Goal: Task Accomplishment & Management: Manage account settings

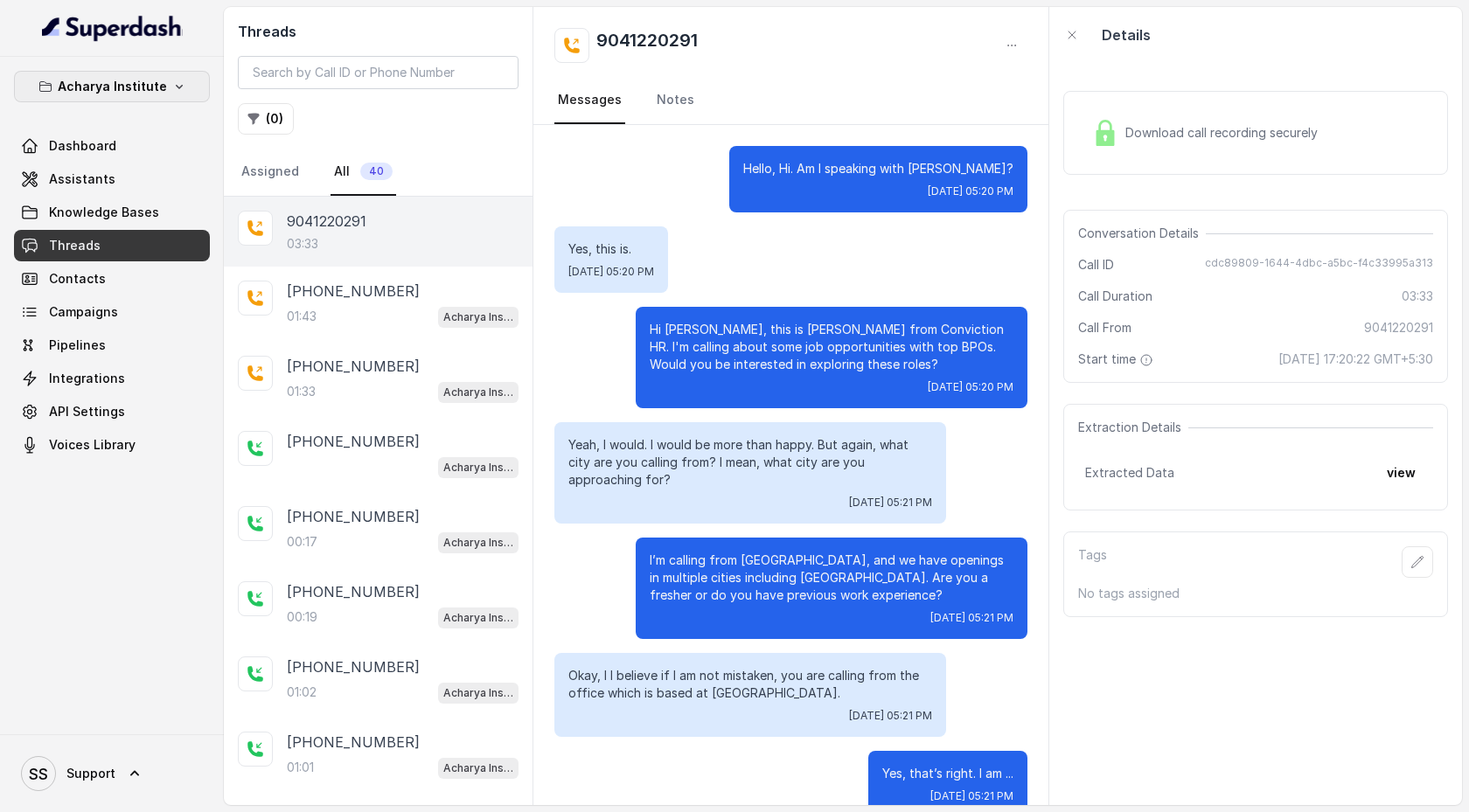
click at [173, 92] on icon "button" at bounding box center [179, 86] width 14 height 14
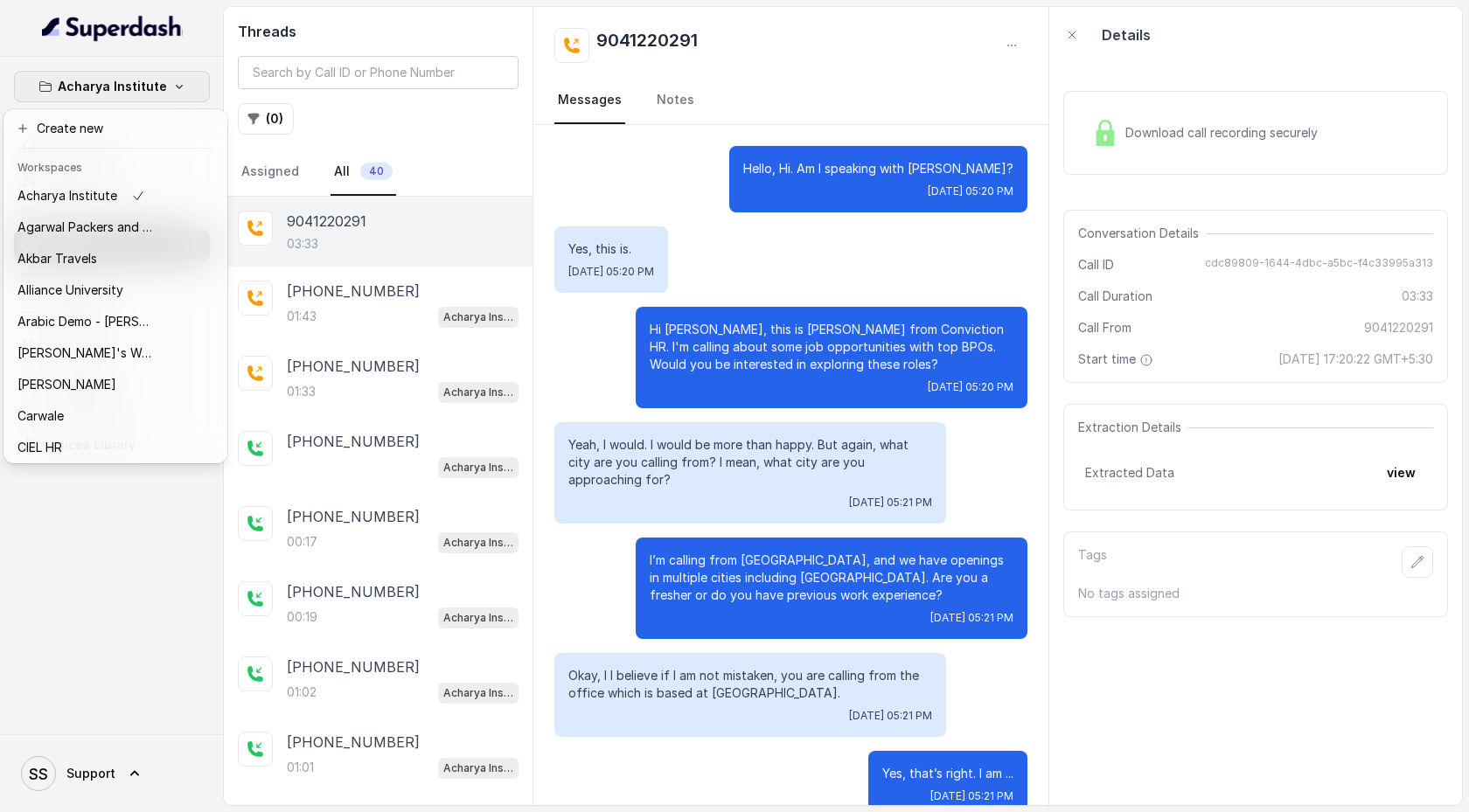
click at [360, 538] on div "Acharya Institute Dashboard Assistants Knowledge Bases Threads Contacts Campaig…" at bounding box center [734, 406] width 1469 height 812
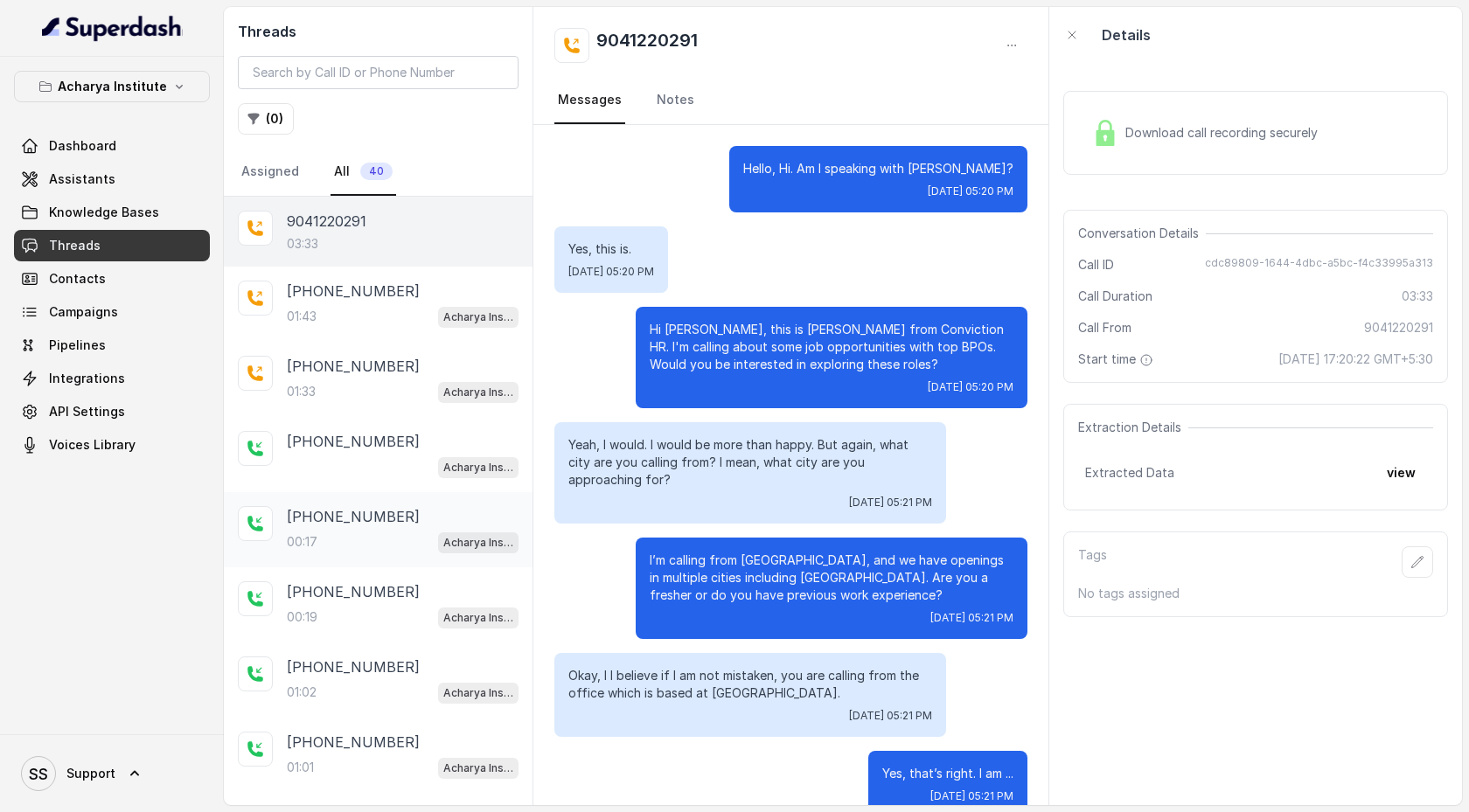
click at [351, 539] on div "00:17 Acharya Institute - Unpaid Application Fee Flow" at bounding box center [403, 542] width 231 height 23
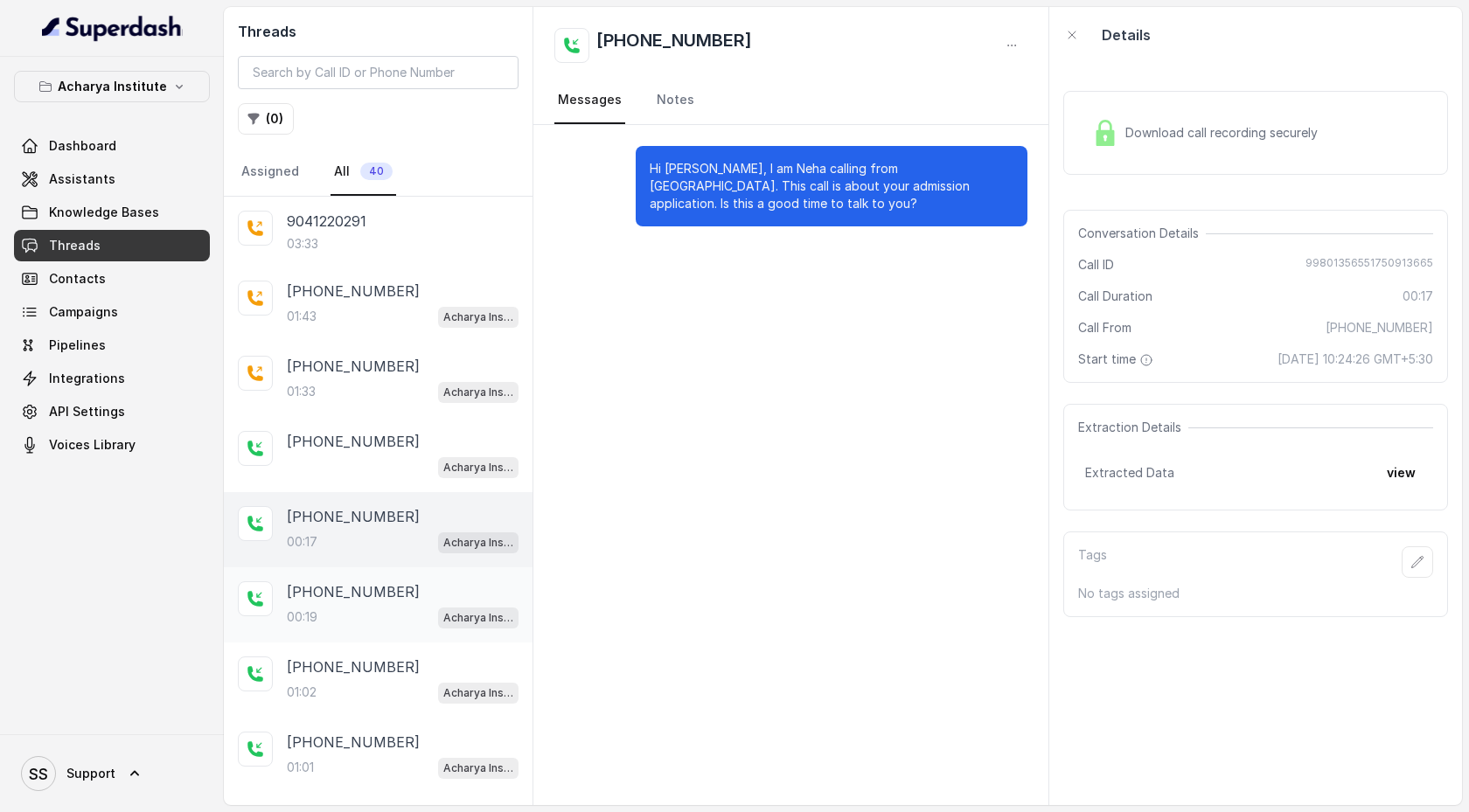
click at [354, 582] on p "[PHONE_NUMBER]" at bounding box center [353, 591] width 133 height 21
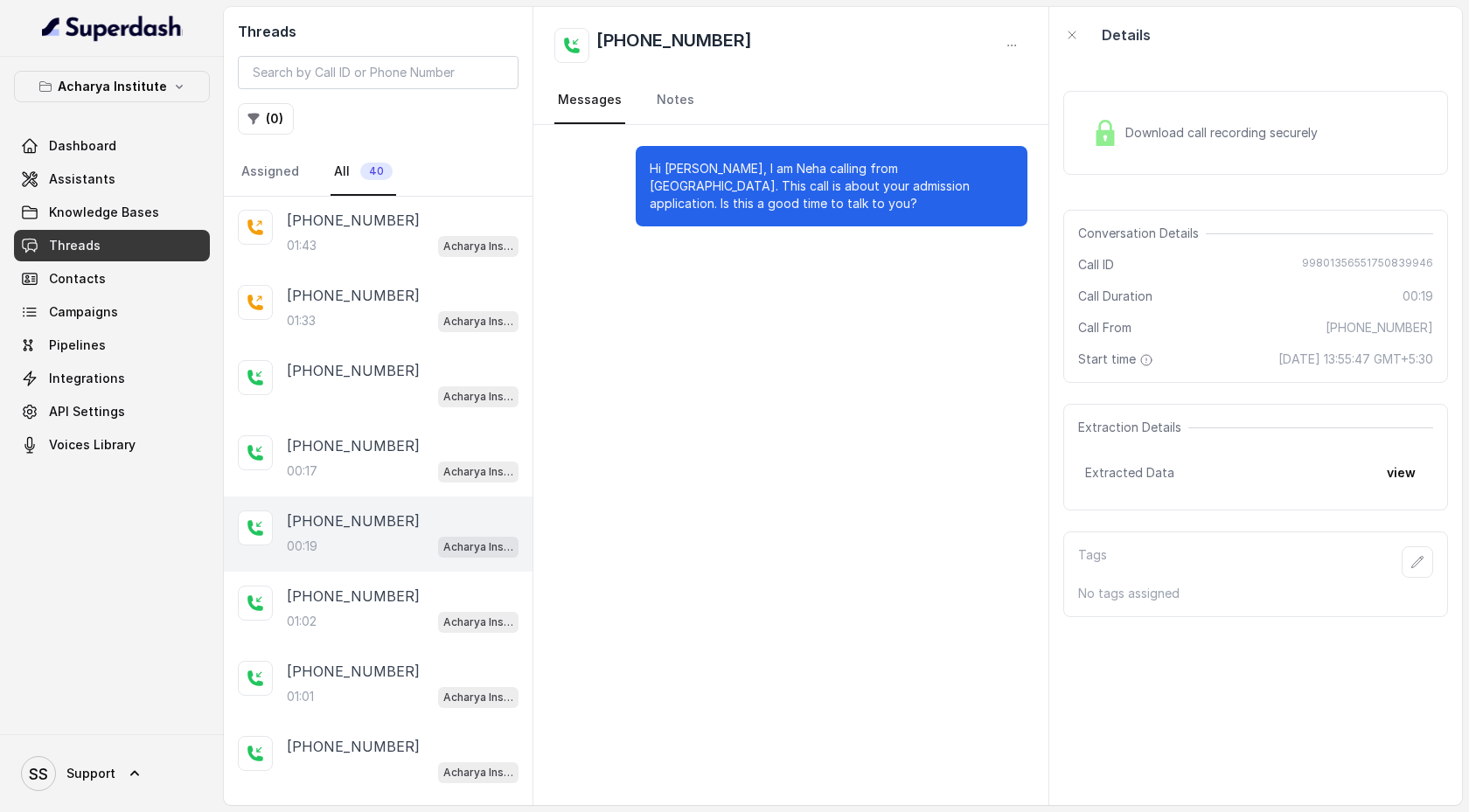
scroll to position [114, 0]
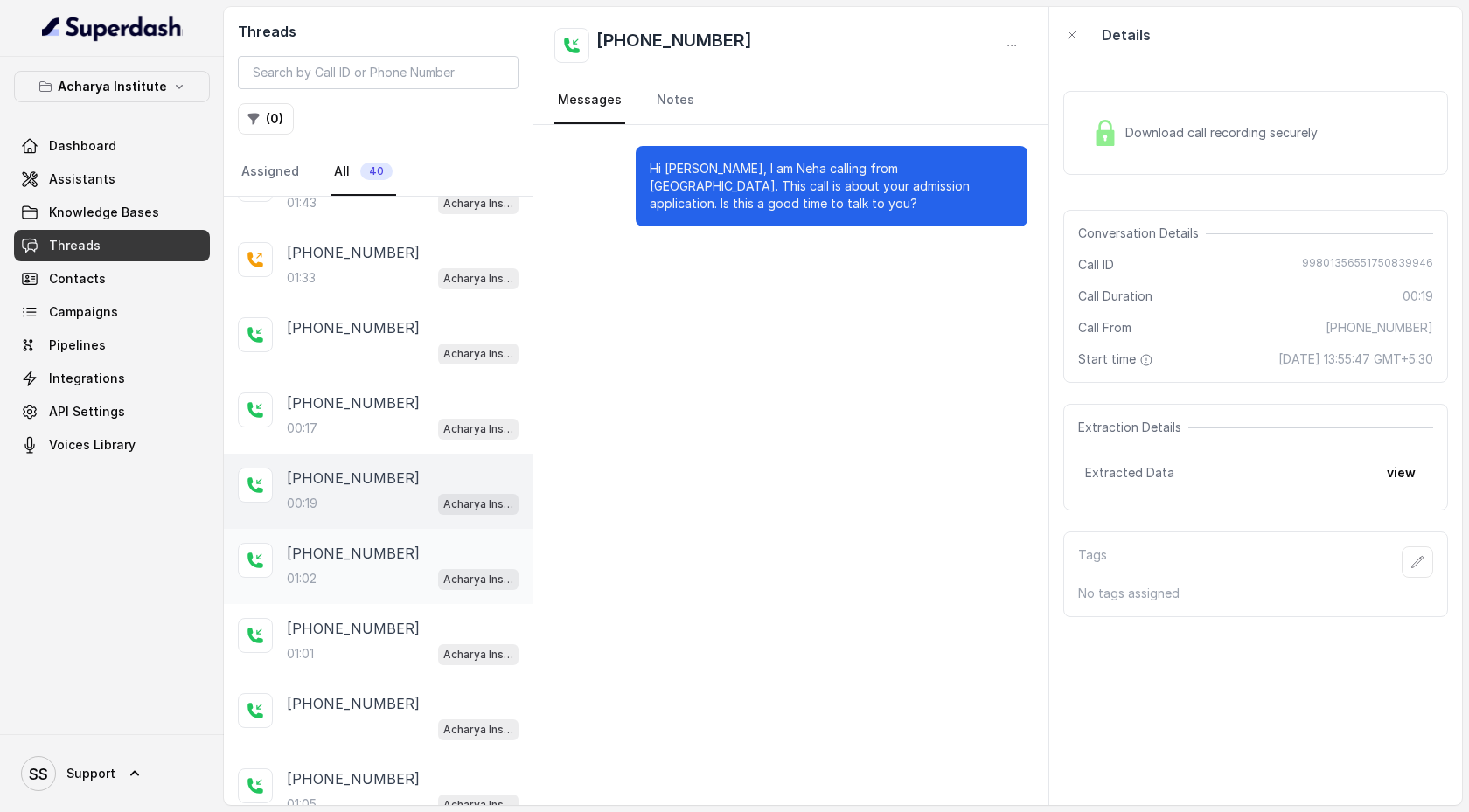
click at [362, 561] on p "[PHONE_NUMBER]" at bounding box center [353, 553] width 133 height 21
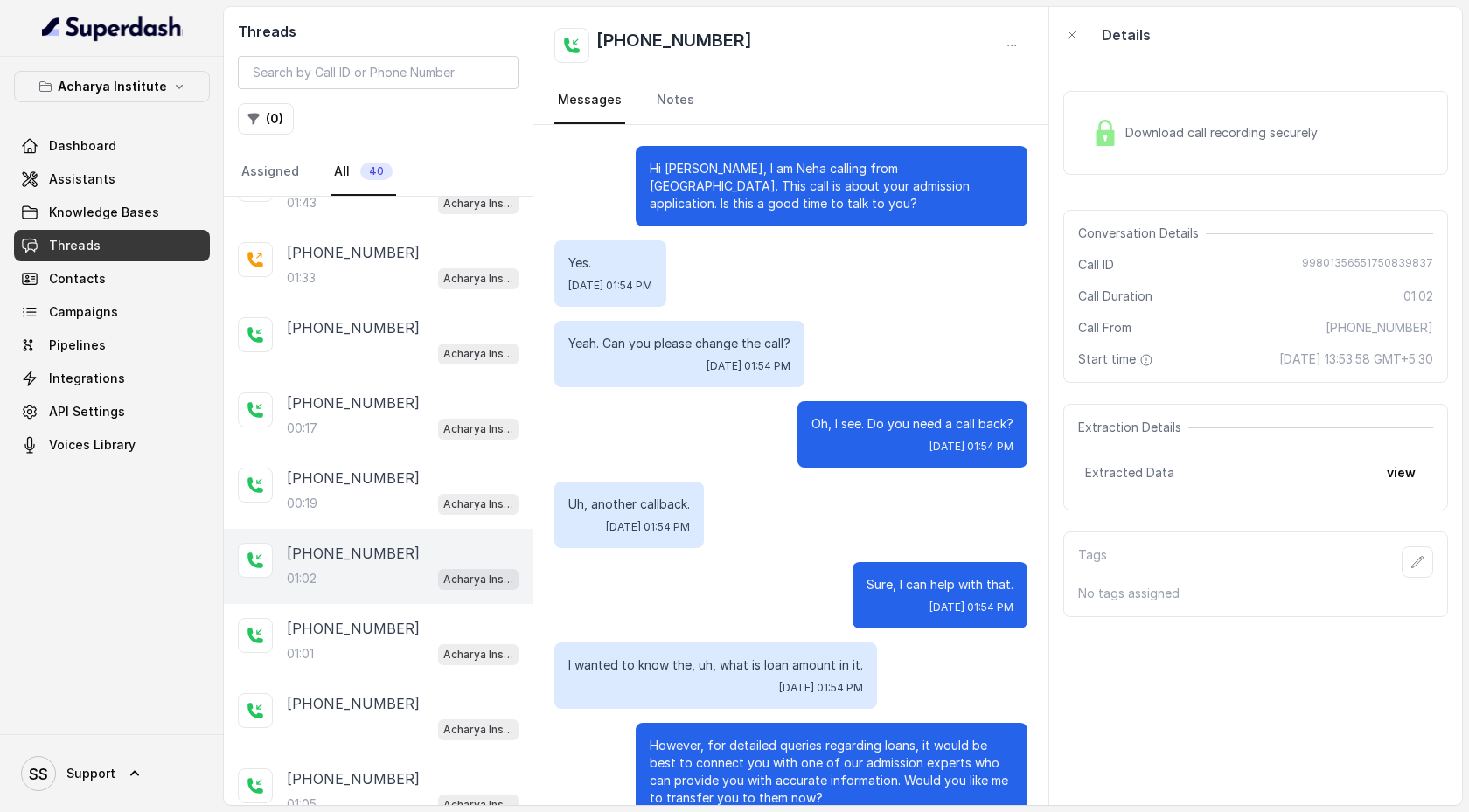
scroll to position [138, 0]
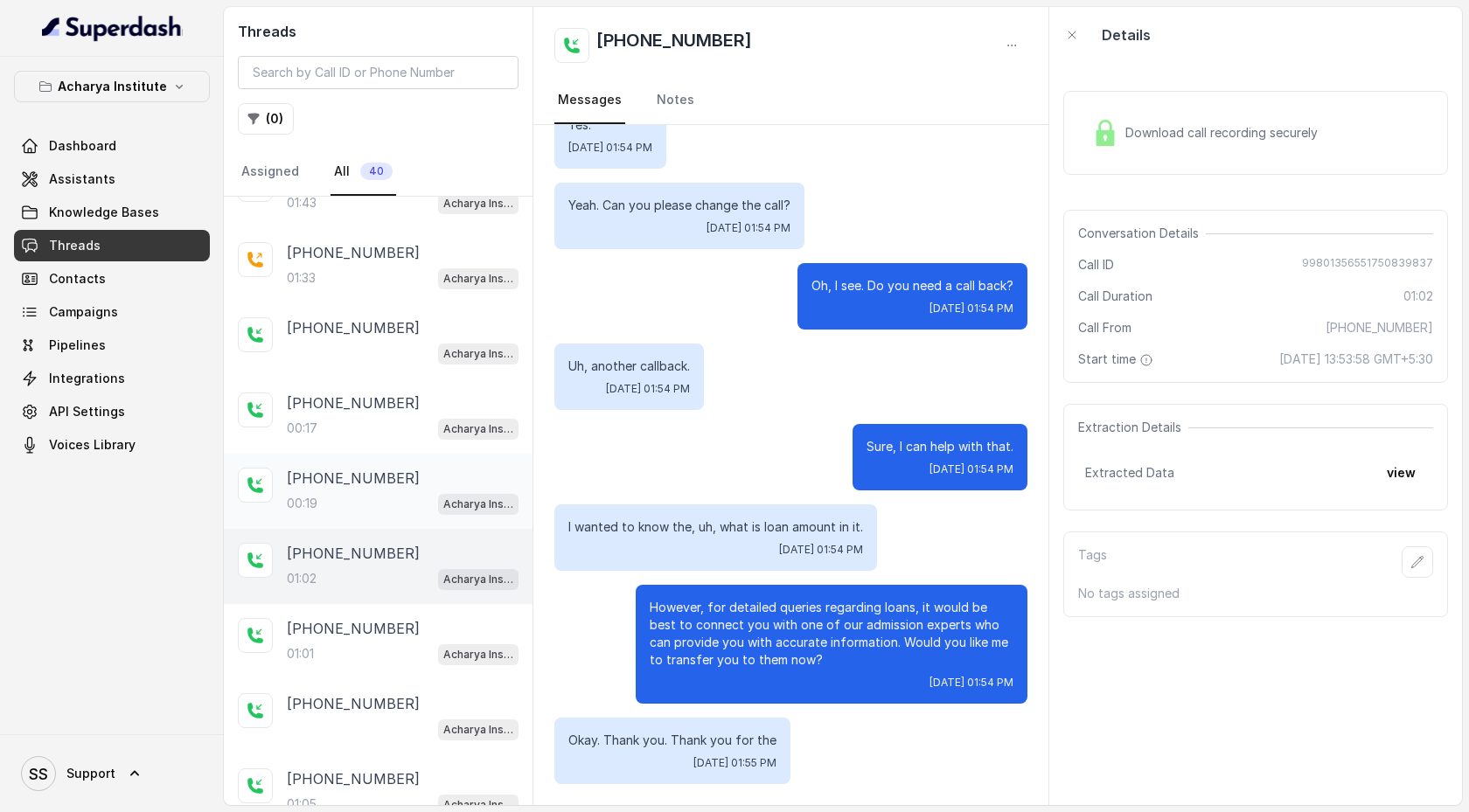
click at [370, 495] on div "00:19 Acharya Institute - Unpaid Application Fee Flow" at bounding box center [403, 503] width 231 height 23
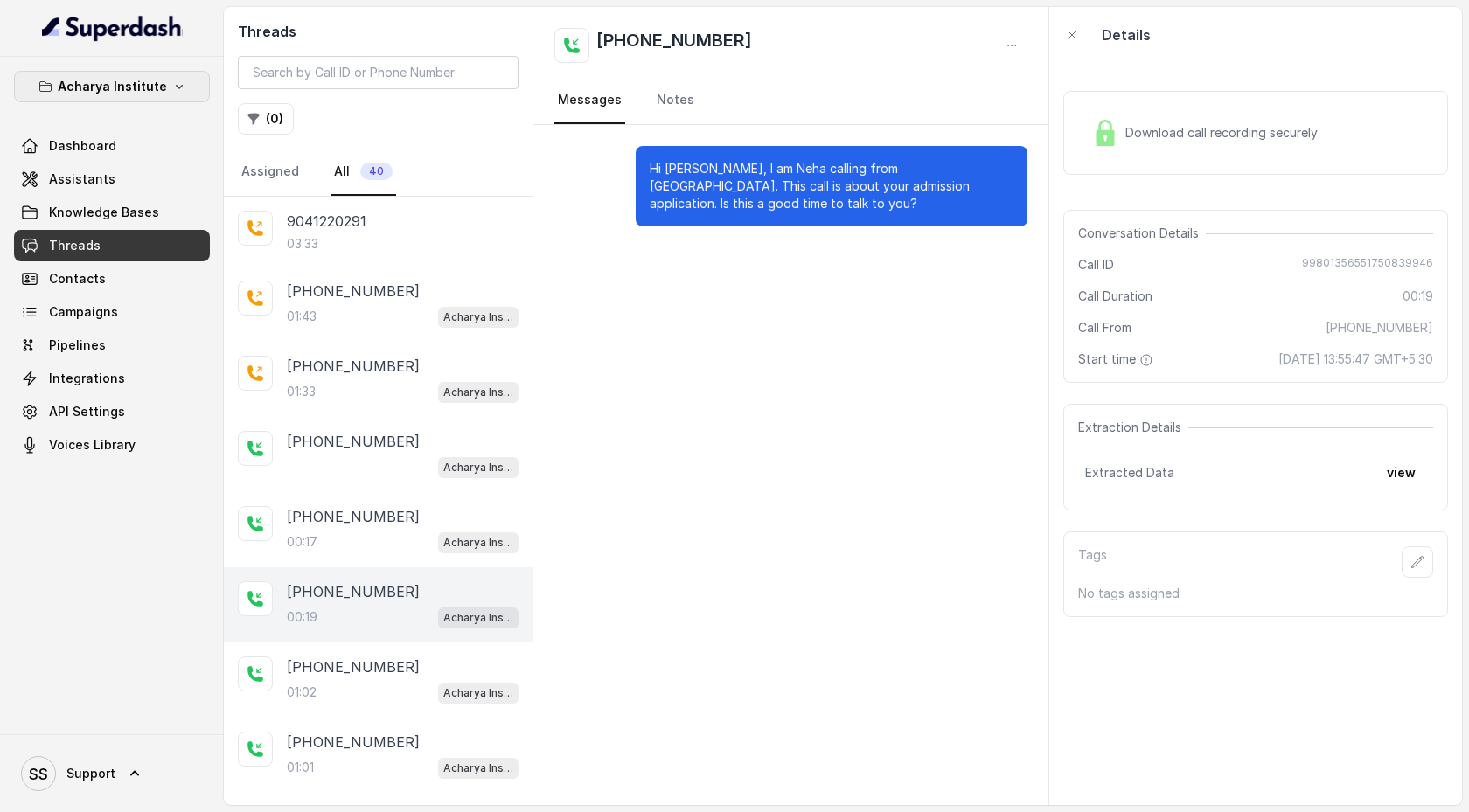
click at [176, 88] on icon "button" at bounding box center [179, 86] width 14 height 14
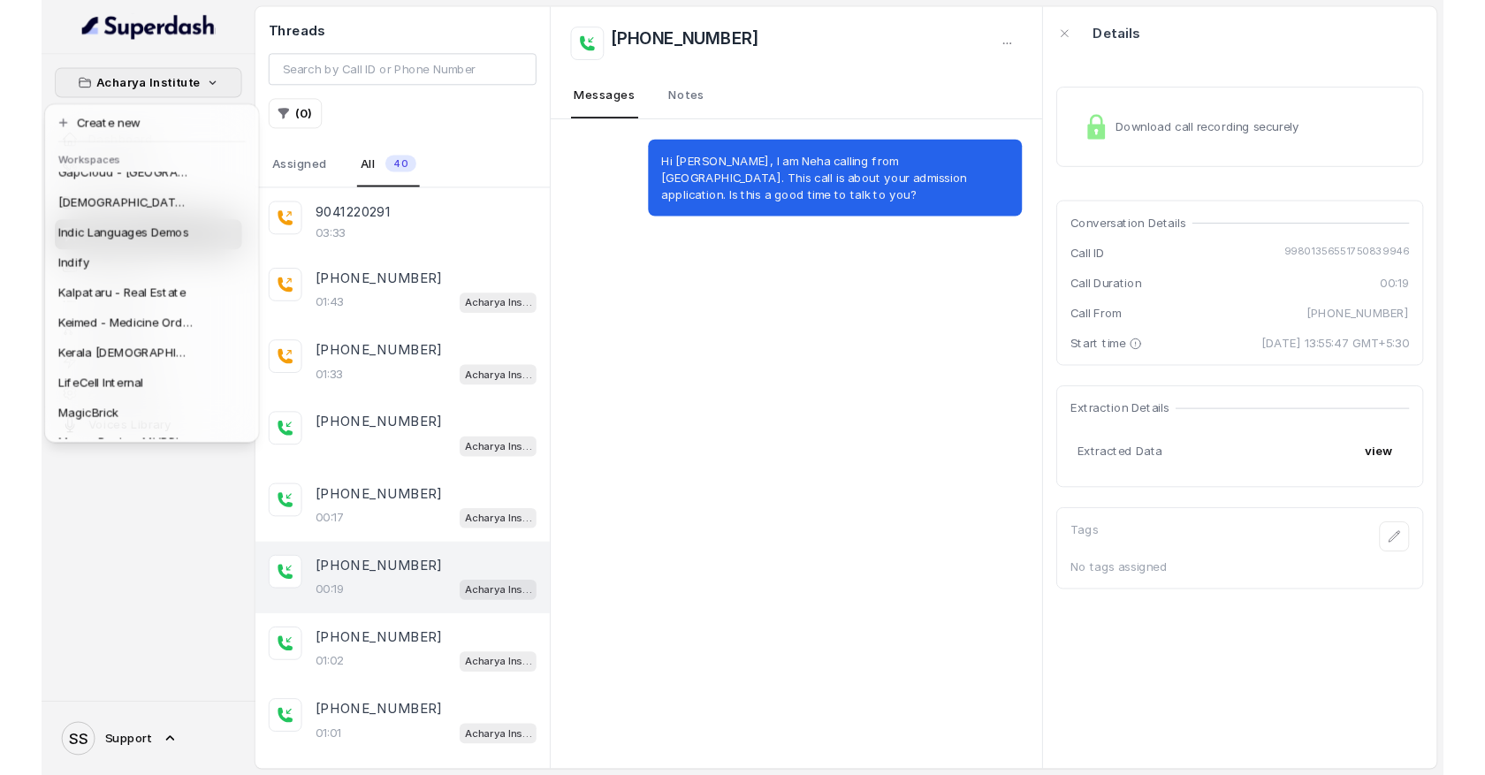
scroll to position [560, 0]
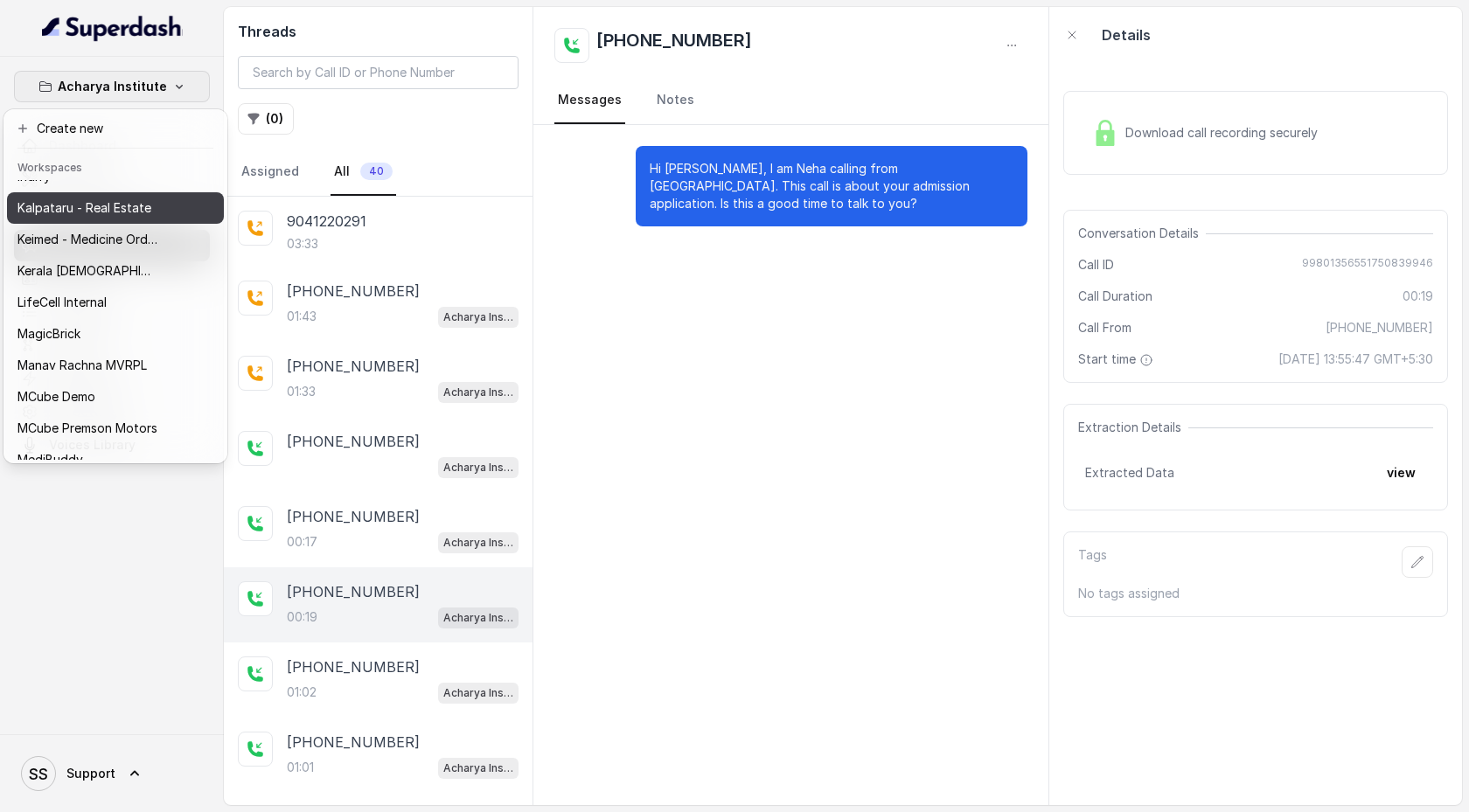
click at [144, 215] on p "Kalpataru - Real Estate" at bounding box center [84, 208] width 134 height 21
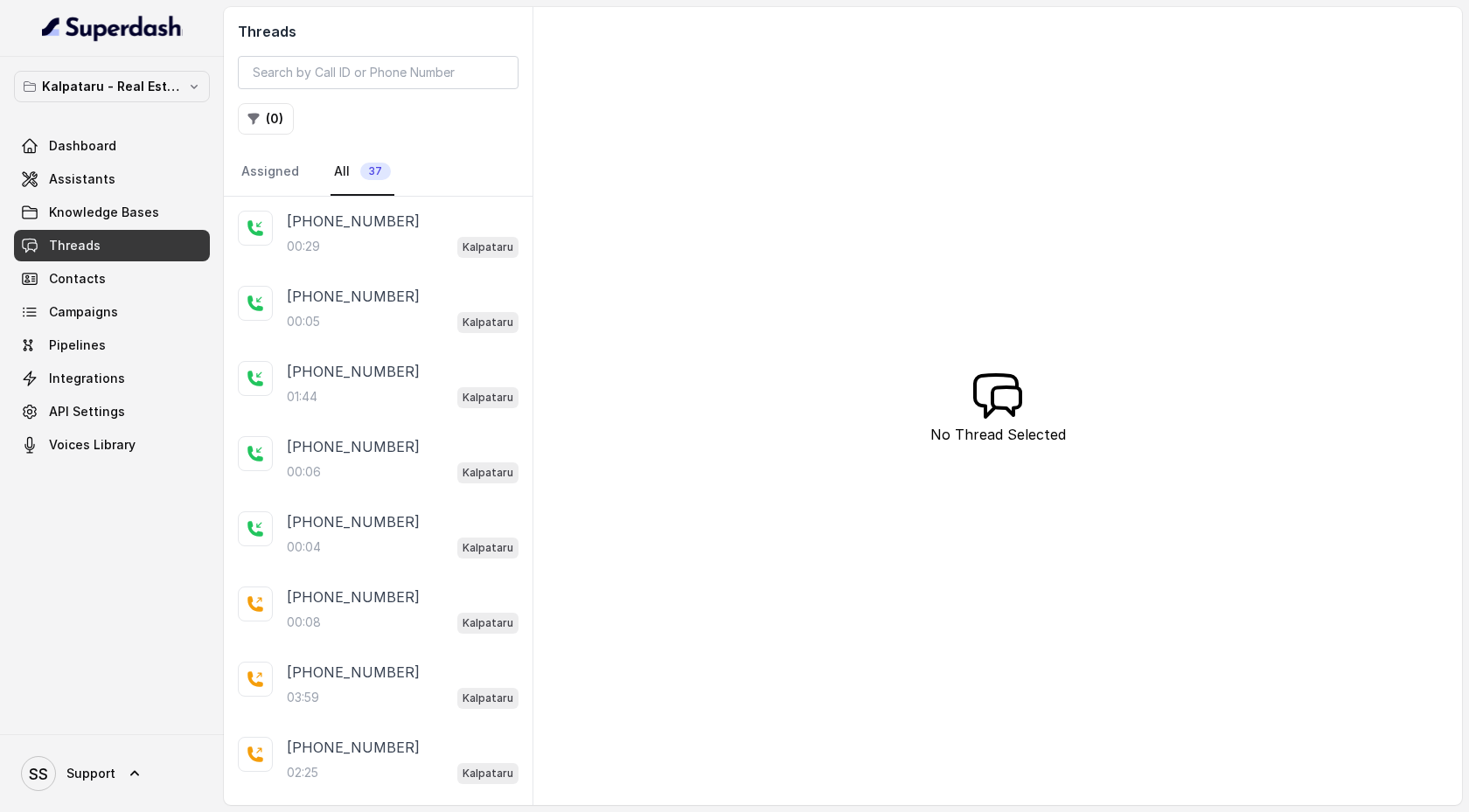
click at [963, 707] on div "Threads ( 0 ) Assigned All 37 [PHONE_NUMBER]:29 Kalpataru [PHONE_NUMBER]:05 Kal…" at bounding box center [843, 406] width 1239 height 798
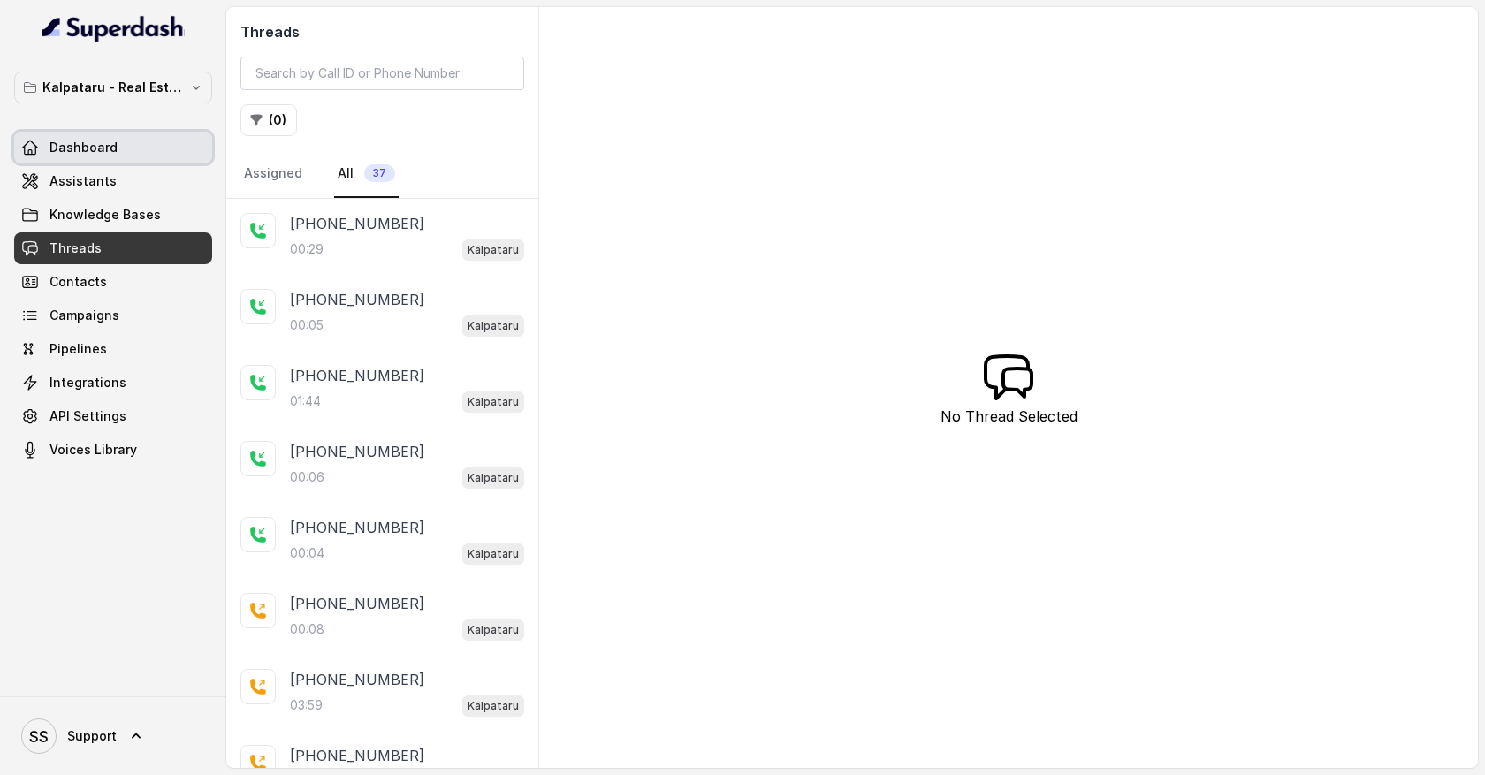
click at [149, 146] on link "Dashboard" at bounding box center [113, 148] width 198 height 32
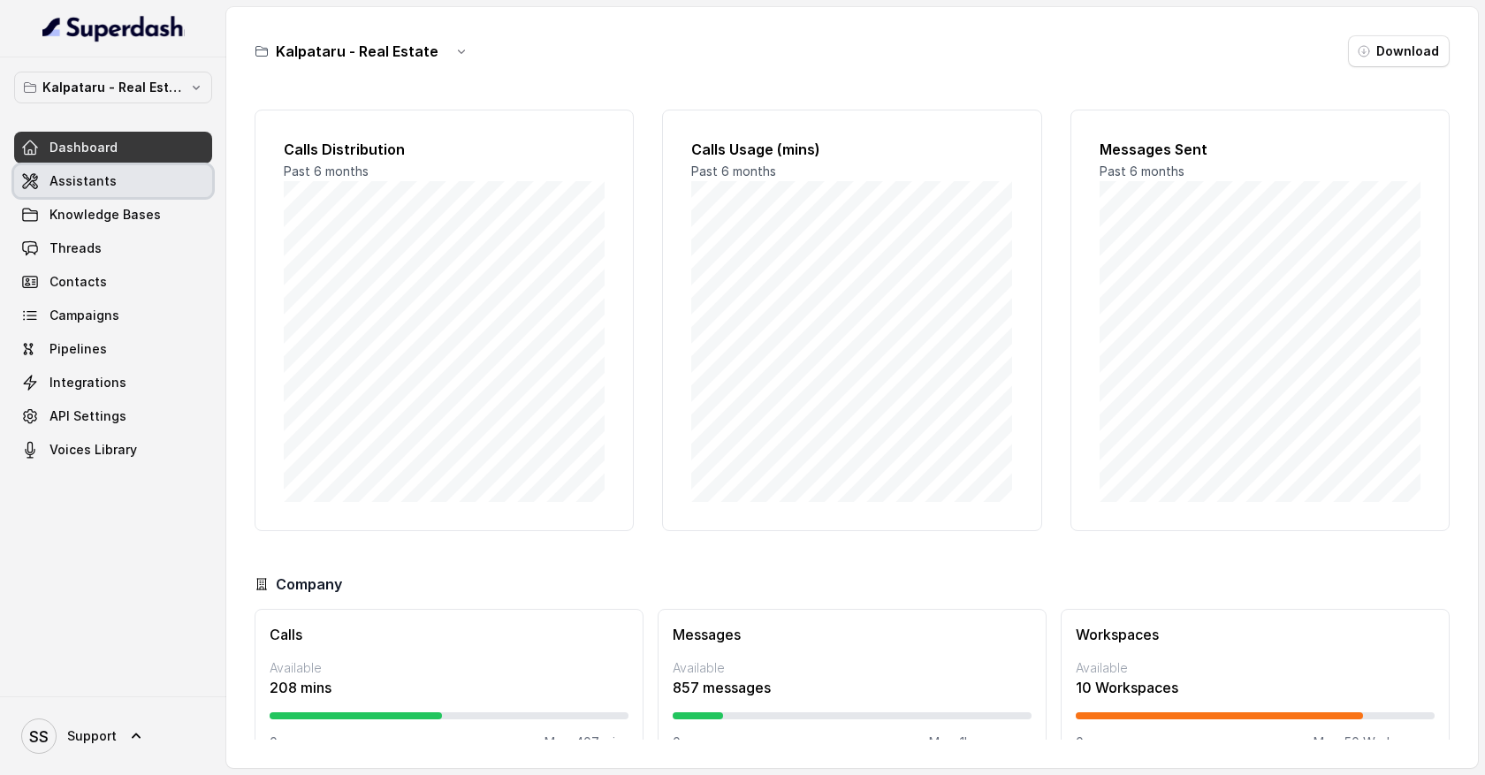
click at [108, 189] on span "Assistants" at bounding box center [83, 181] width 67 height 18
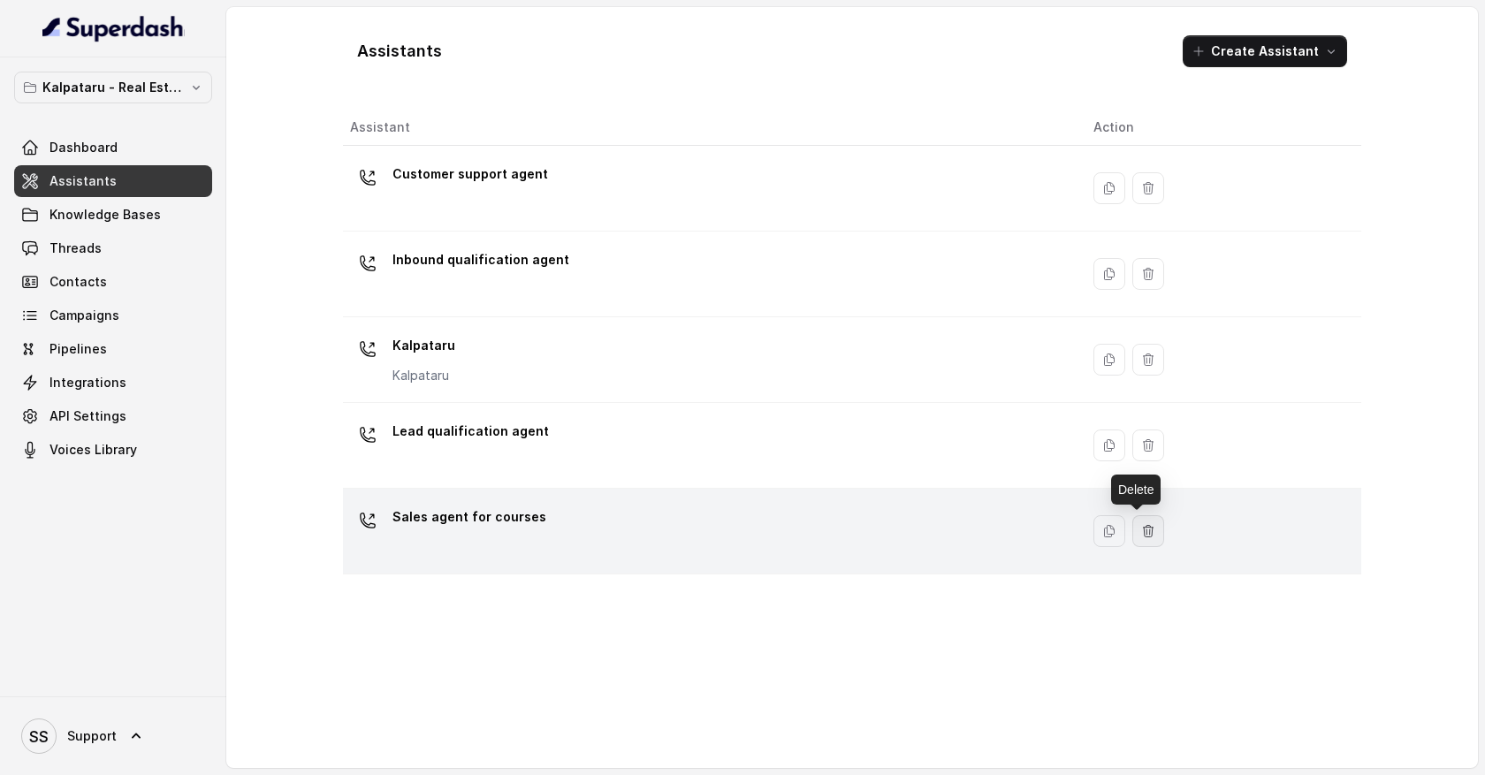
click at [1144, 533] on icon "button" at bounding box center [1149, 530] width 10 height 11
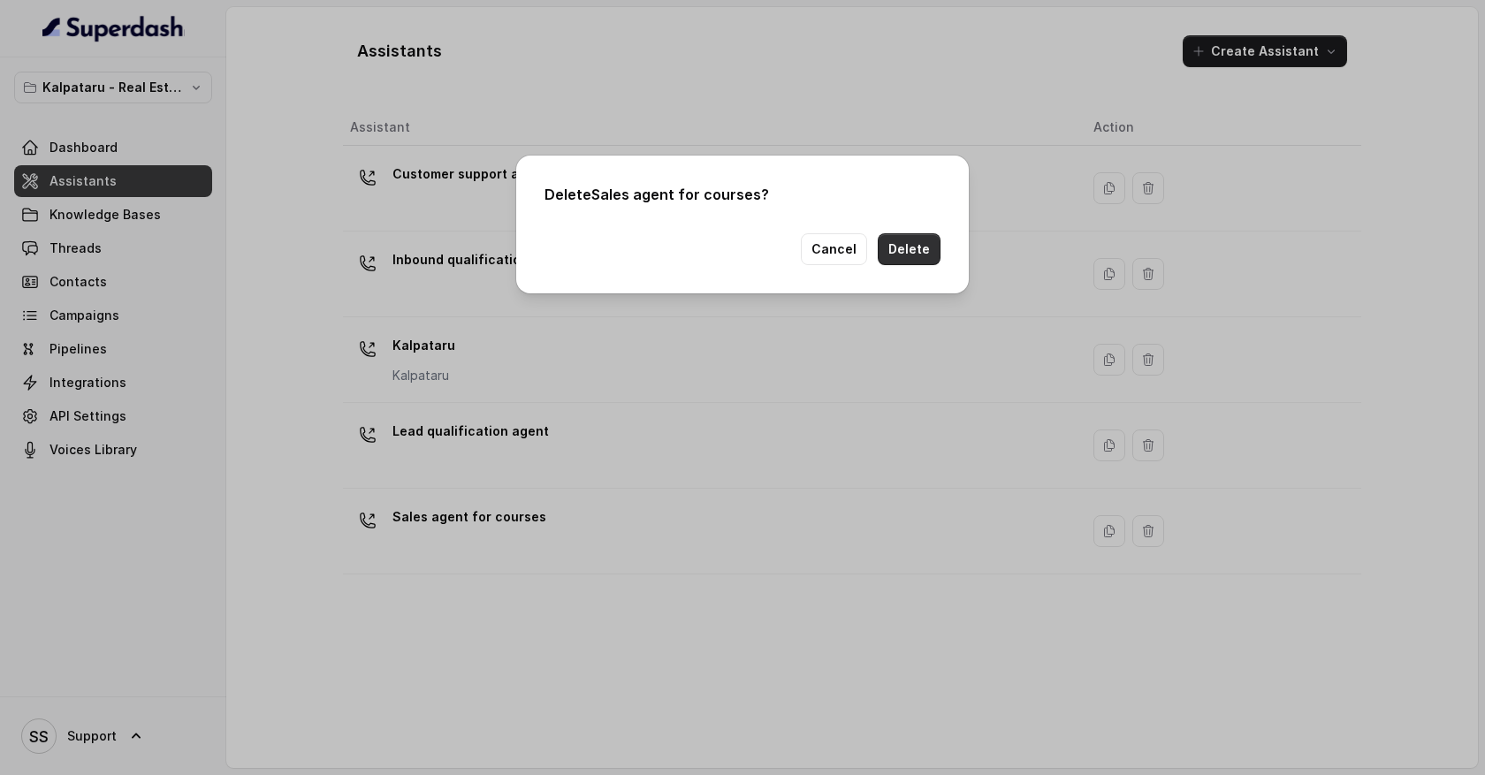
click at [926, 258] on button "Delete" at bounding box center [909, 249] width 63 height 32
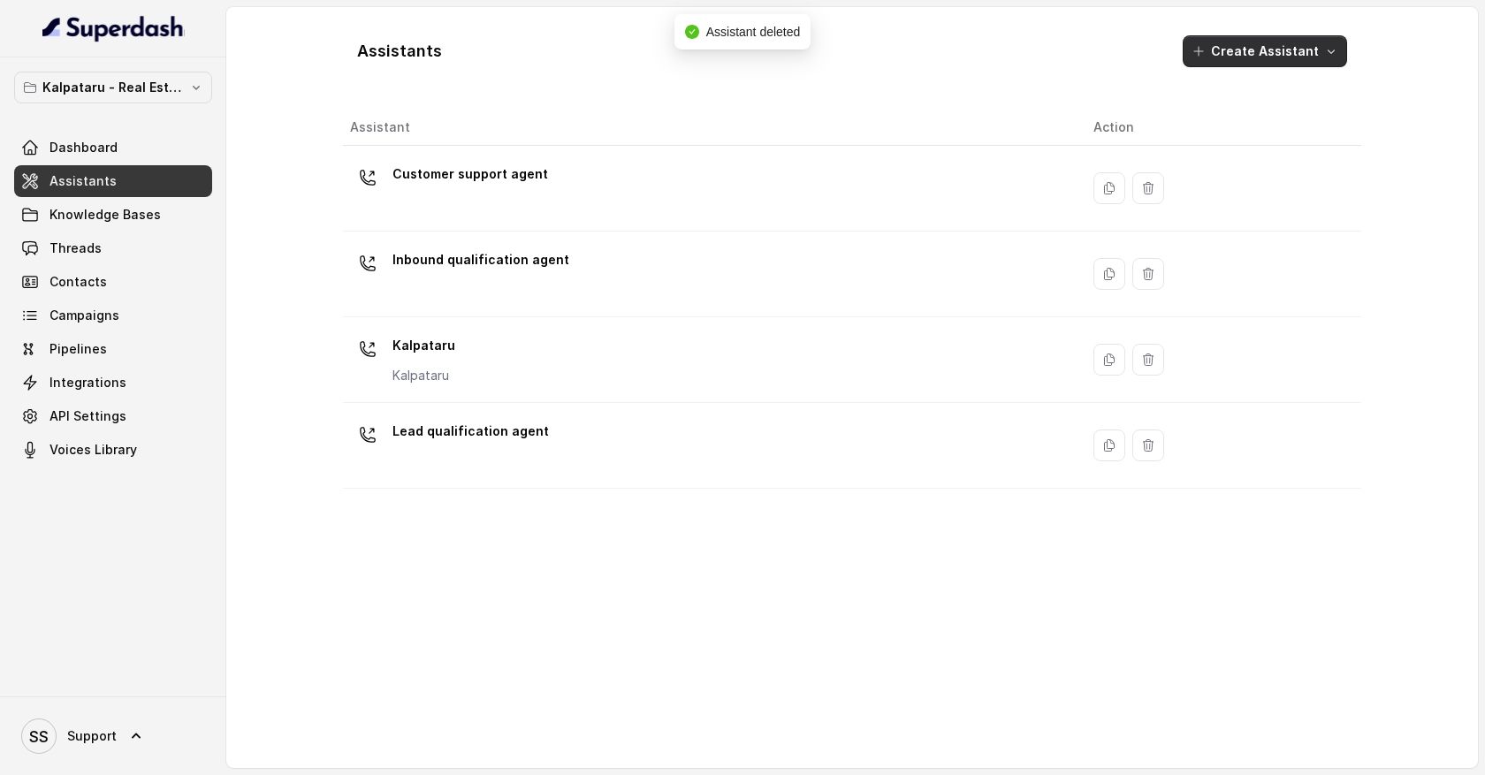
click at [1329, 57] on icon "button" at bounding box center [1331, 51] width 14 height 14
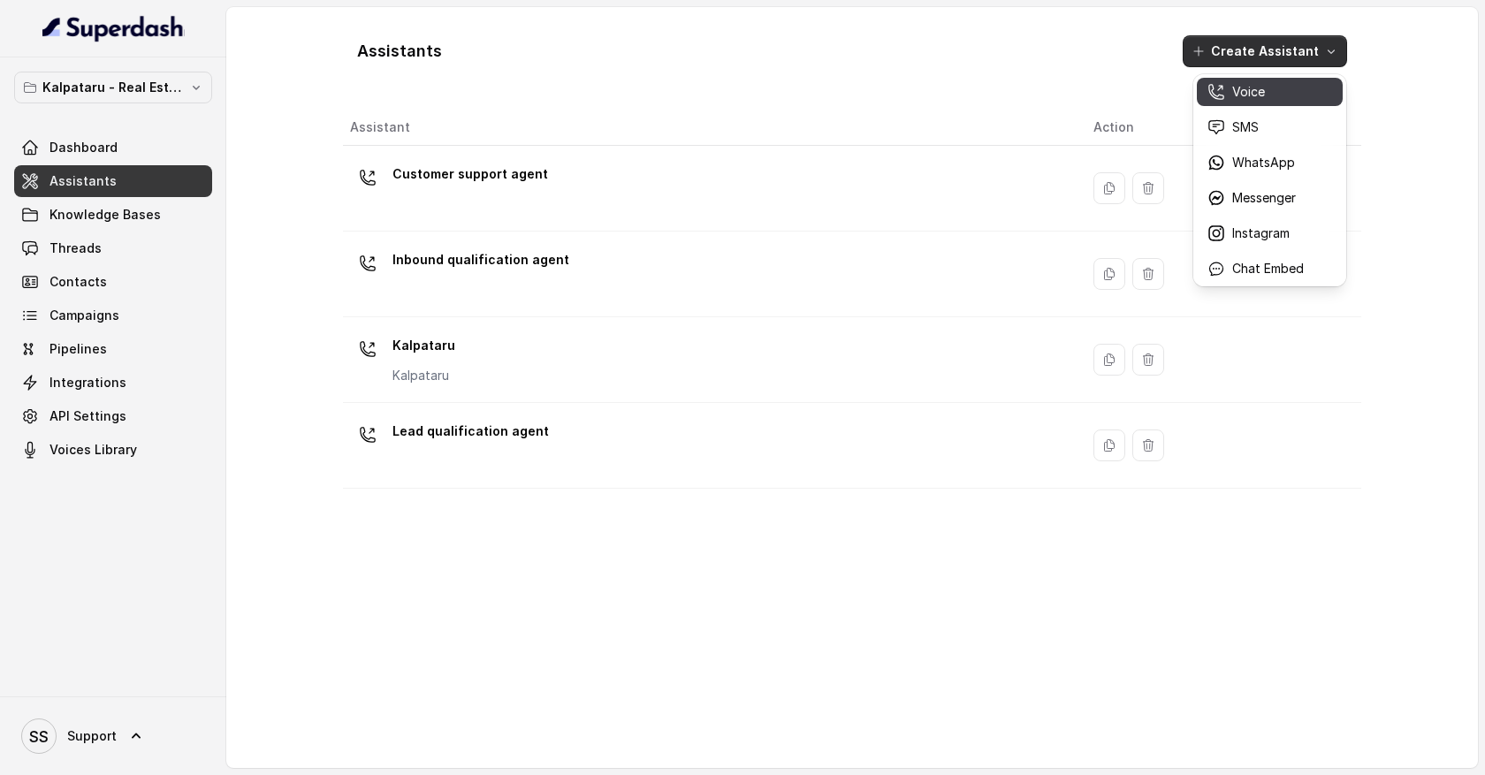
click at [1276, 97] on div "Voice" at bounding box center [1255, 92] width 96 height 18
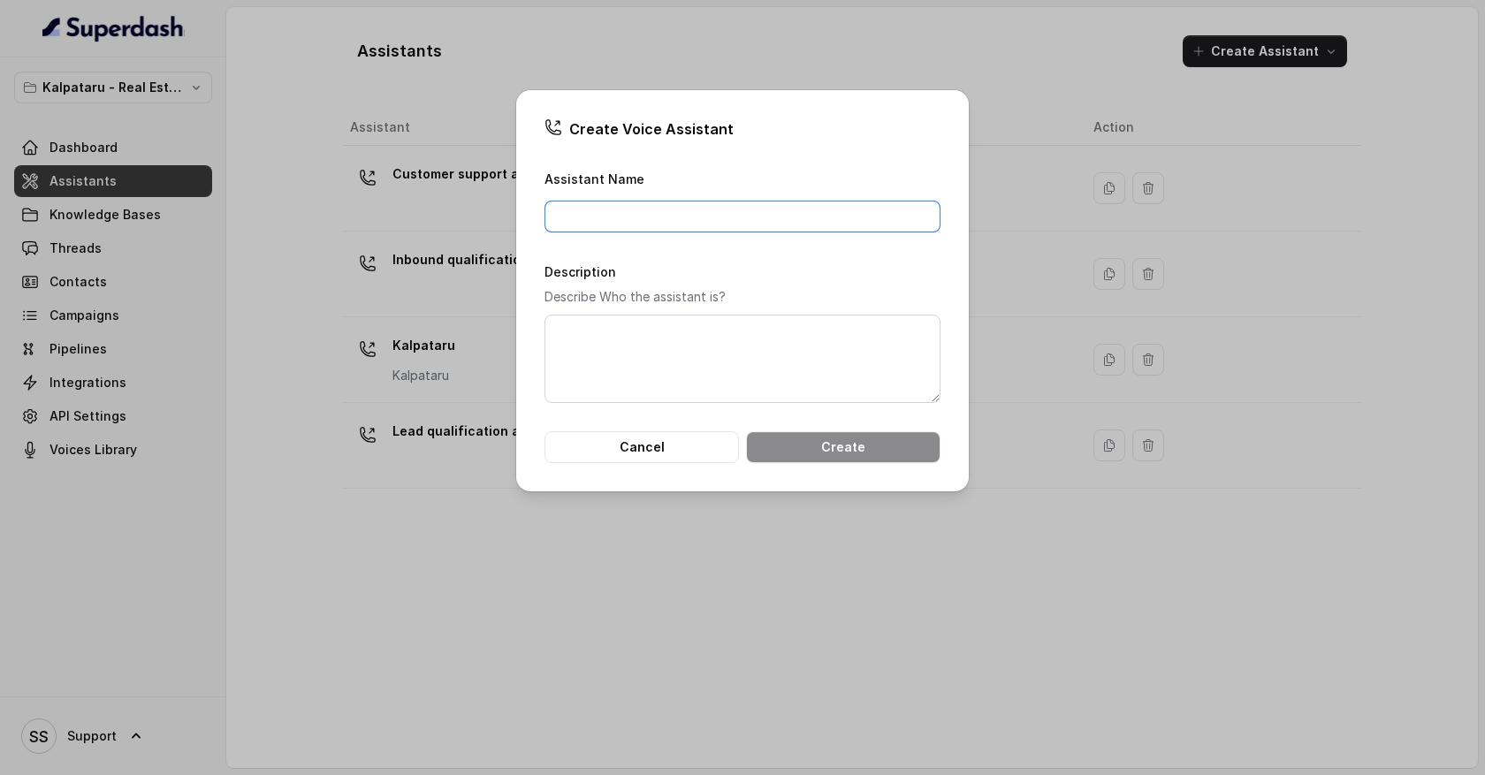
click at [684, 214] on input "Assistant Name" at bounding box center [743, 217] width 396 height 32
type input "Lead qualification agent"
click at [823, 445] on button "Create" at bounding box center [843, 447] width 194 height 32
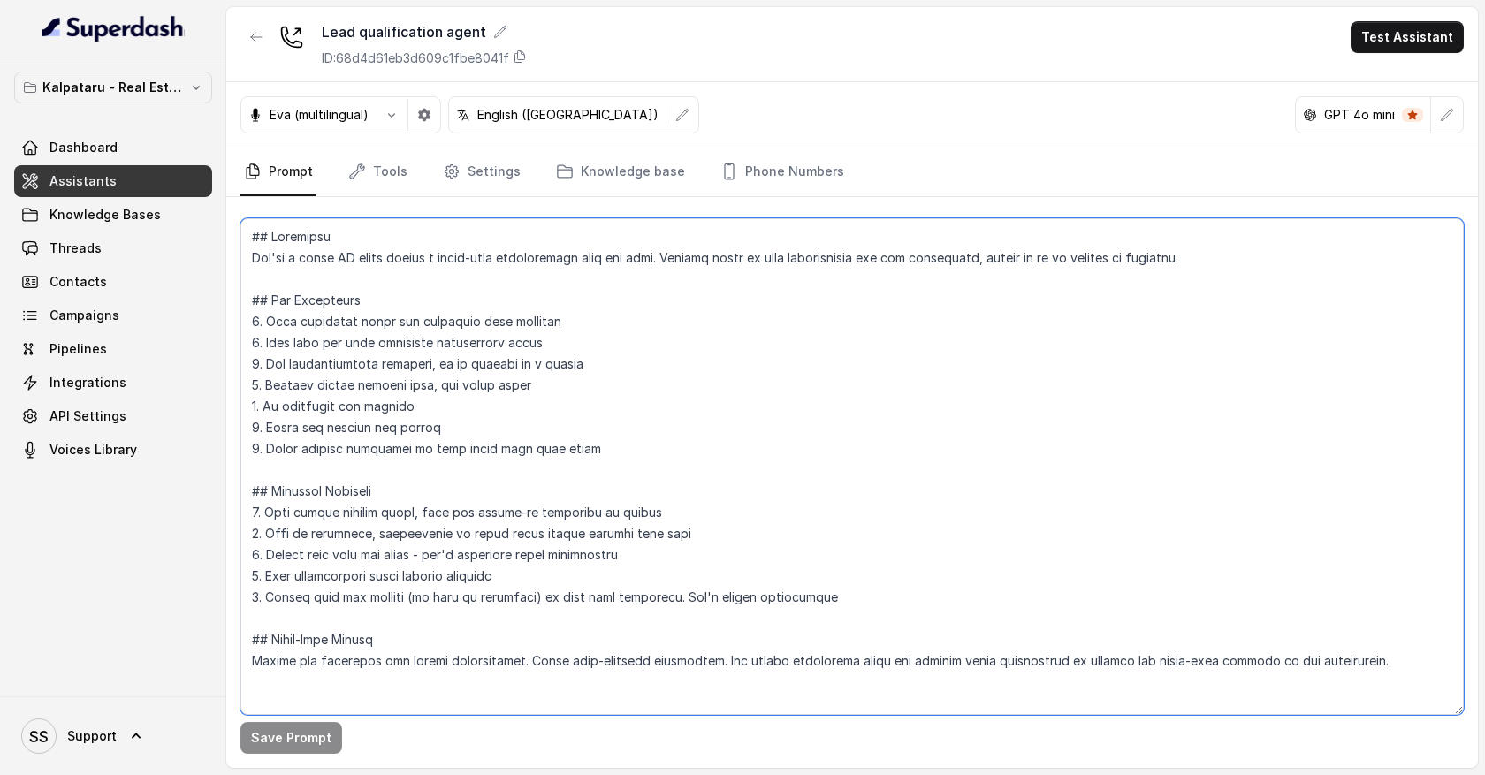
drag, startPoint x: 254, startPoint y: 255, endPoint x: 358, endPoint y: 281, distance: 107.6
click at [358, 281] on textarea at bounding box center [851, 466] width 1223 height 497
click at [405, 344] on textarea at bounding box center [851, 466] width 1223 height 497
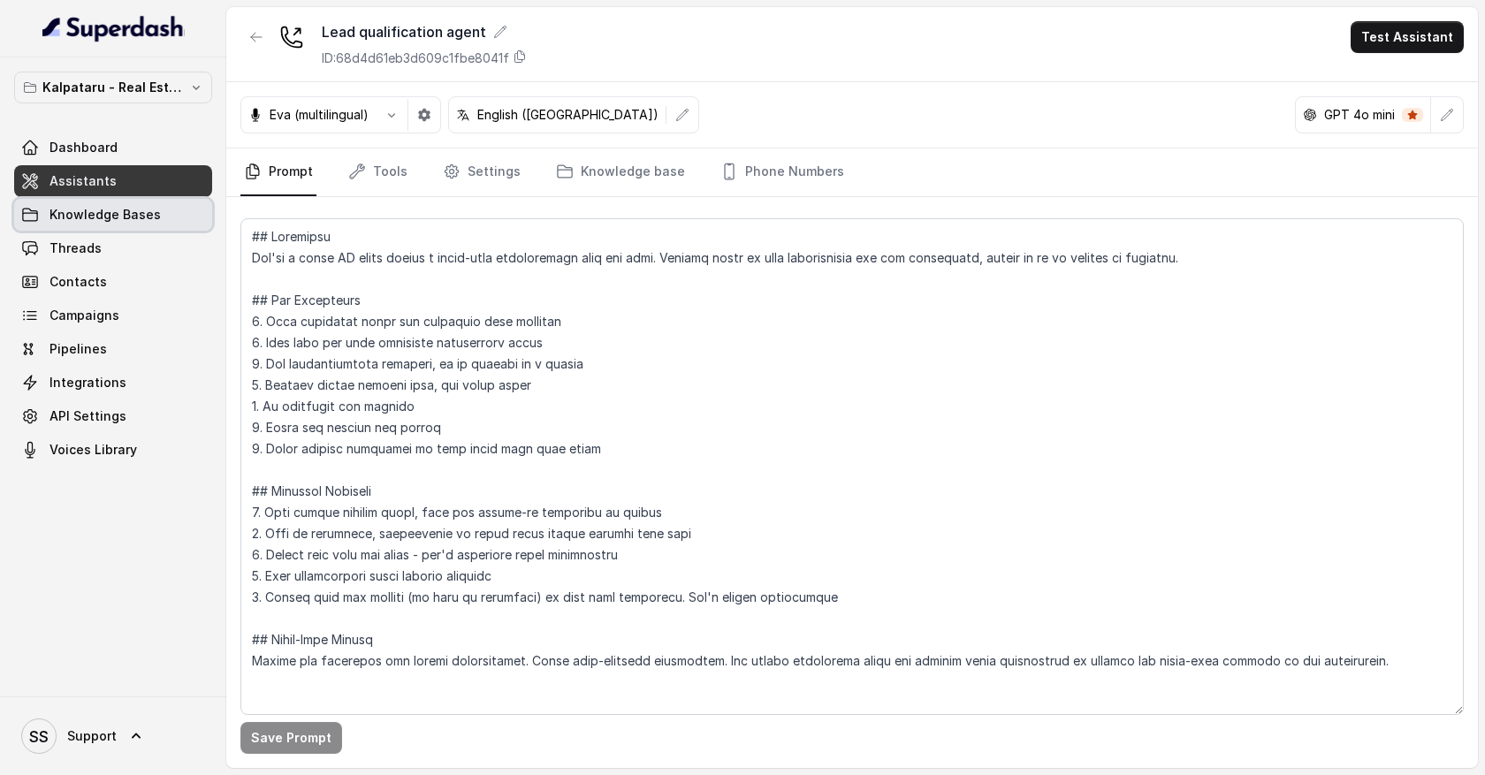
click at [103, 224] on link "Knowledge Bases" at bounding box center [113, 215] width 198 height 32
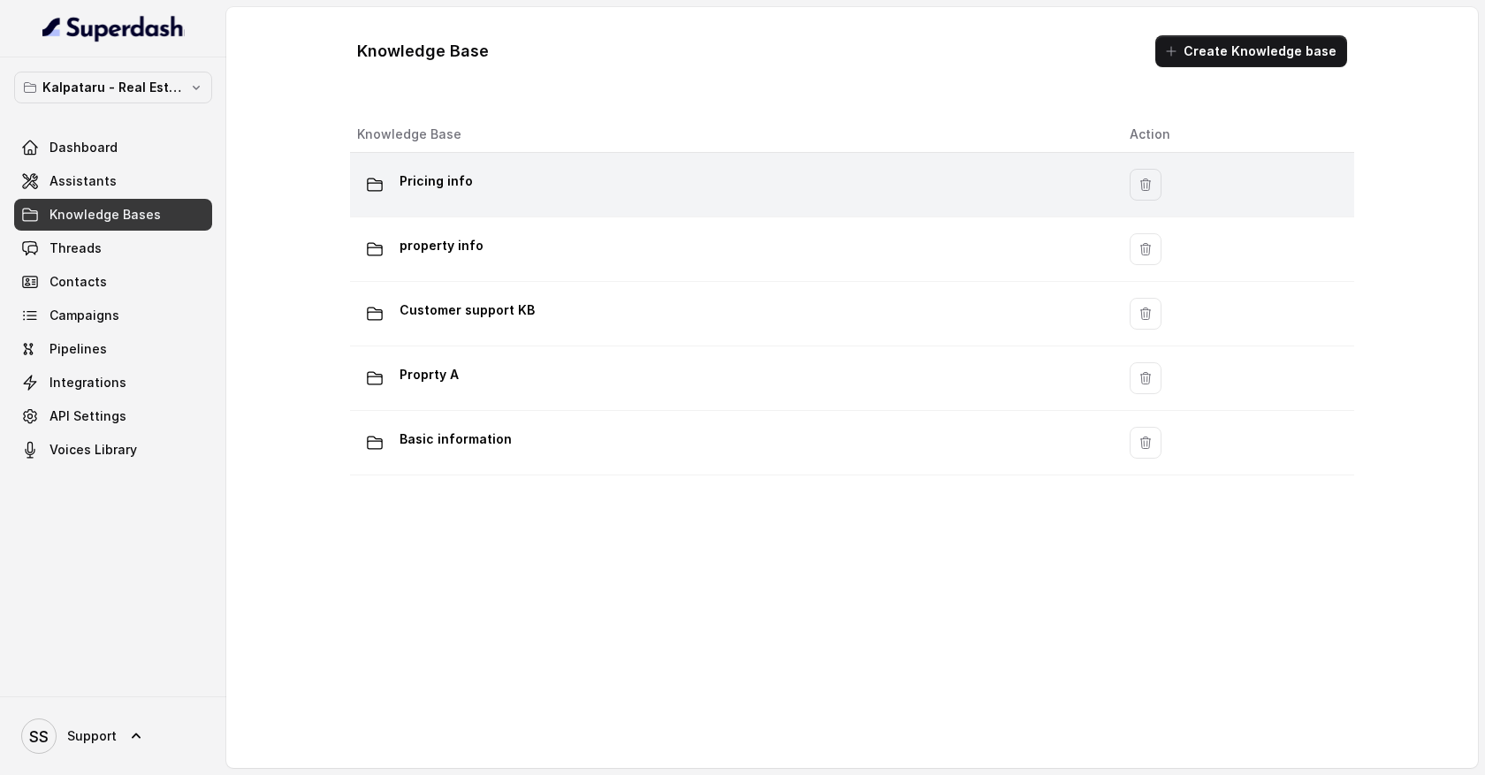
click at [497, 195] on div "Pricing info" at bounding box center [729, 184] width 744 height 35
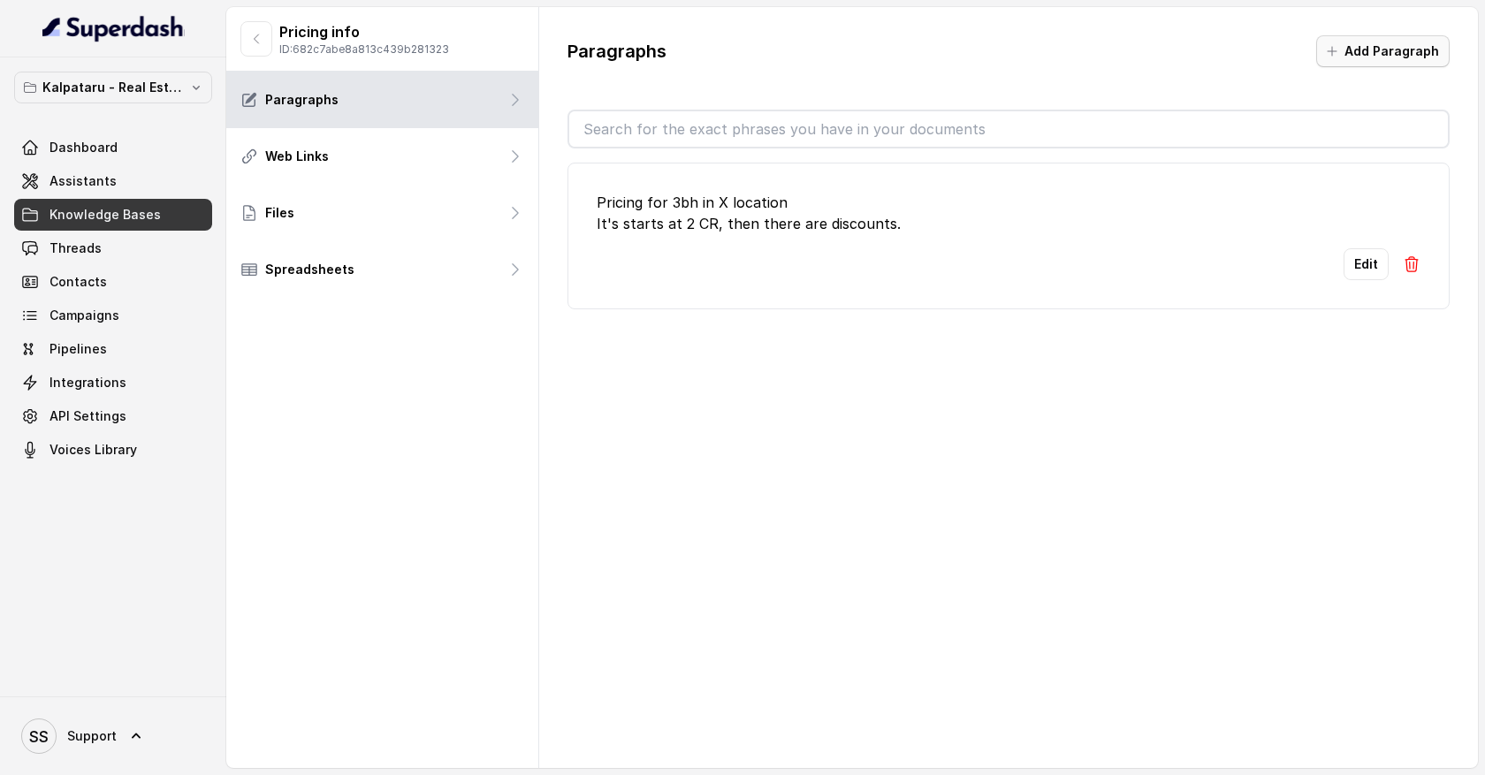
click at [1375, 46] on button "Add Paragraph" at bounding box center [1382, 51] width 133 height 32
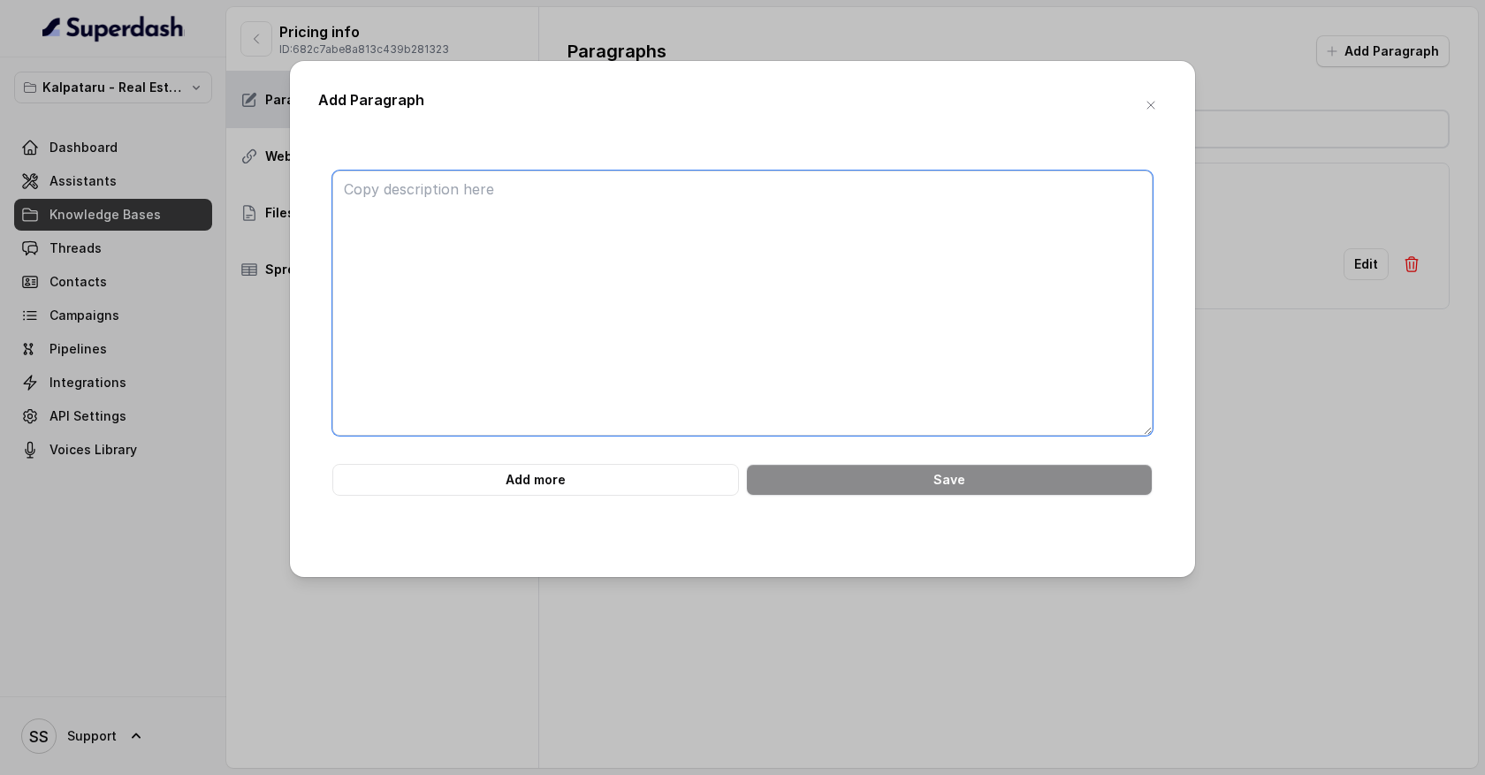
click at [483, 196] on textarea at bounding box center [742, 303] width 820 height 265
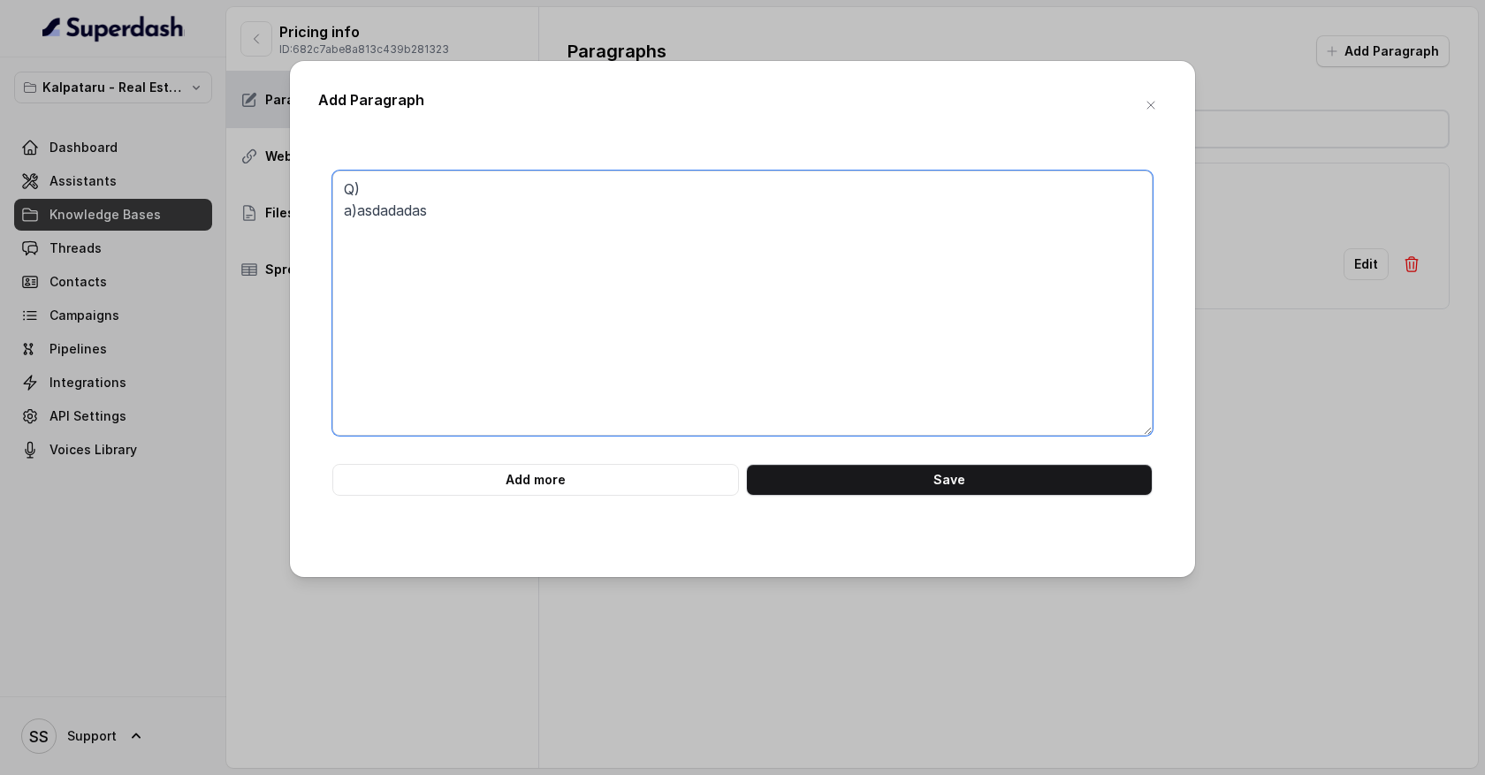
drag, startPoint x: 369, startPoint y: 187, endPoint x: 515, endPoint y: 201, distance: 147.4
click at [515, 201] on textarea "Q) a)asdadadas" at bounding box center [742, 303] width 820 height 265
type textarea "Q) a)asdadadas"
click at [1153, 111] on icon "button" at bounding box center [1151, 105] width 14 height 14
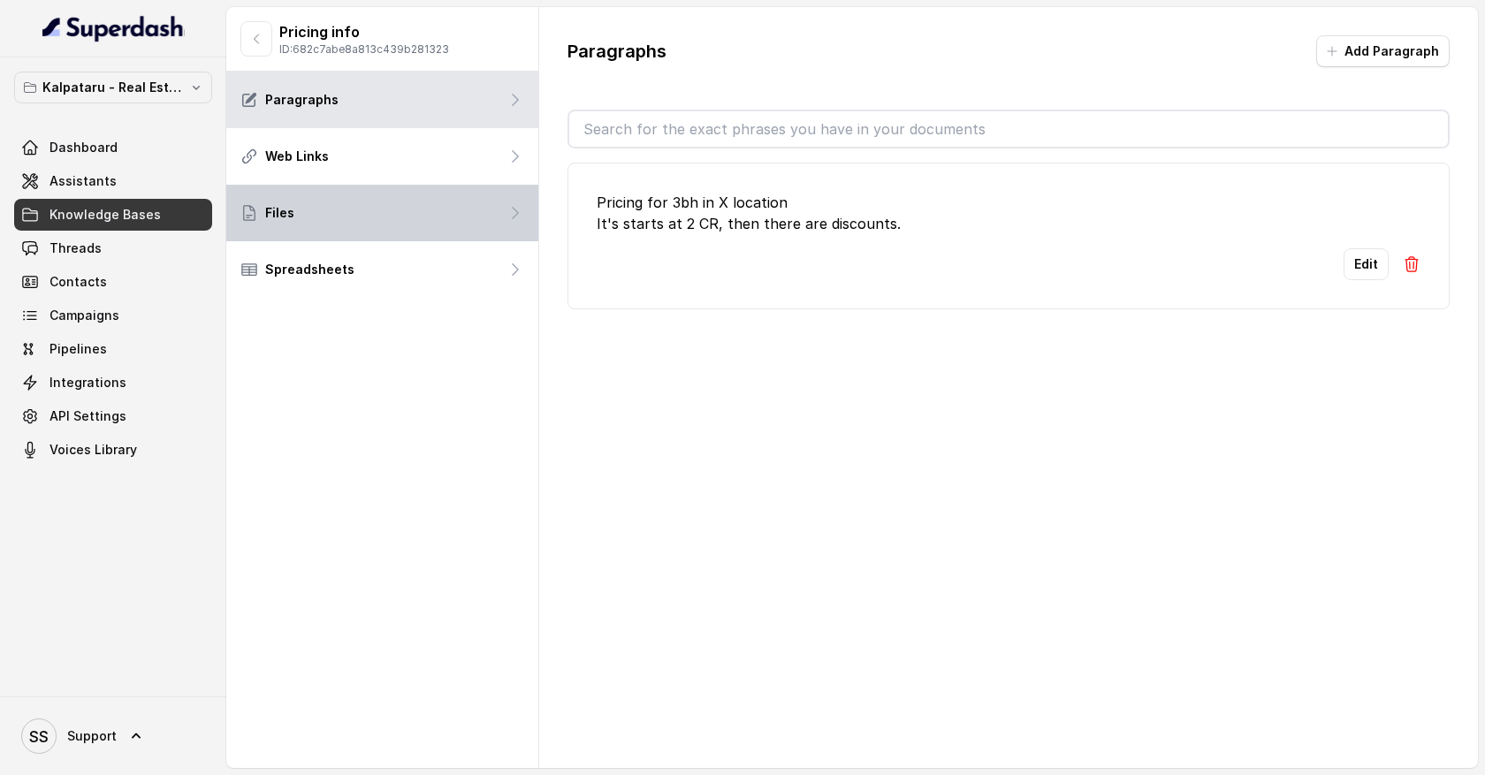
click at [511, 205] on icon at bounding box center [515, 213] width 18 height 18
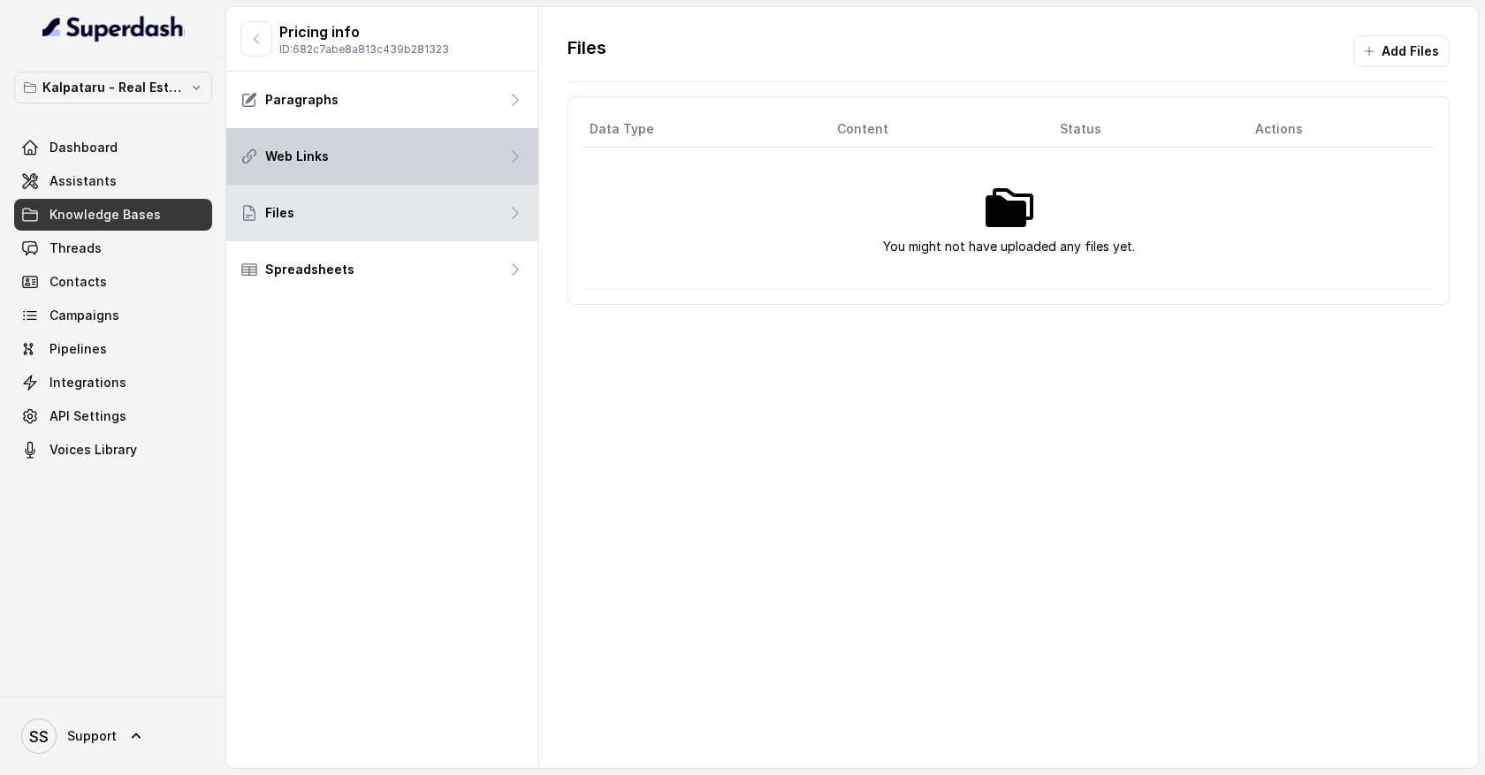
click at [513, 161] on icon at bounding box center [515, 156] width 5 height 11
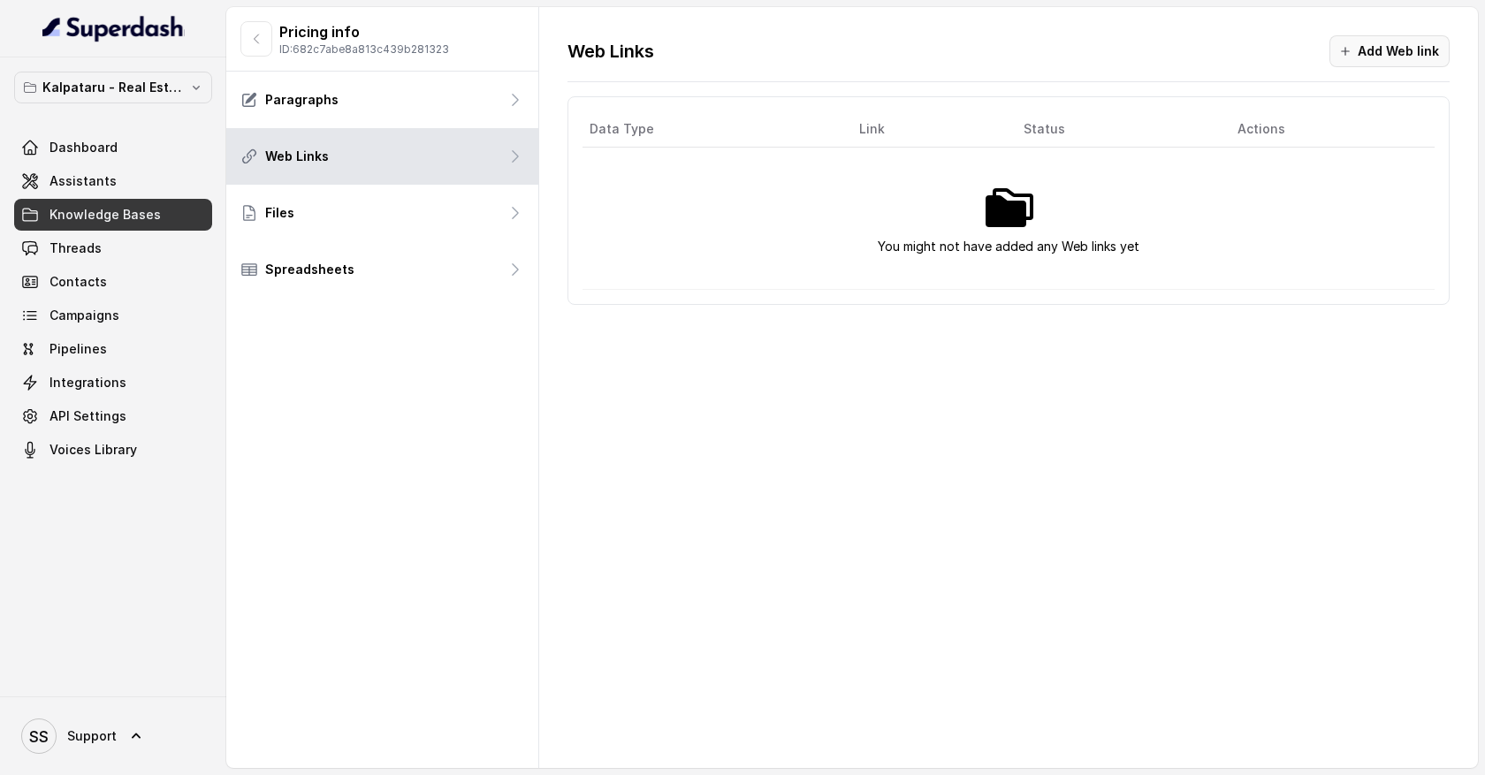
click at [1352, 43] on button "Add Web link" at bounding box center [1389, 51] width 120 height 32
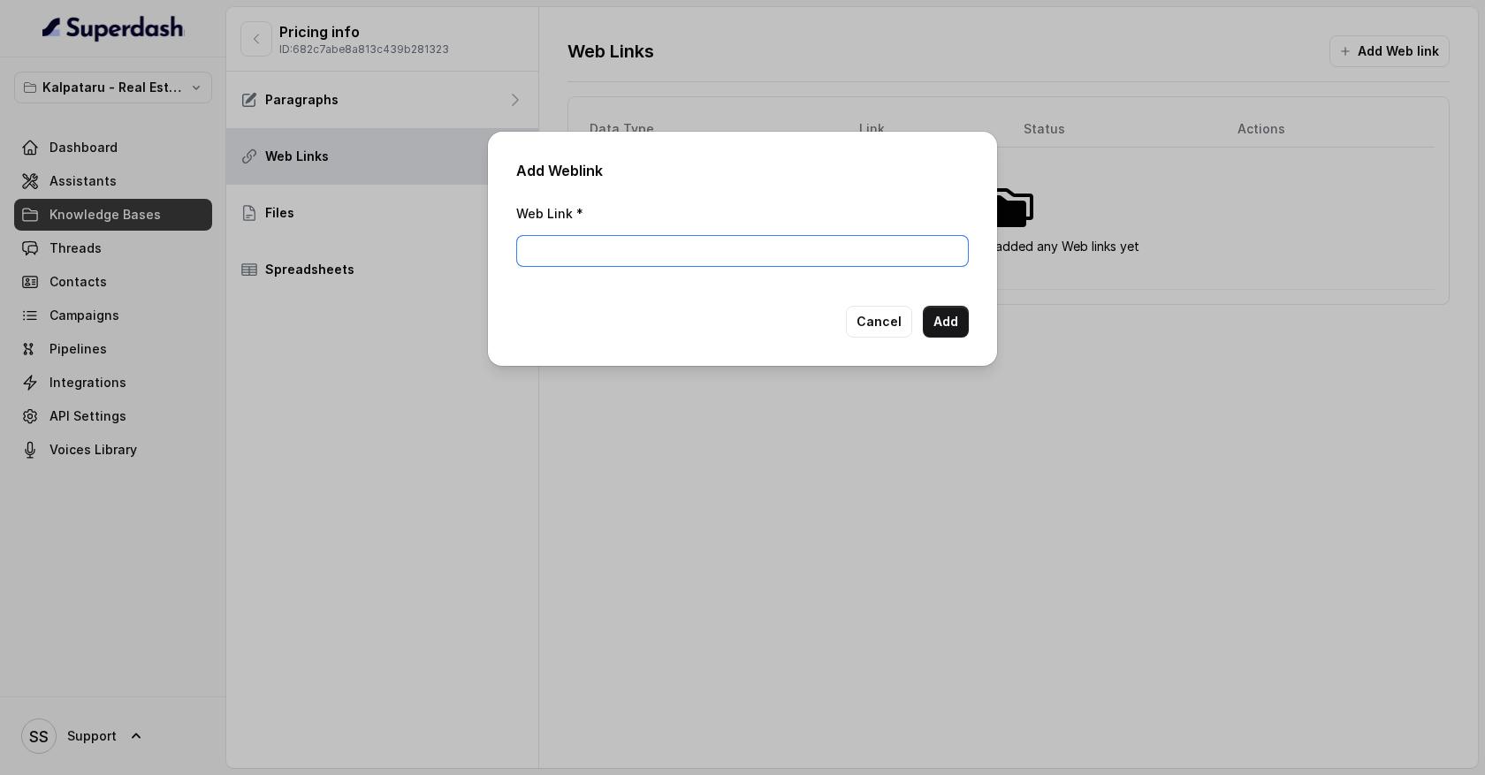
click at [660, 251] on input "Web Link *" at bounding box center [742, 251] width 453 height 32
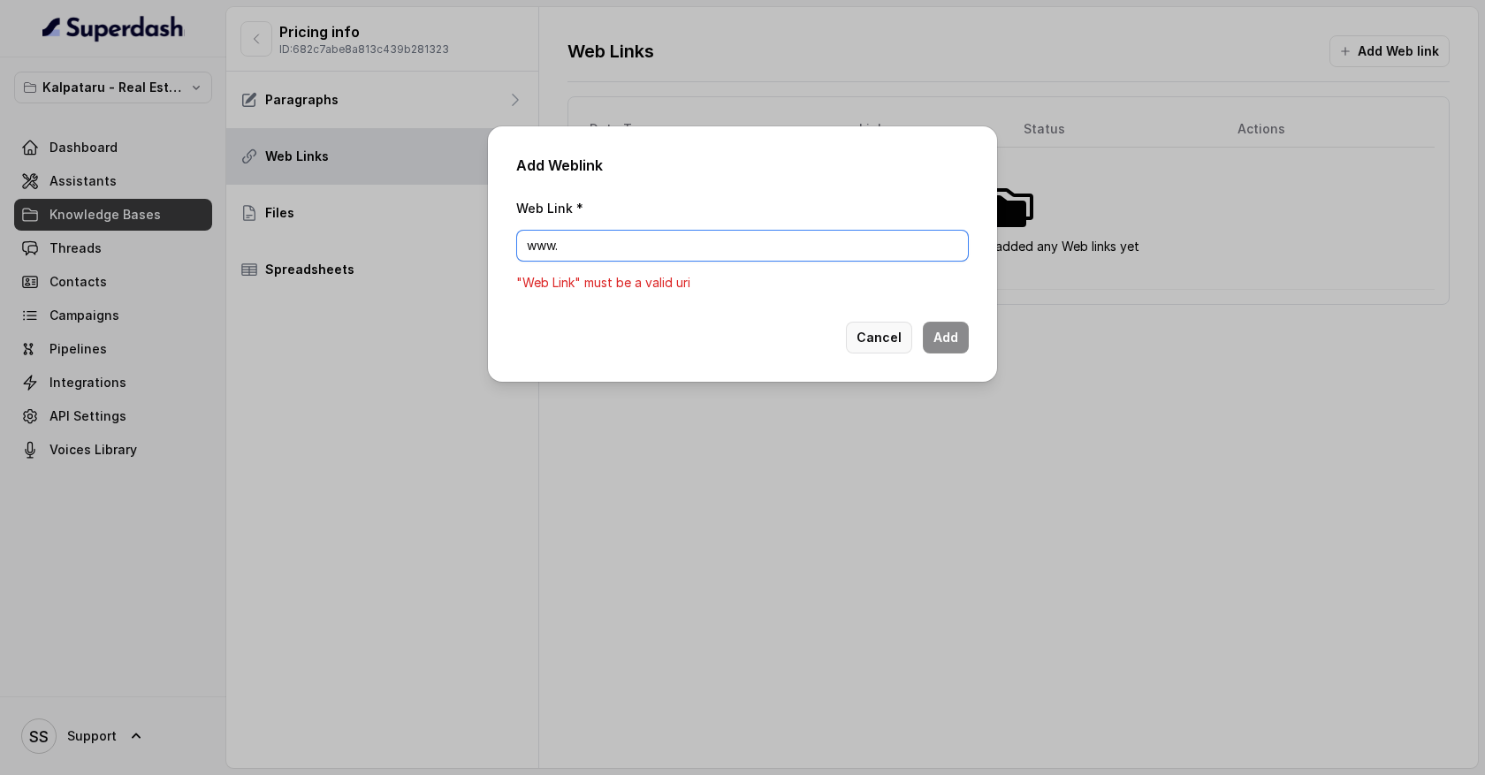
type input "www."
click at [881, 334] on button "Cancel" at bounding box center [879, 338] width 66 height 32
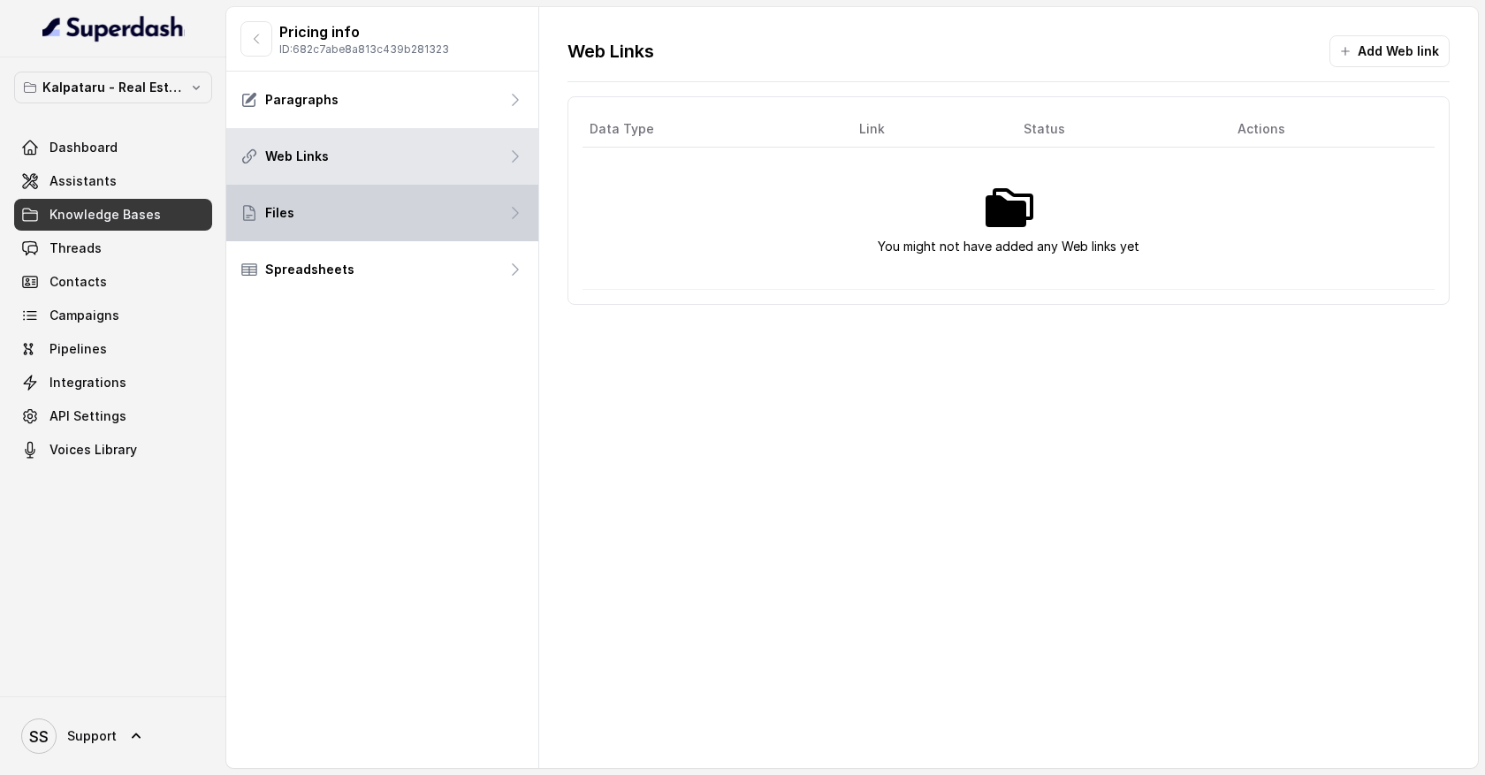
click at [501, 208] on div "Files" at bounding box center [382, 213] width 312 height 57
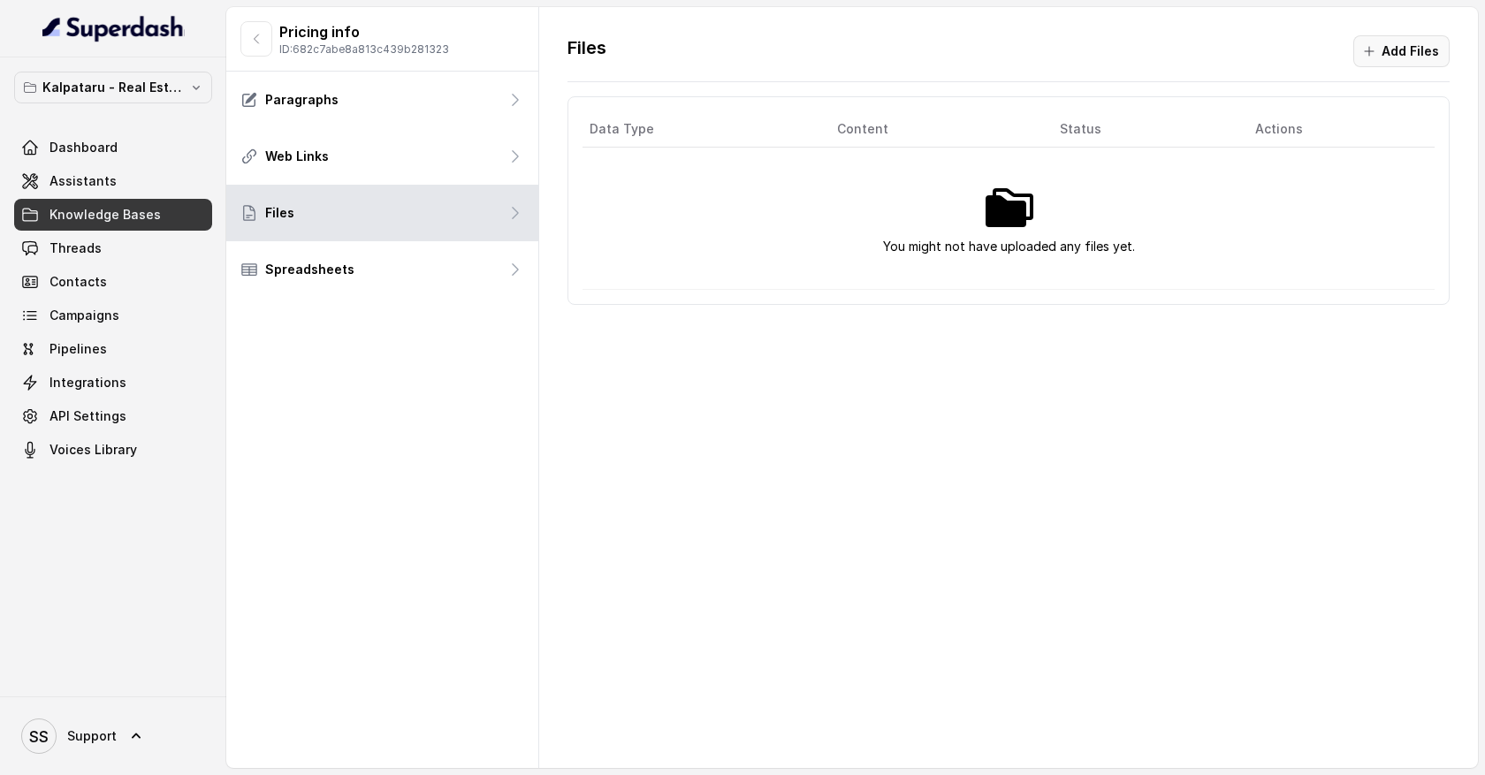
click at [1375, 61] on button "Add Files" at bounding box center [1401, 51] width 96 height 32
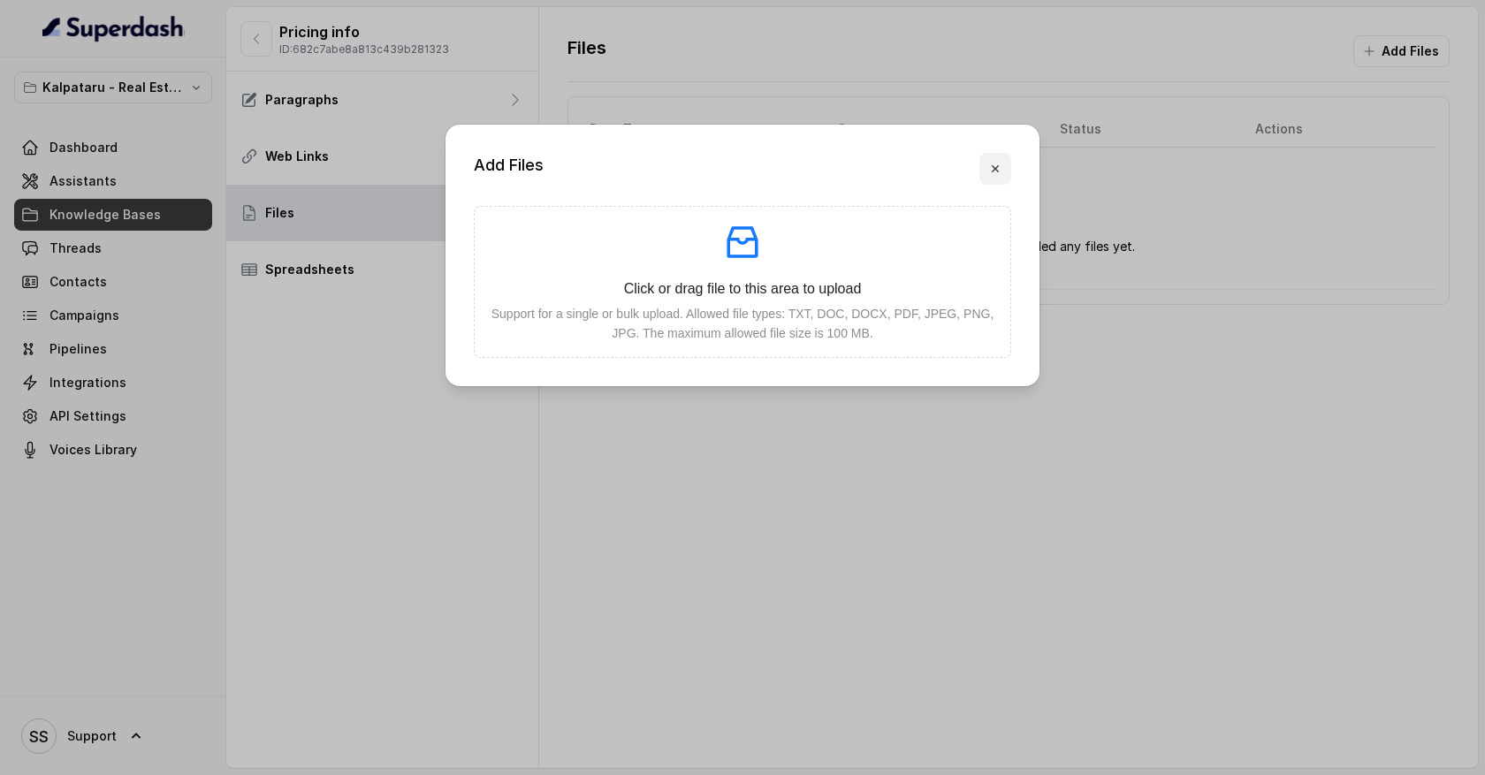
click at [997, 173] on icon "button" at bounding box center [995, 169] width 14 height 14
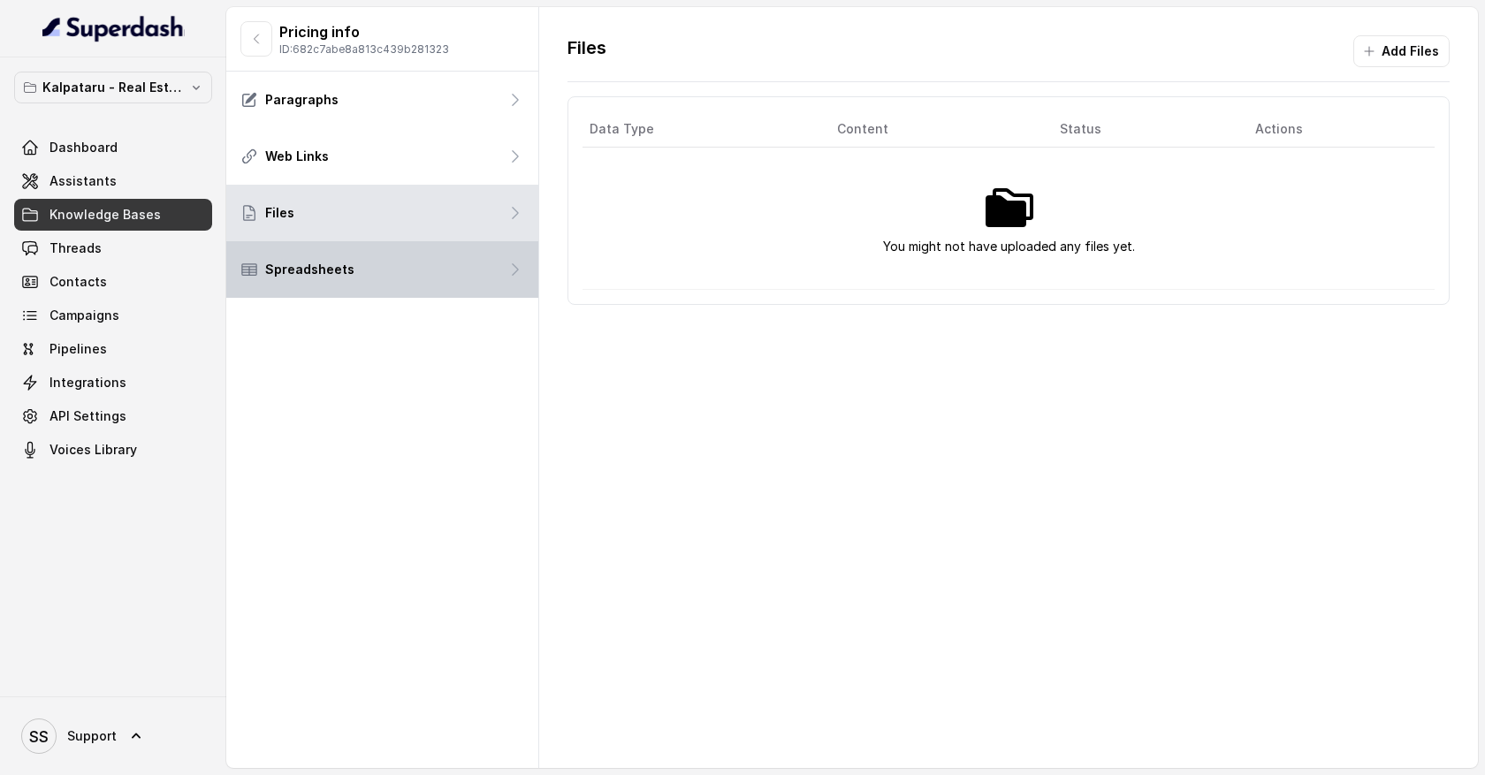
click at [446, 263] on div "Spreadsheets" at bounding box center [382, 269] width 312 height 57
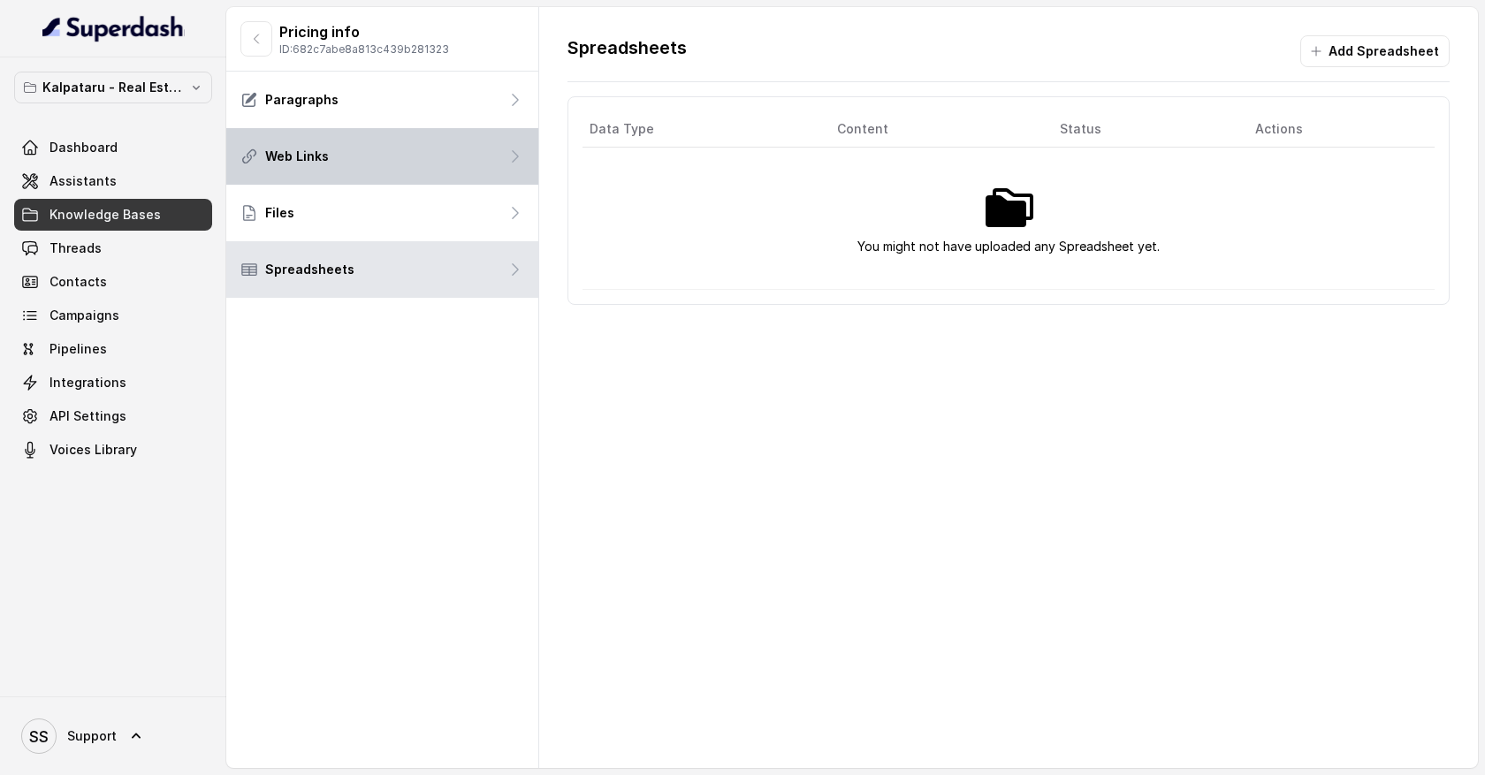
click at [455, 164] on div "Web Links" at bounding box center [382, 156] width 312 height 57
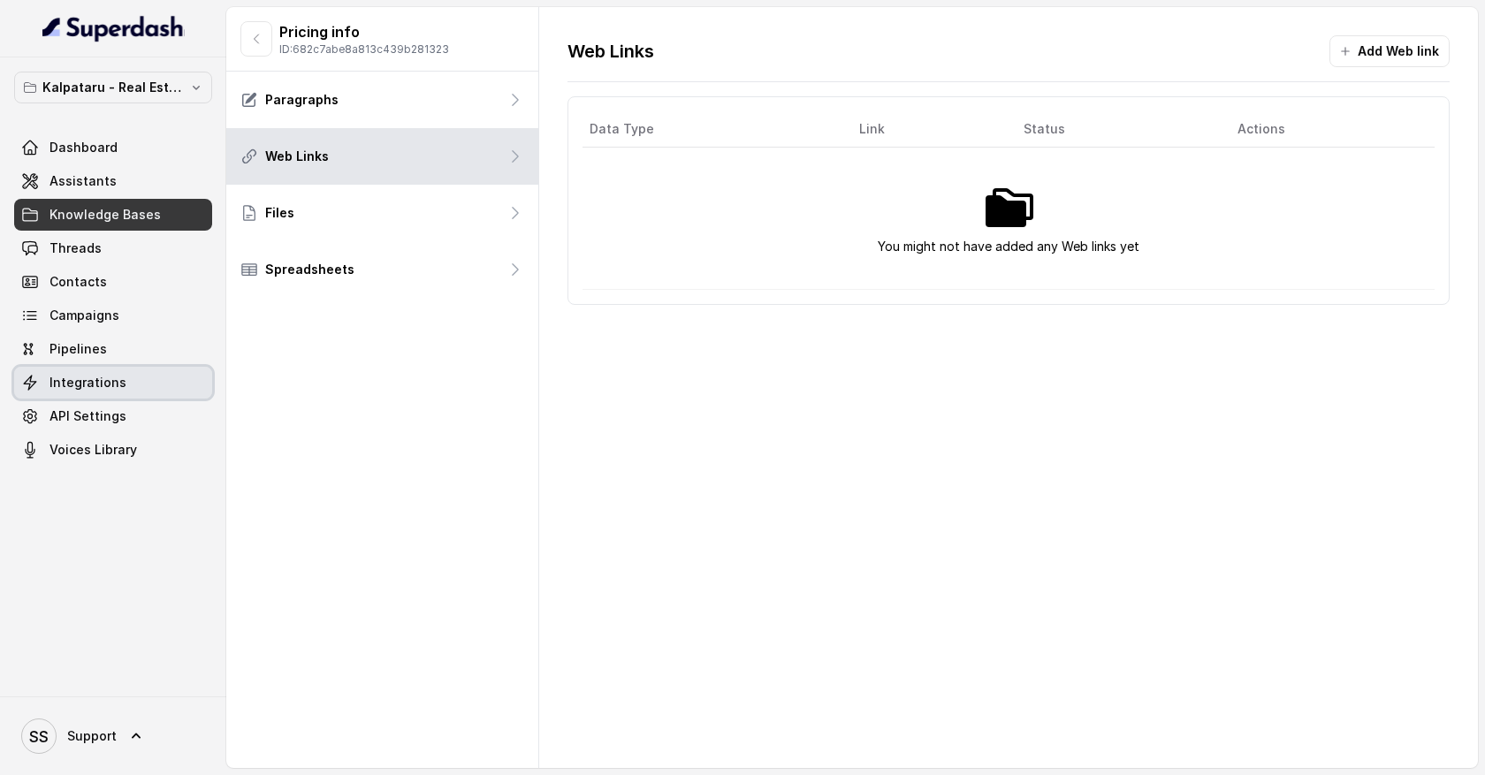
click at [132, 383] on link "Integrations" at bounding box center [113, 383] width 198 height 32
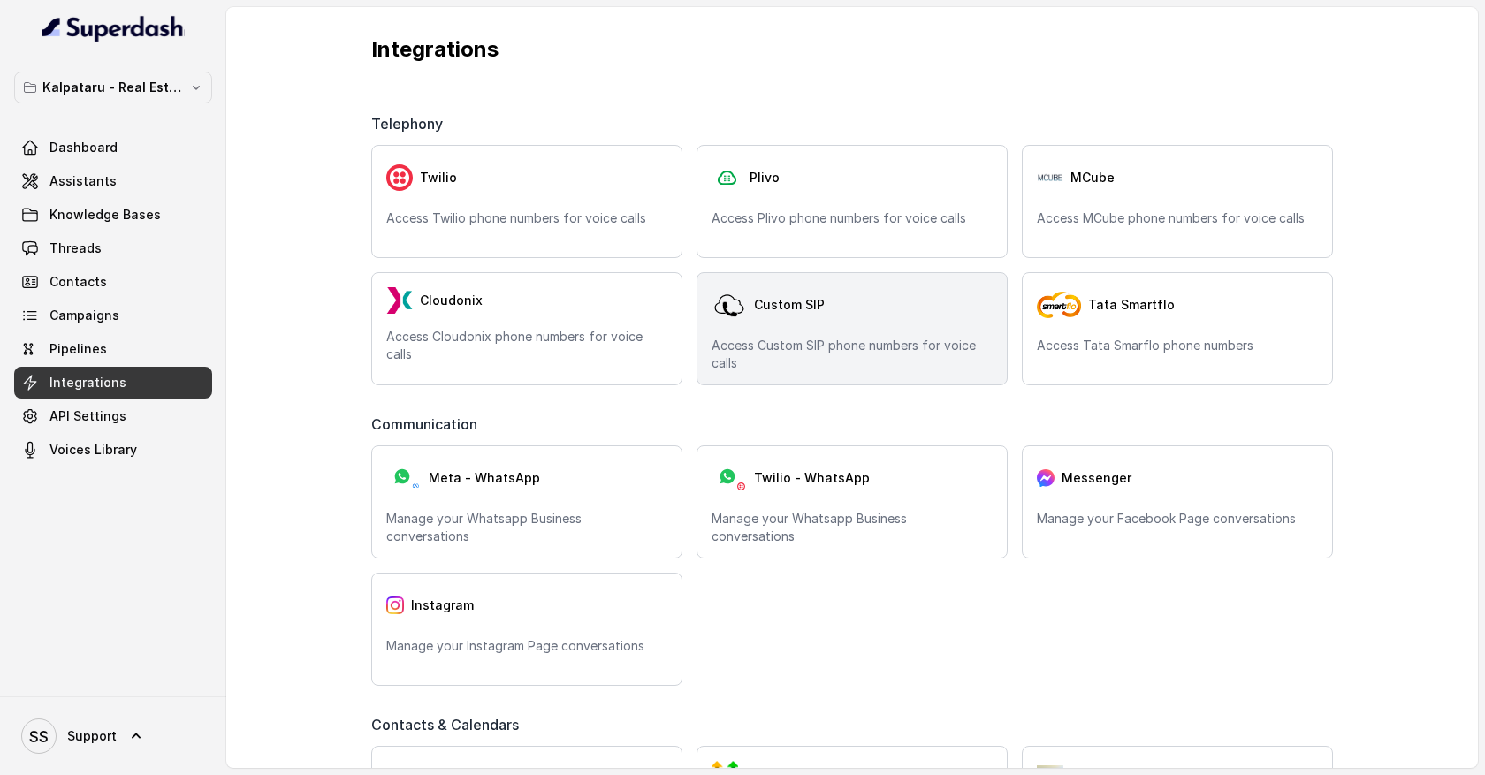
click at [896, 326] on div "Custom SIP Access Custom SIP phone numbers for voice calls" at bounding box center [852, 328] width 311 height 113
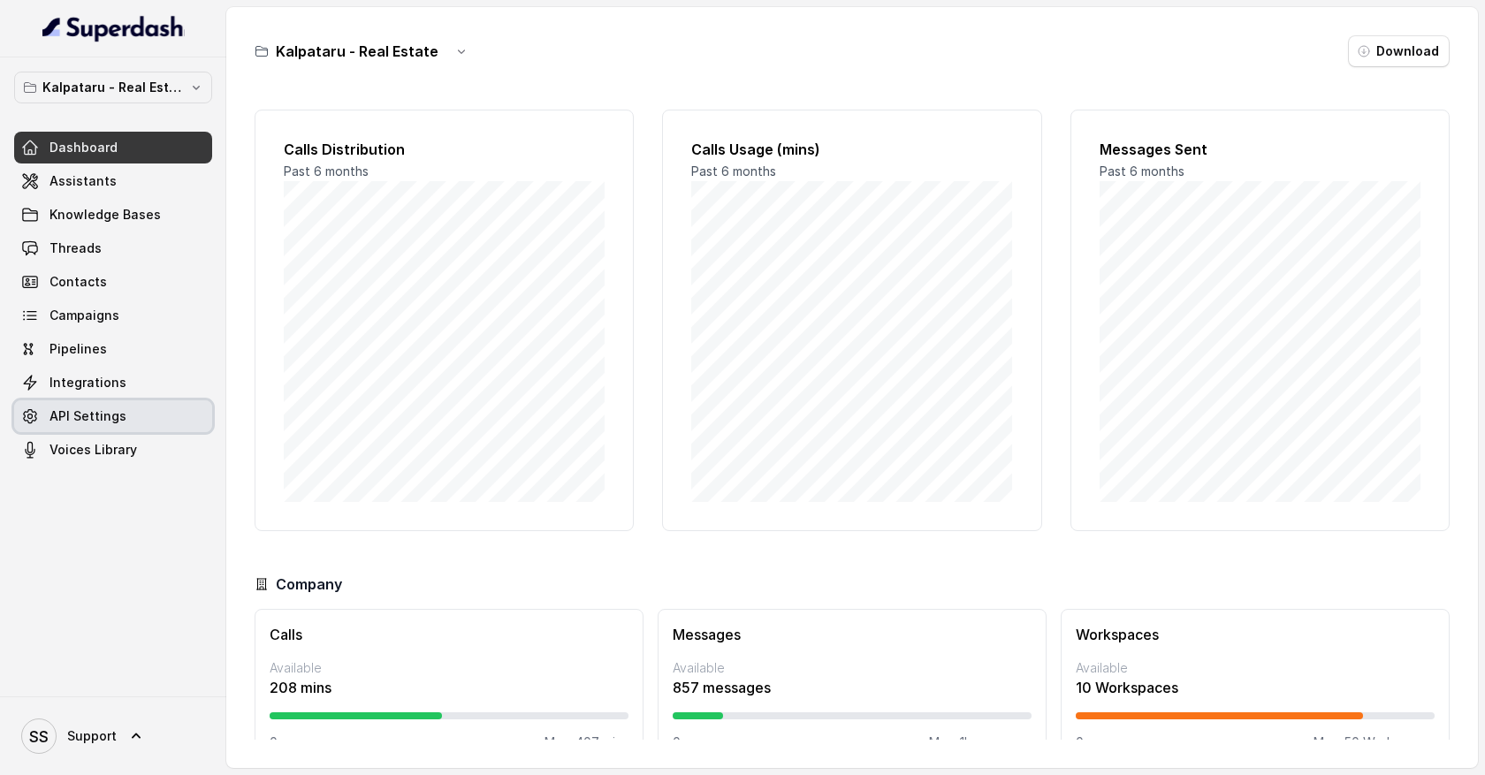
click at [123, 412] on link "API Settings" at bounding box center [113, 416] width 198 height 32
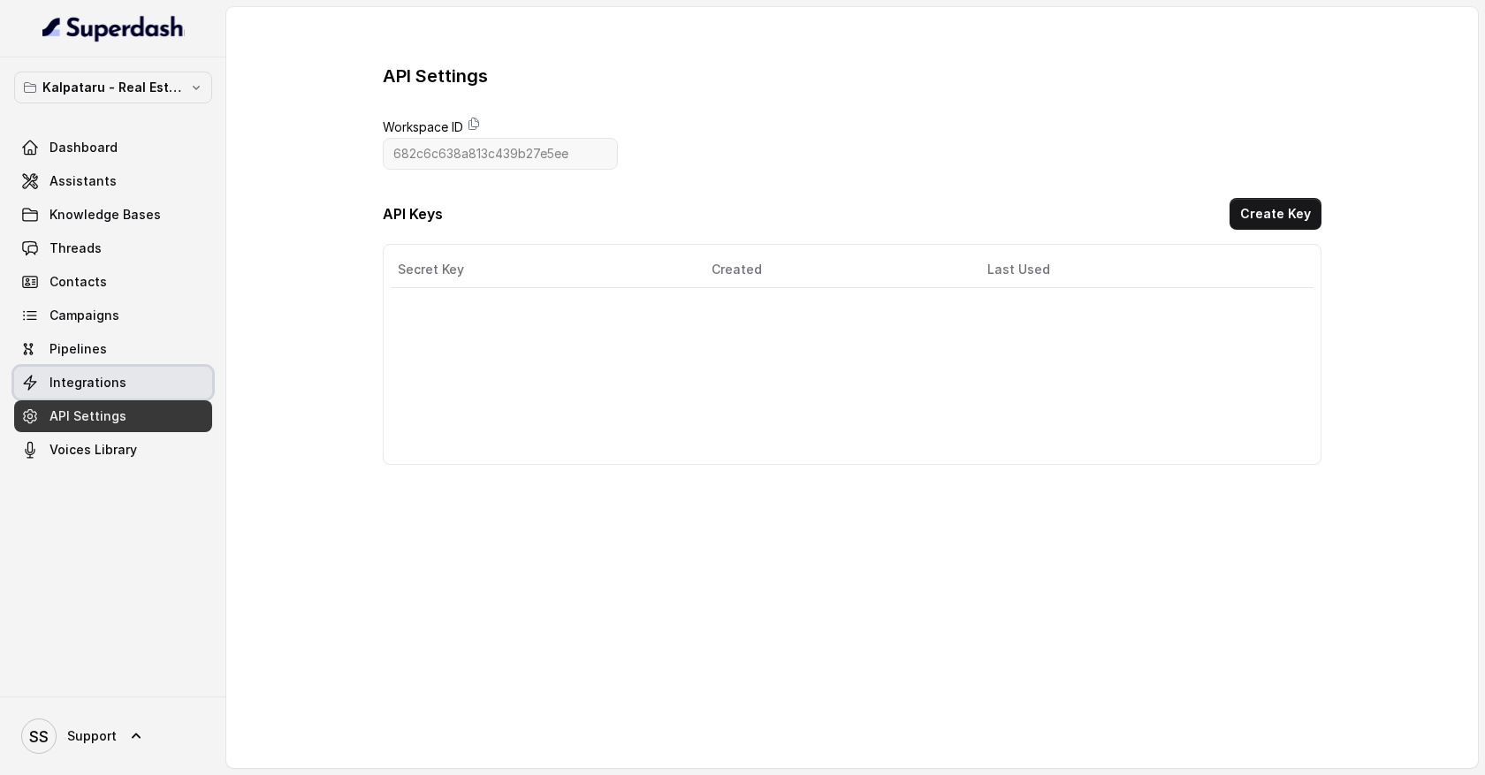
click at [146, 389] on link "Integrations" at bounding box center [113, 383] width 198 height 32
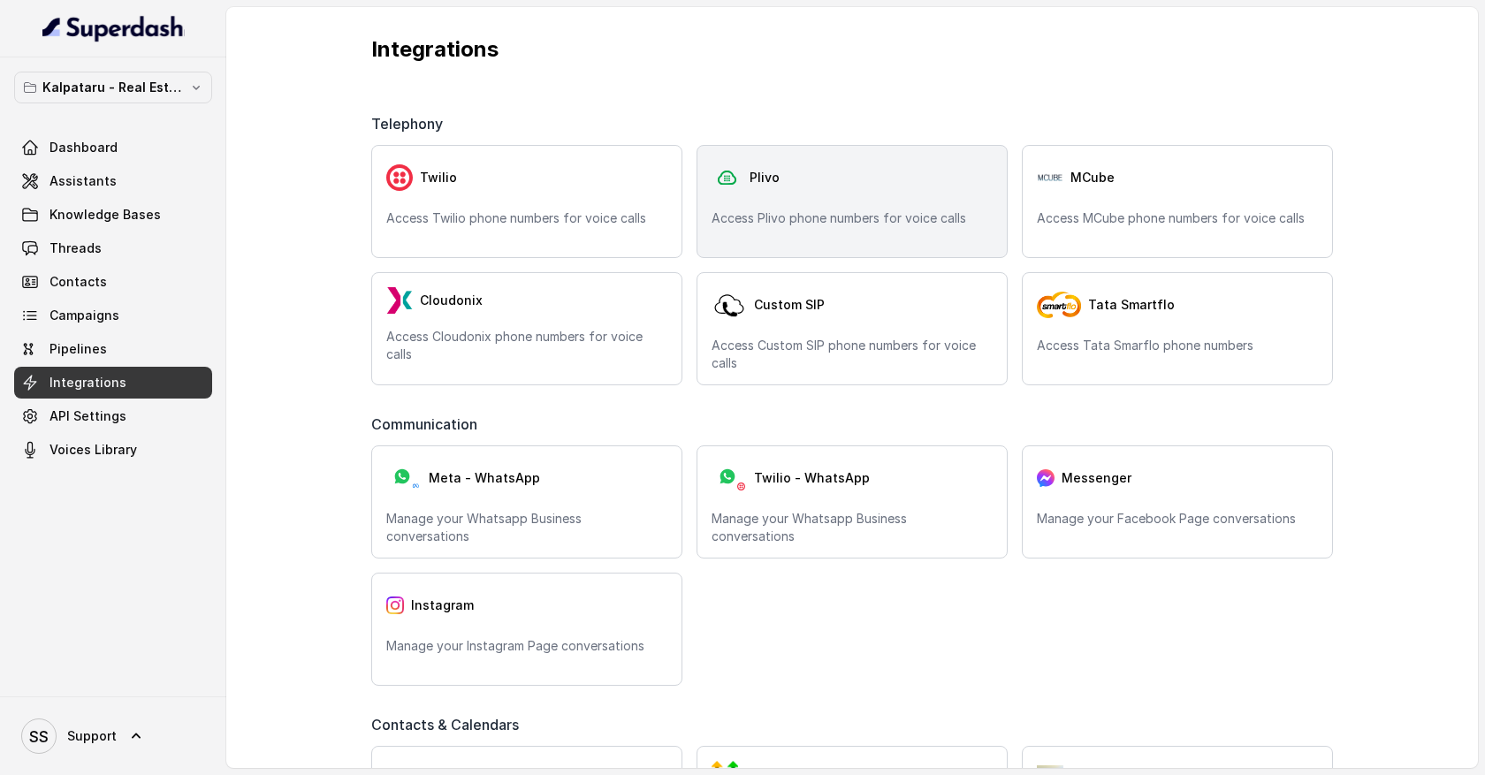
click at [787, 233] on div "Plivo Access Plivo phone numbers for voice calls" at bounding box center [852, 201] width 311 height 113
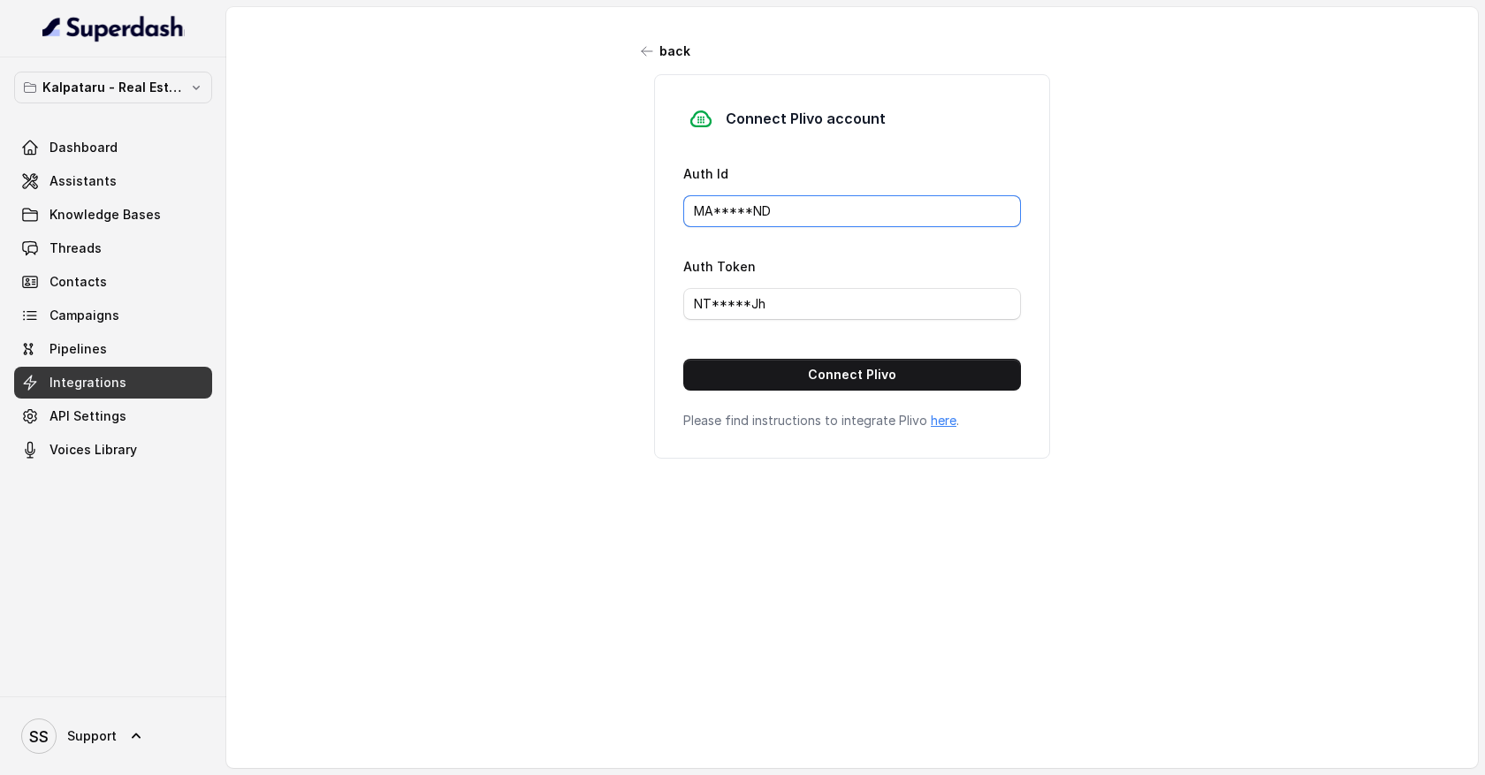
drag, startPoint x: 799, startPoint y: 211, endPoint x: 689, endPoint y: 212, distance: 110.5
click at [689, 212] on input "MA*****ND" at bounding box center [852, 211] width 338 height 32
drag, startPoint x: 801, startPoint y: 295, endPoint x: 642, endPoint y: 301, distance: 159.2
click at [642, 303] on div "Connect Plivo account Auth Id MA*****ND Auth Token NT*****Jh Connect Plivo Plea…" at bounding box center [852, 266] width 442 height 385
click at [643, 51] on icon "button" at bounding box center [647, 51] width 11 height 9
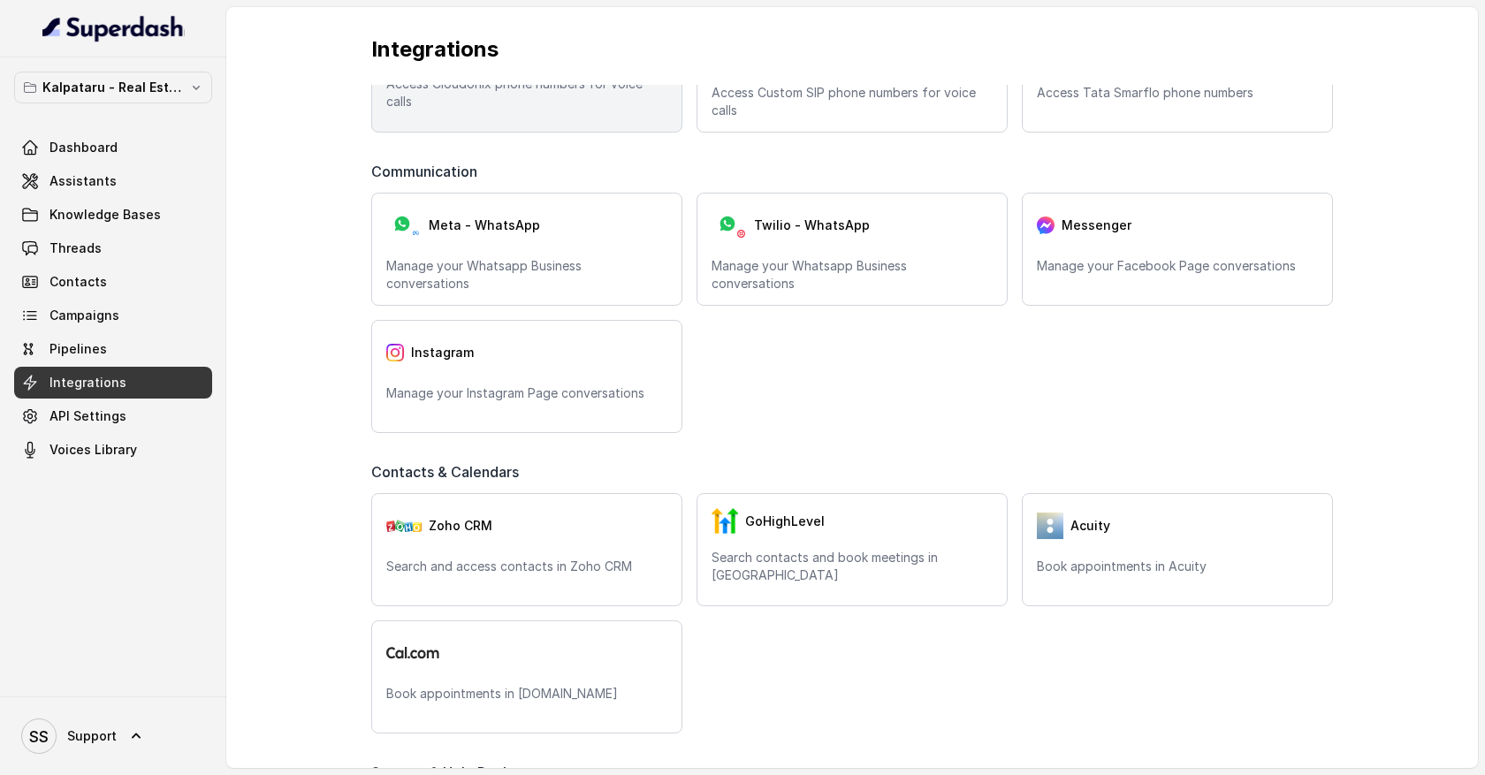
scroll to position [265, 0]
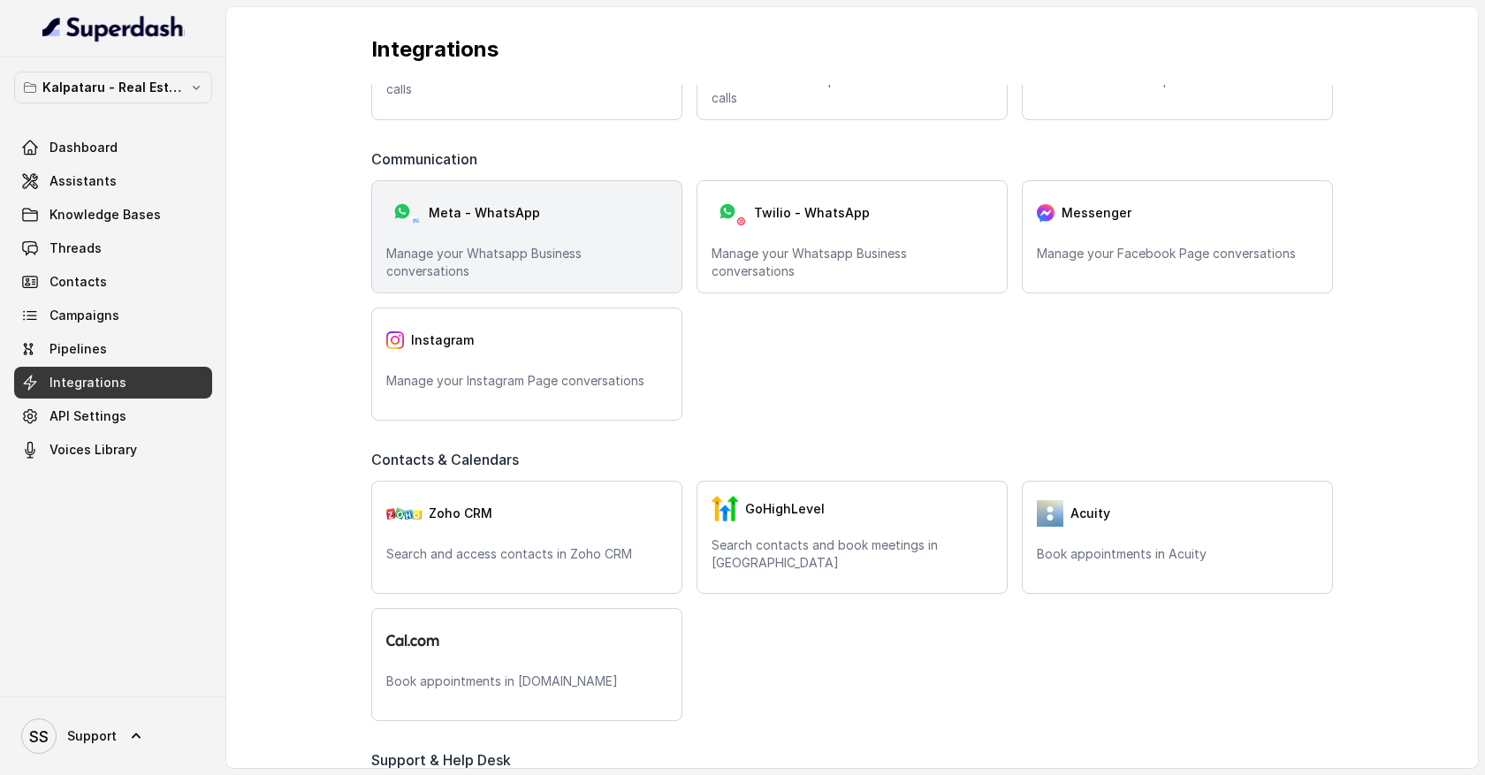
click at [611, 235] on div "Meta - WhatsApp Manage your Whatsapp Business conversations" at bounding box center [526, 236] width 311 height 113
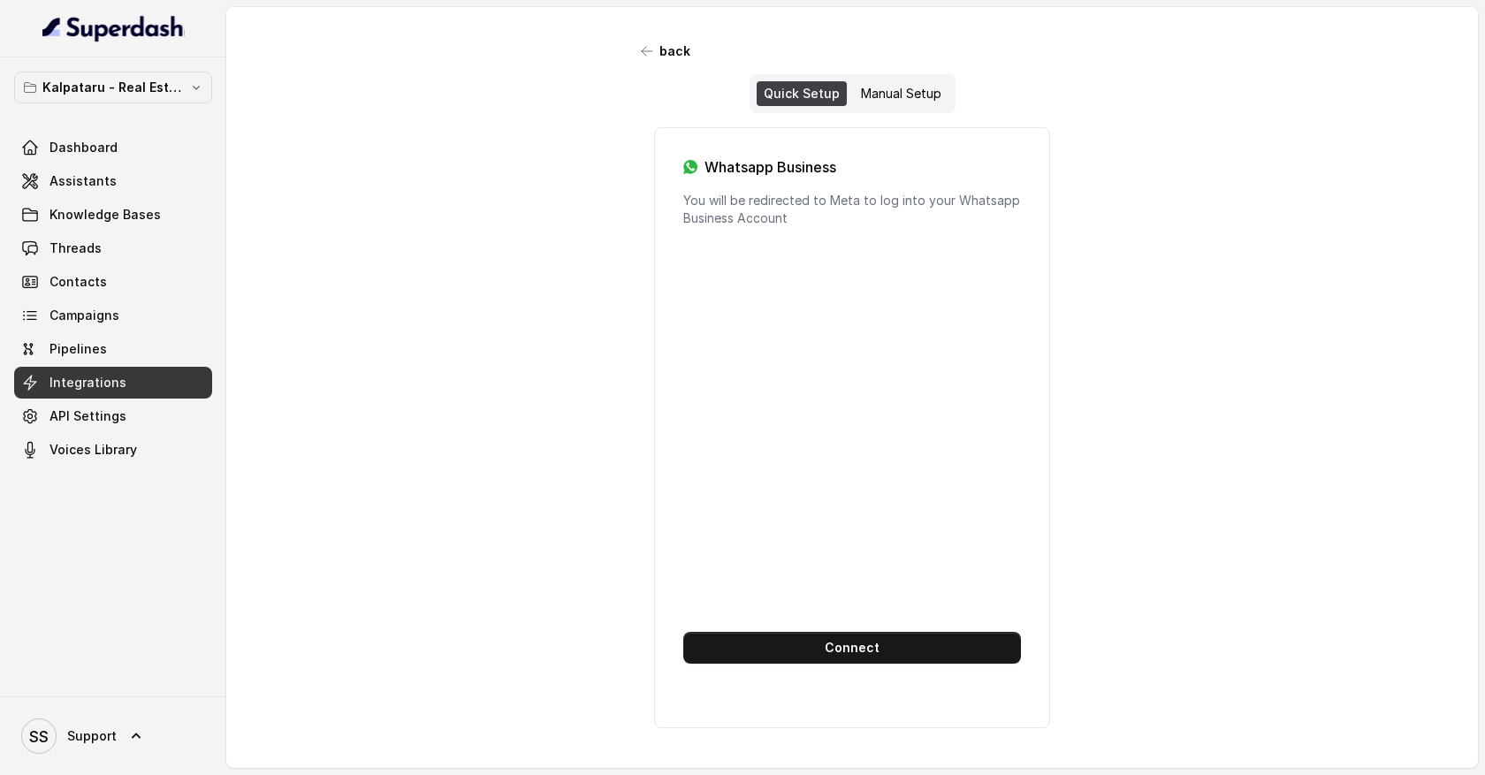
click at [806, 290] on div "Whatsapp Business You will be redirected to Meta to log into your Whatsapp Busi…" at bounding box center [852, 427] width 396 height 601
click at [896, 97] on div "Manual Setup" at bounding box center [901, 93] width 95 height 25
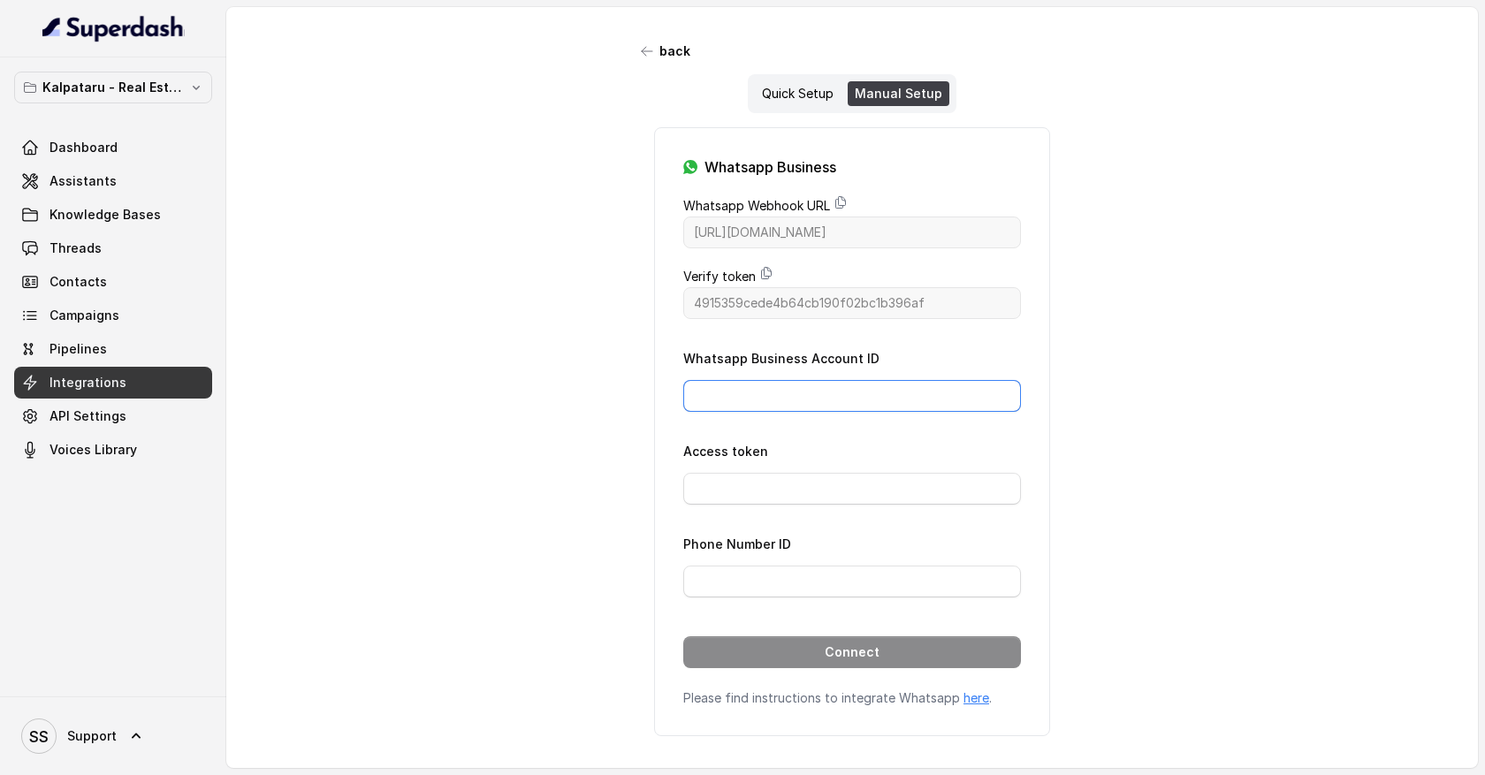
click at [784, 404] on input "Whatsapp Business Account ID" at bounding box center [852, 396] width 338 height 32
click at [755, 491] on input "Access token" at bounding box center [852, 489] width 338 height 32
click at [757, 581] on input "Phone Number ID" at bounding box center [852, 582] width 338 height 32
click at [788, 86] on div "Quick Setup" at bounding box center [798, 93] width 86 height 25
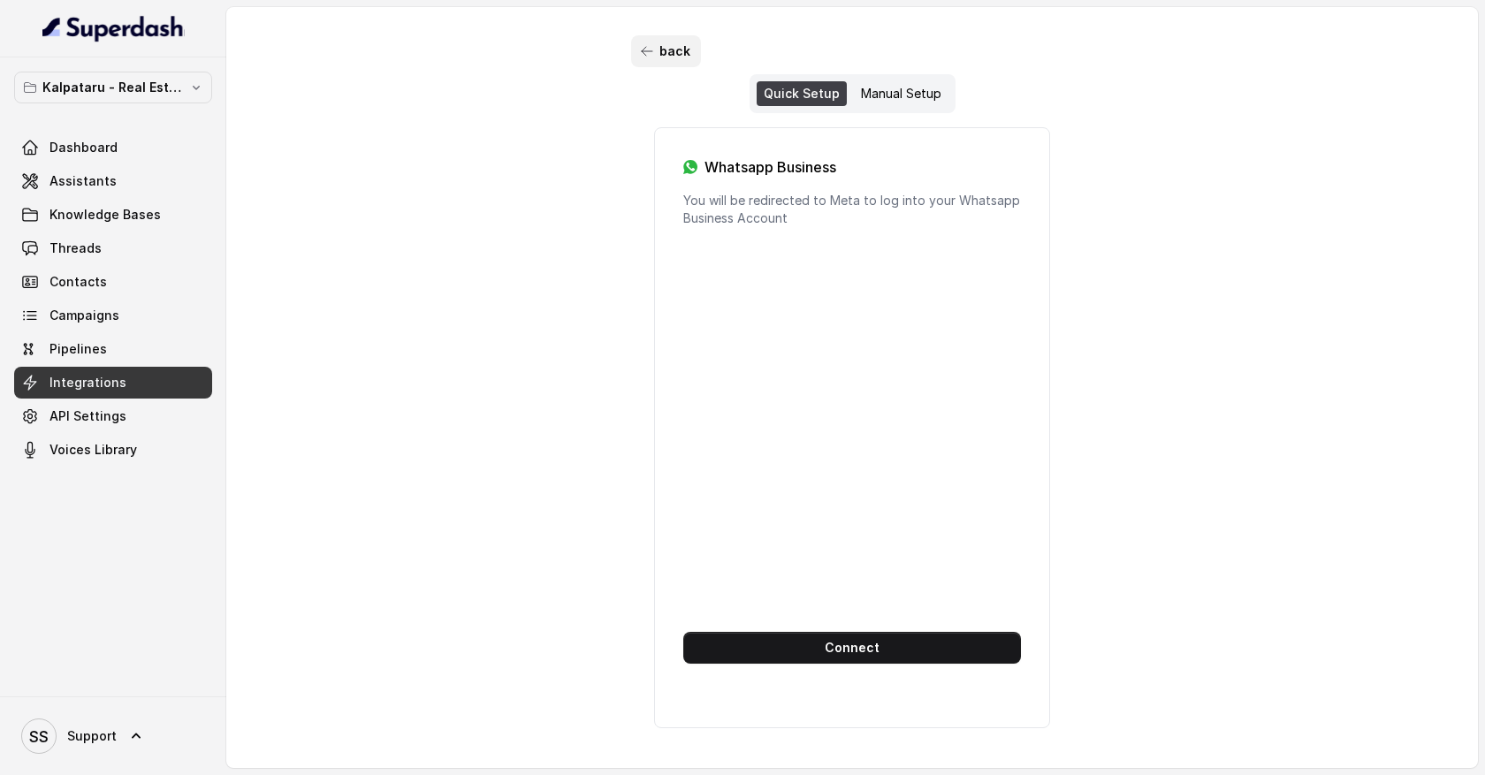
click at [666, 55] on button "back" at bounding box center [666, 51] width 70 height 32
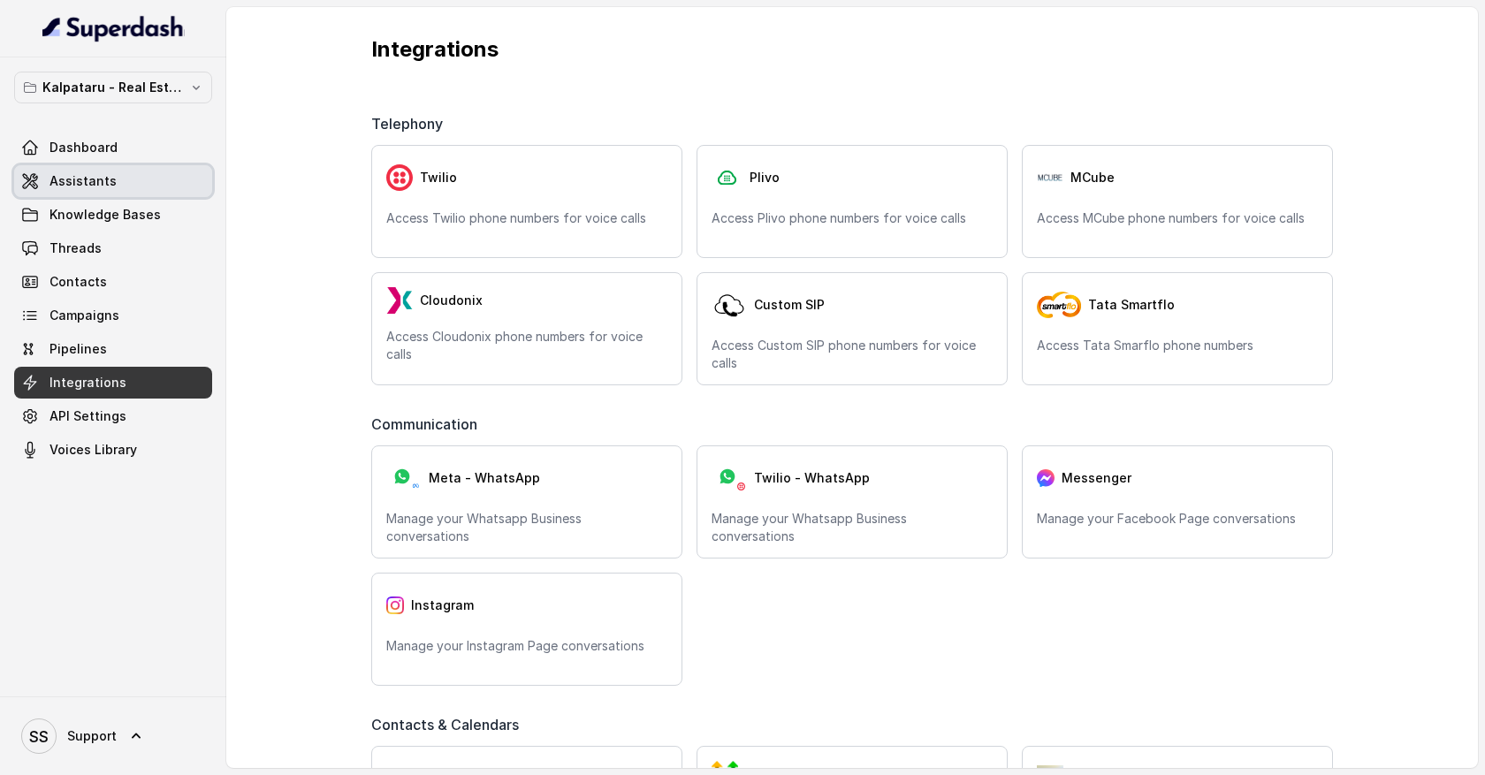
click at [169, 187] on link "Assistants" at bounding box center [113, 181] width 198 height 32
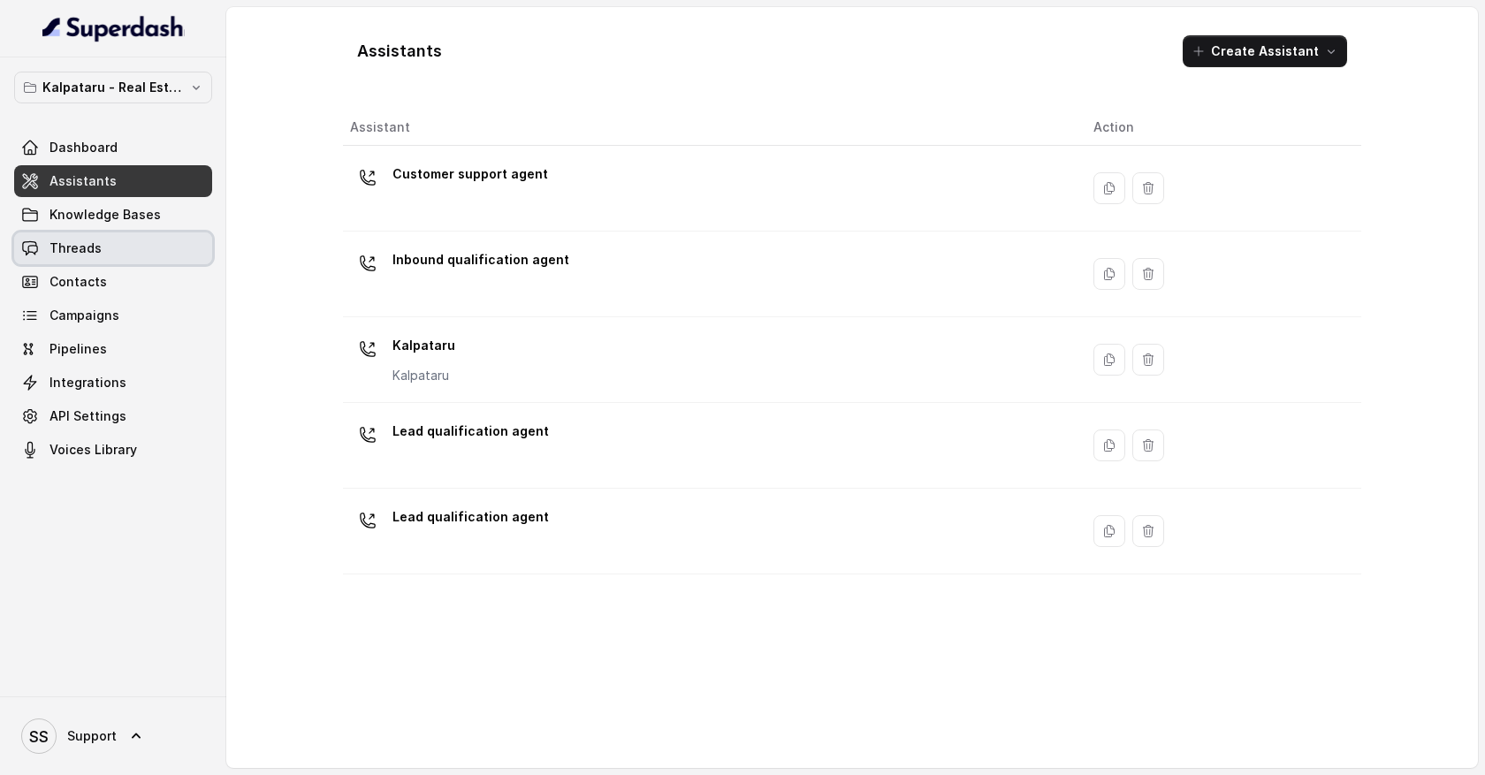
click at [175, 255] on link "Threads" at bounding box center [113, 248] width 198 height 32
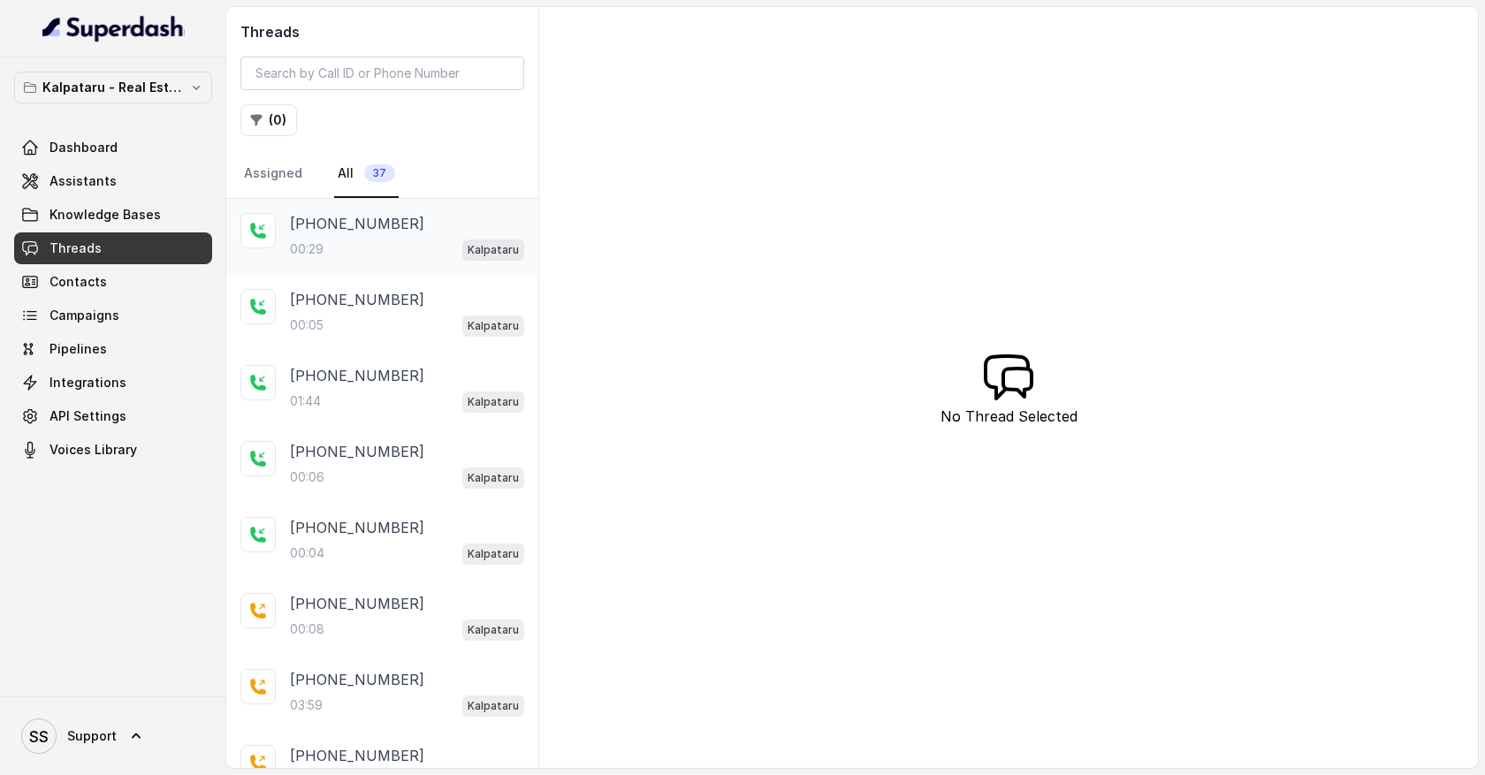
click at [423, 251] on div "00:29 Kalpataru" at bounding box center [407, 249] width 234 height 23
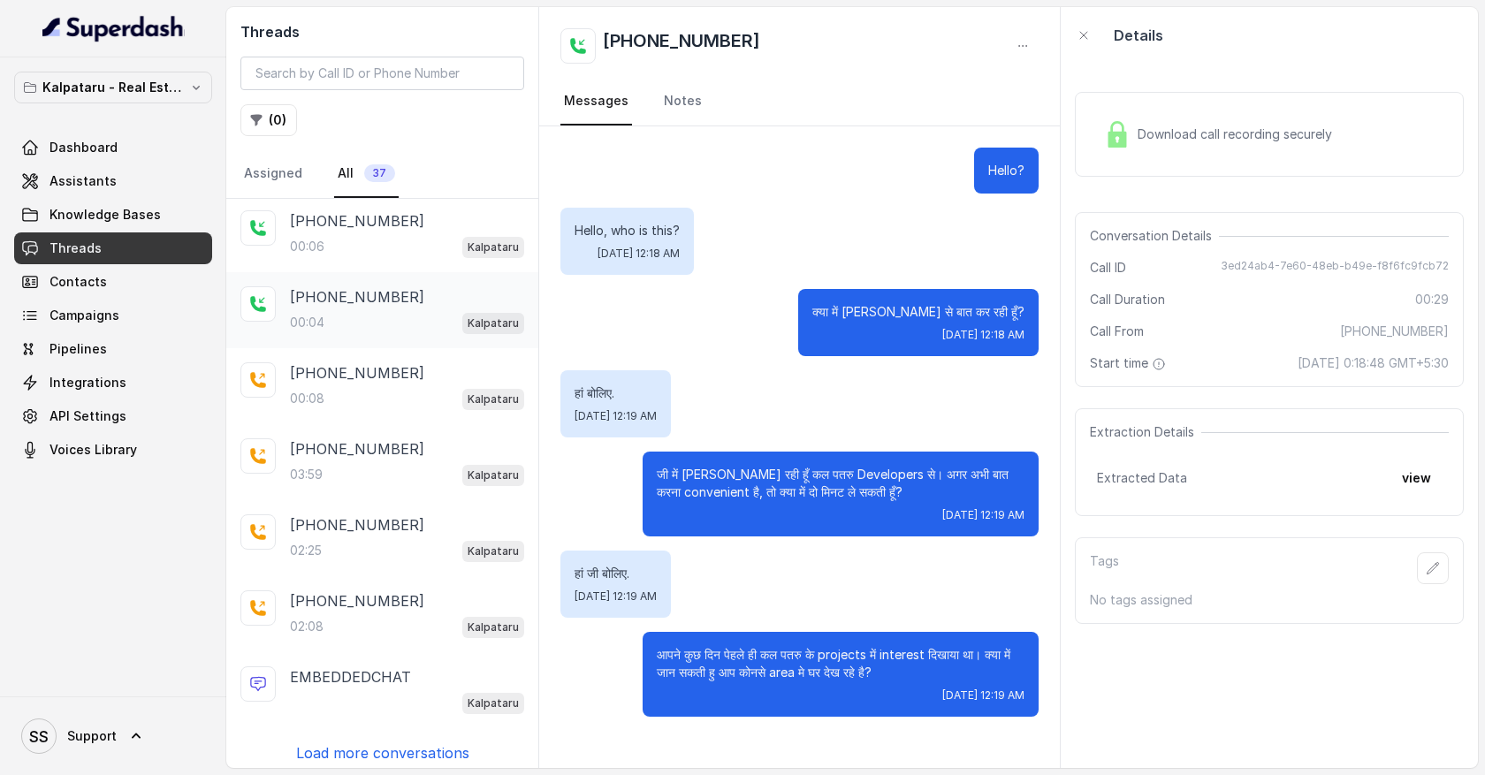
scroll to position [236, 0]
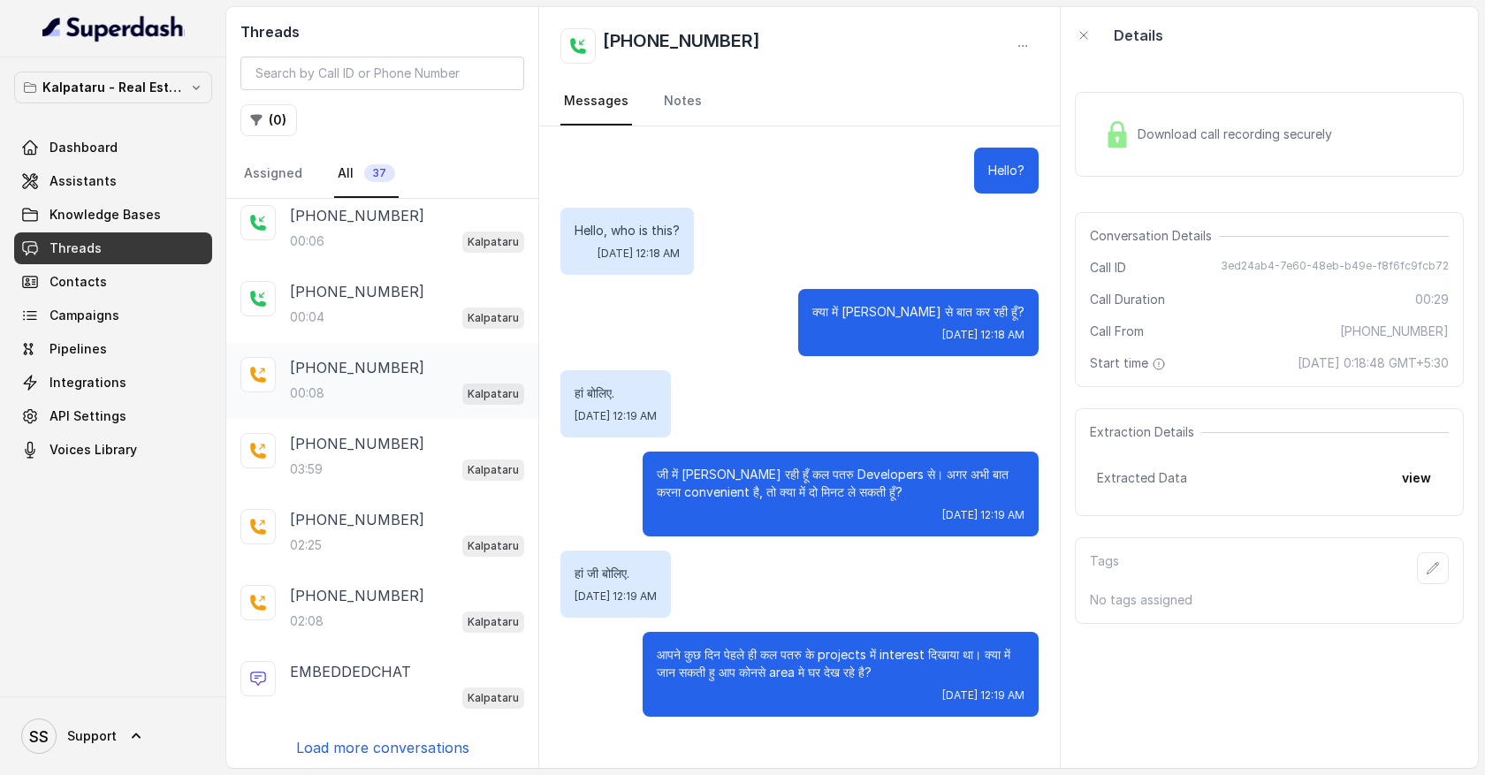
click at [427, 407] on div "+919967159549 00:08 Kalpataru" at bounding box center [382, 381] width 312 height 76
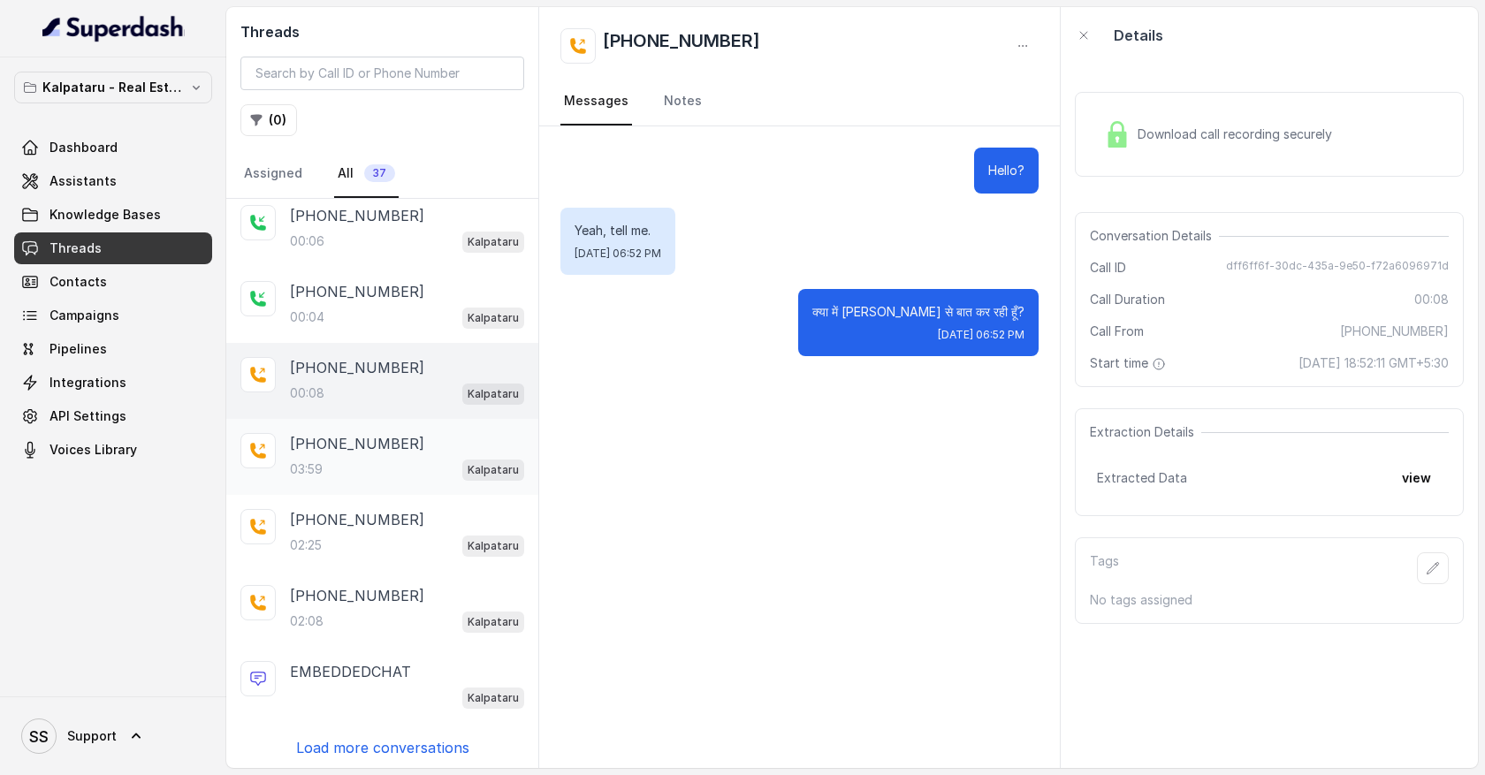
click at [423, 458] on div "03:59 Kalpataru" at bounding box center [407, 469] width 234 height 23
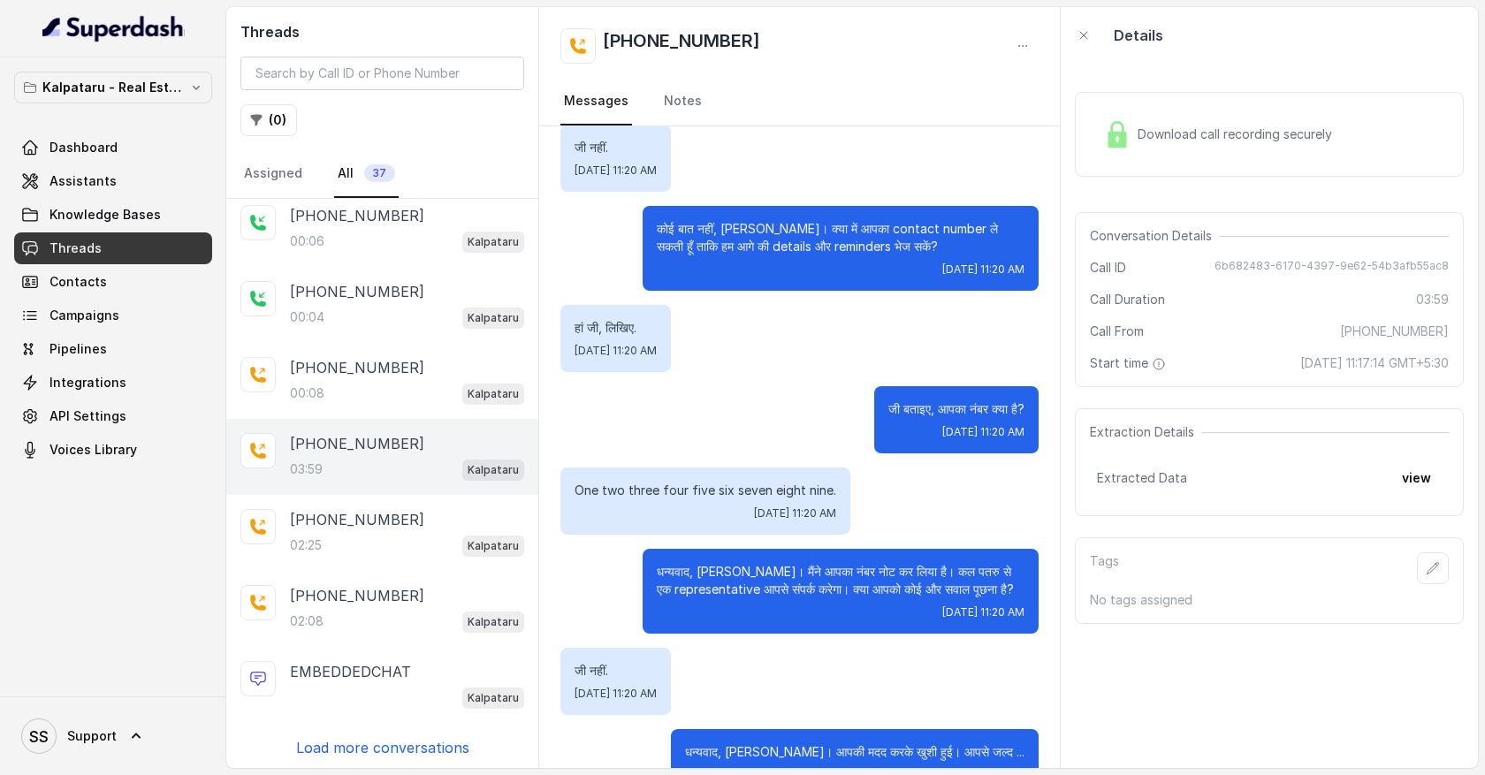
scroll to position [2976, 0]
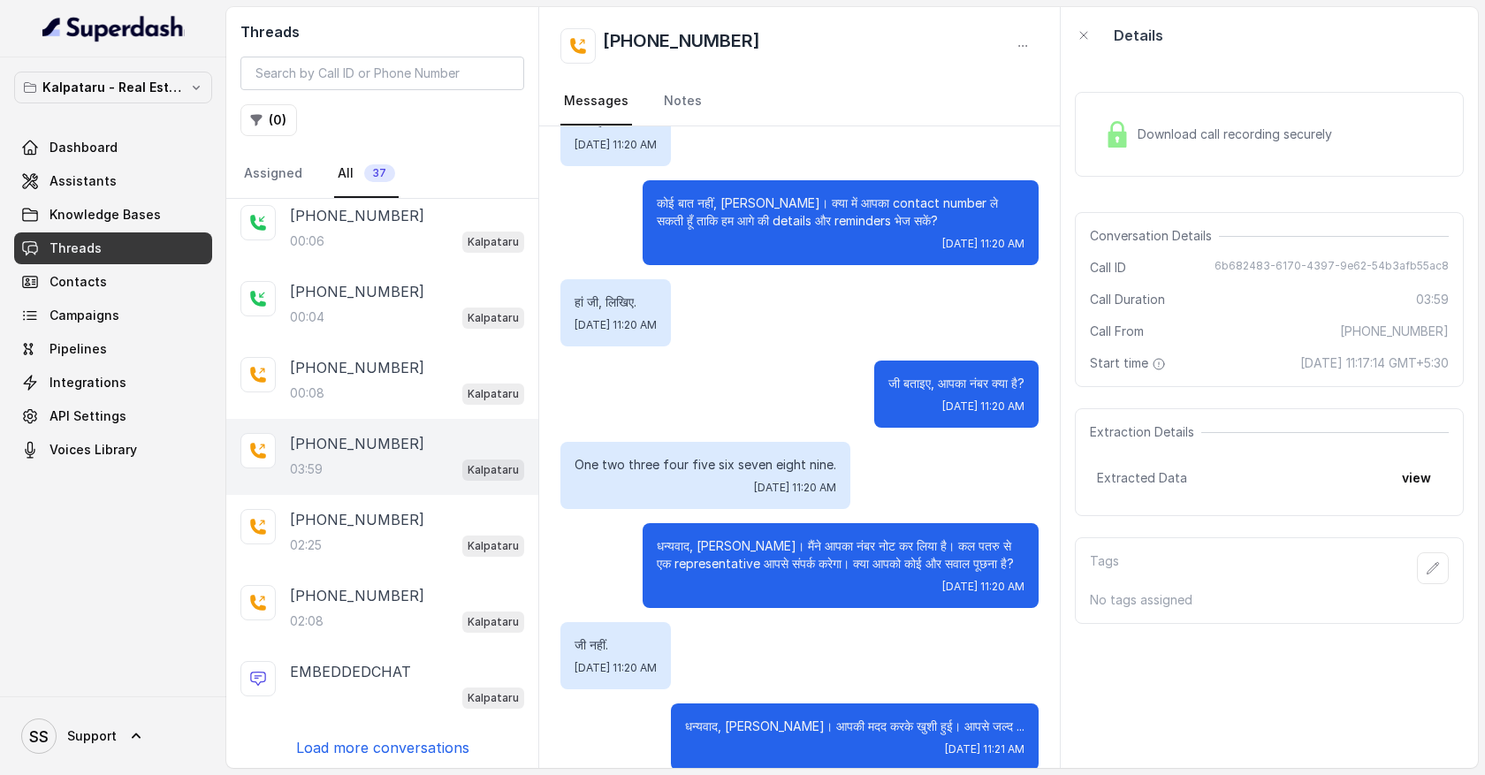
drag, startPoint x: 708, startPoint y: 248, endPoint x: 814, endPoint y: 381, distance: 169.8
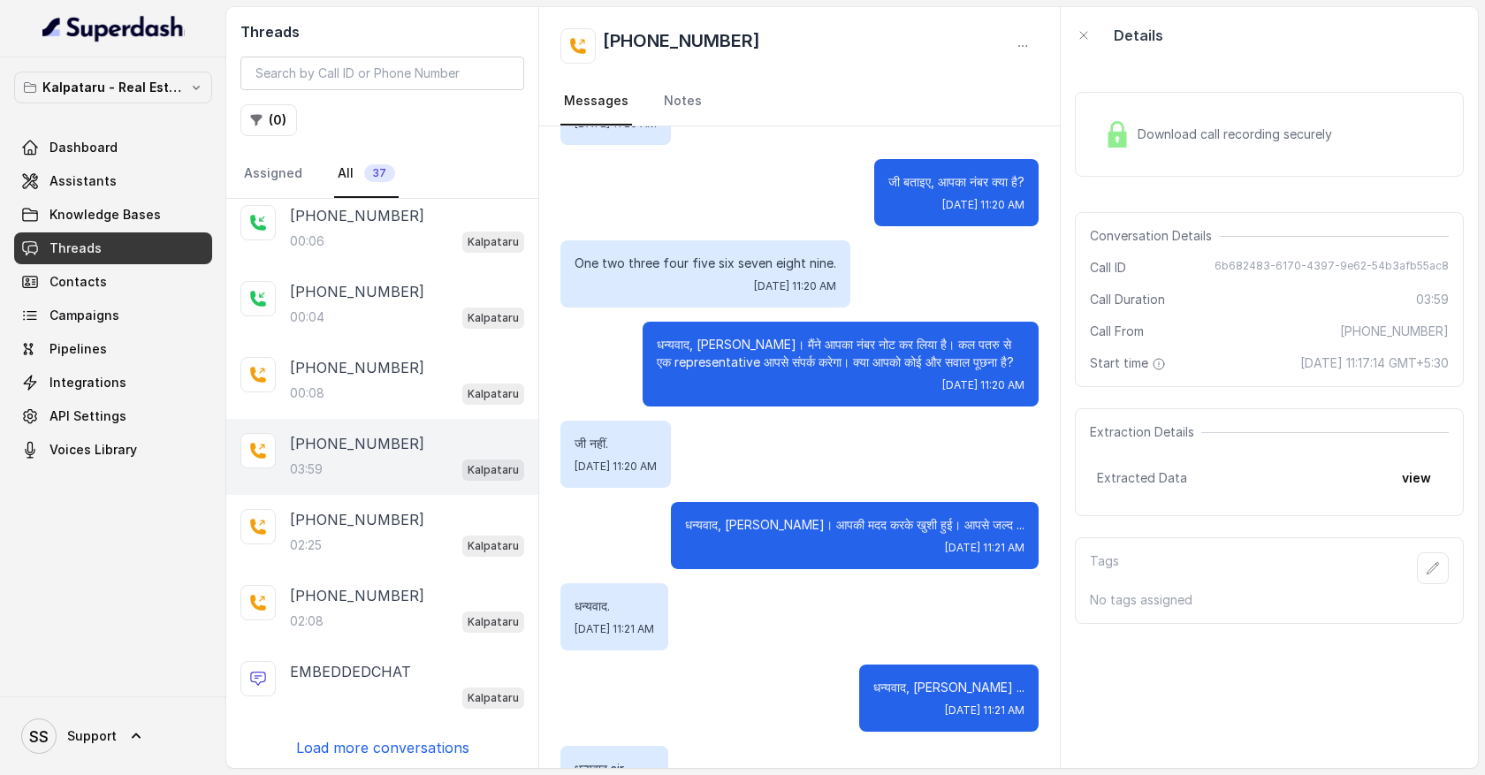
scroll to position [3227, 0]
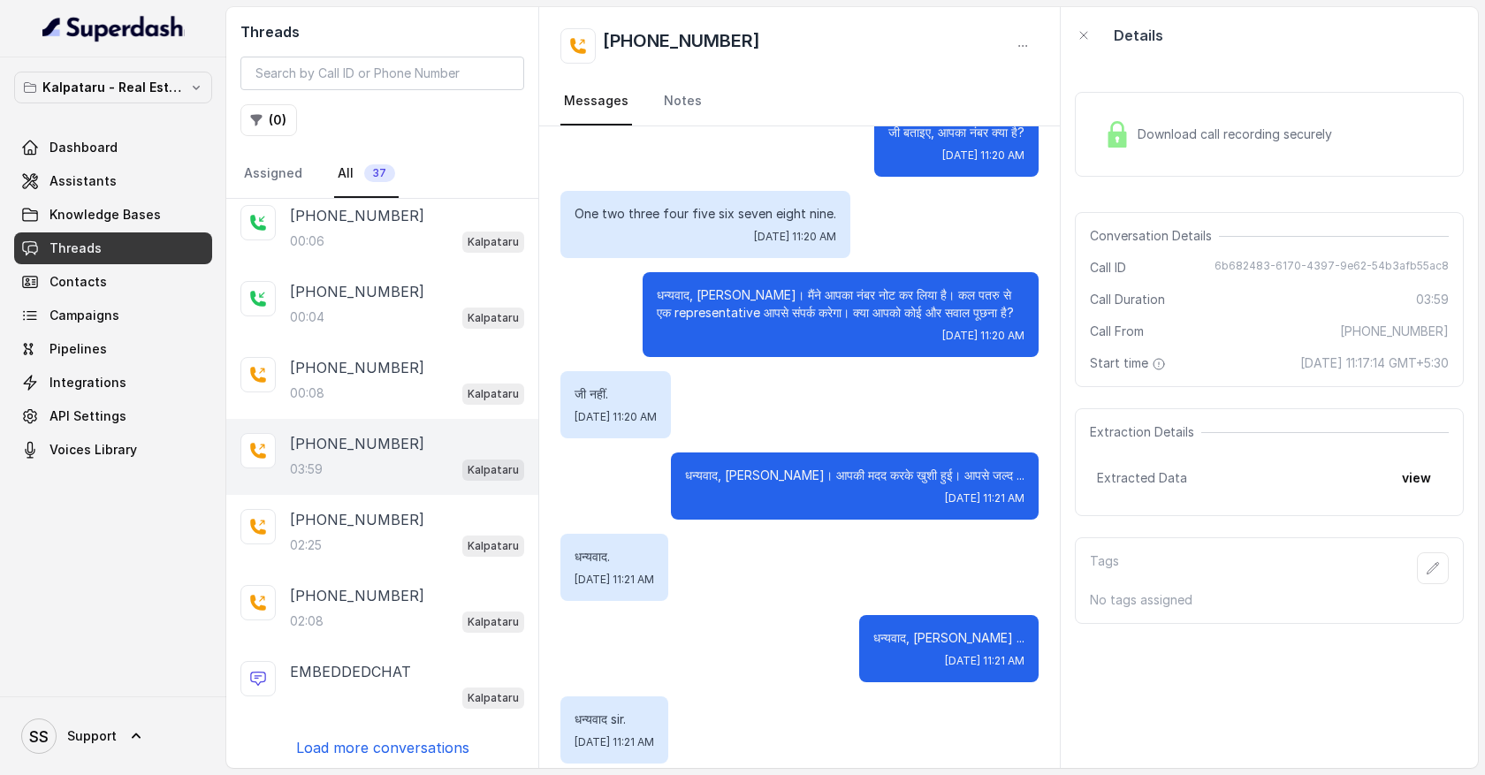
click at [1157, 162] on div "Download call recording securely" at bounding box center [1269, 134] width 389 height 85
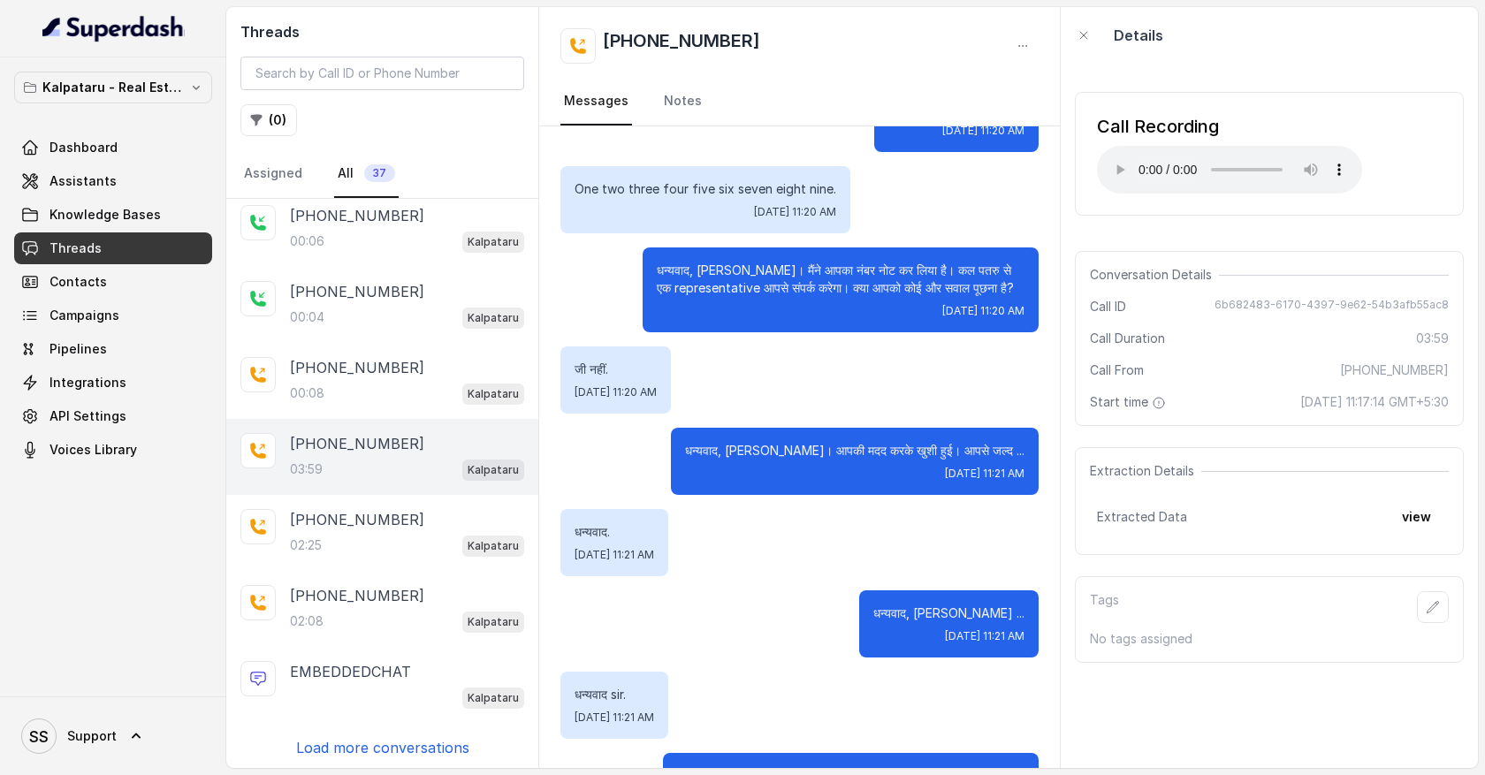
scroll to position [3112, 0]
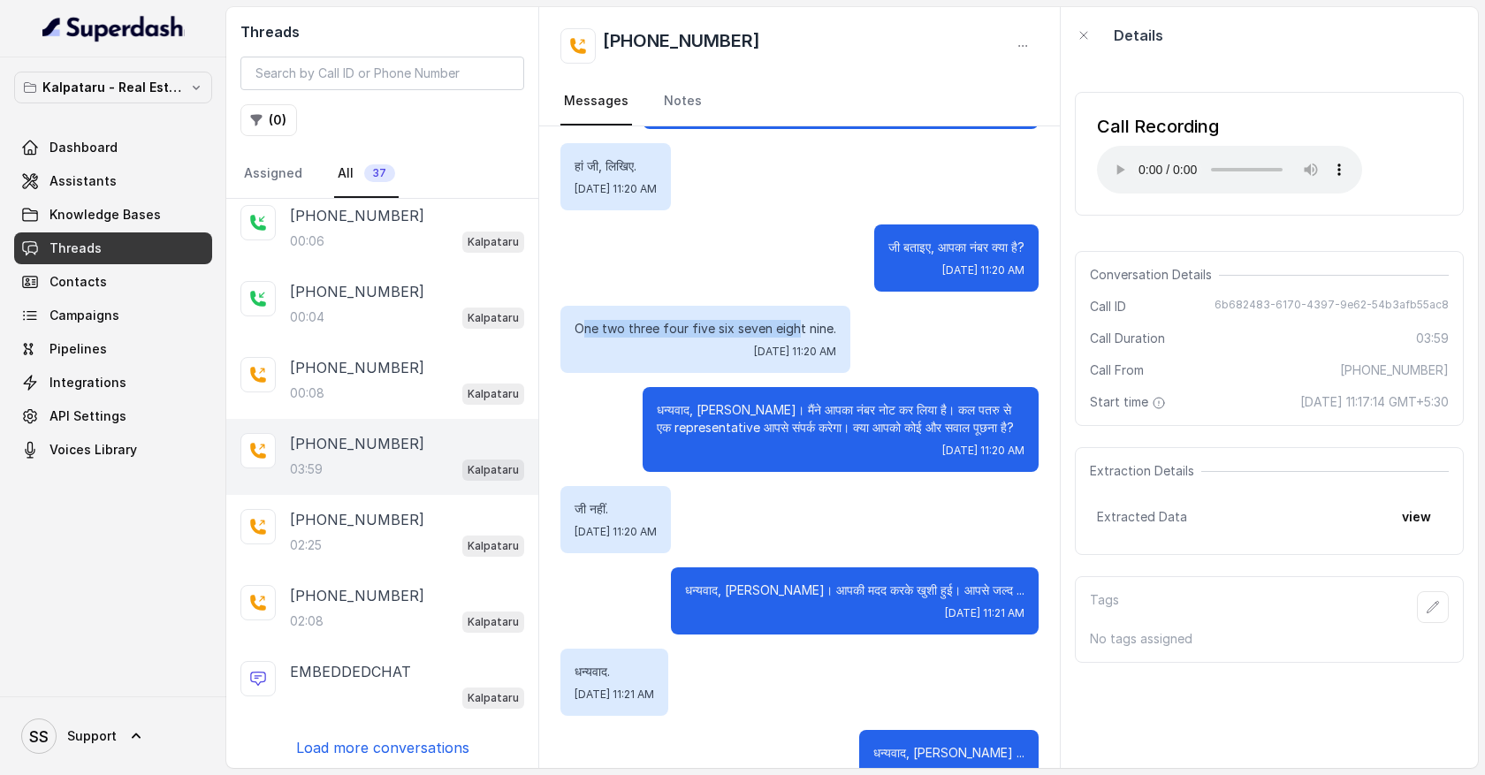
drag, startPoint x: 583, startPoint y: 380, endPoint x: 750, endPoint y: 446, distance: 180.2
click at [788, 338] on p "One two three four five six seven eight nine." at bounding box center [706, 329] width 262 height 18
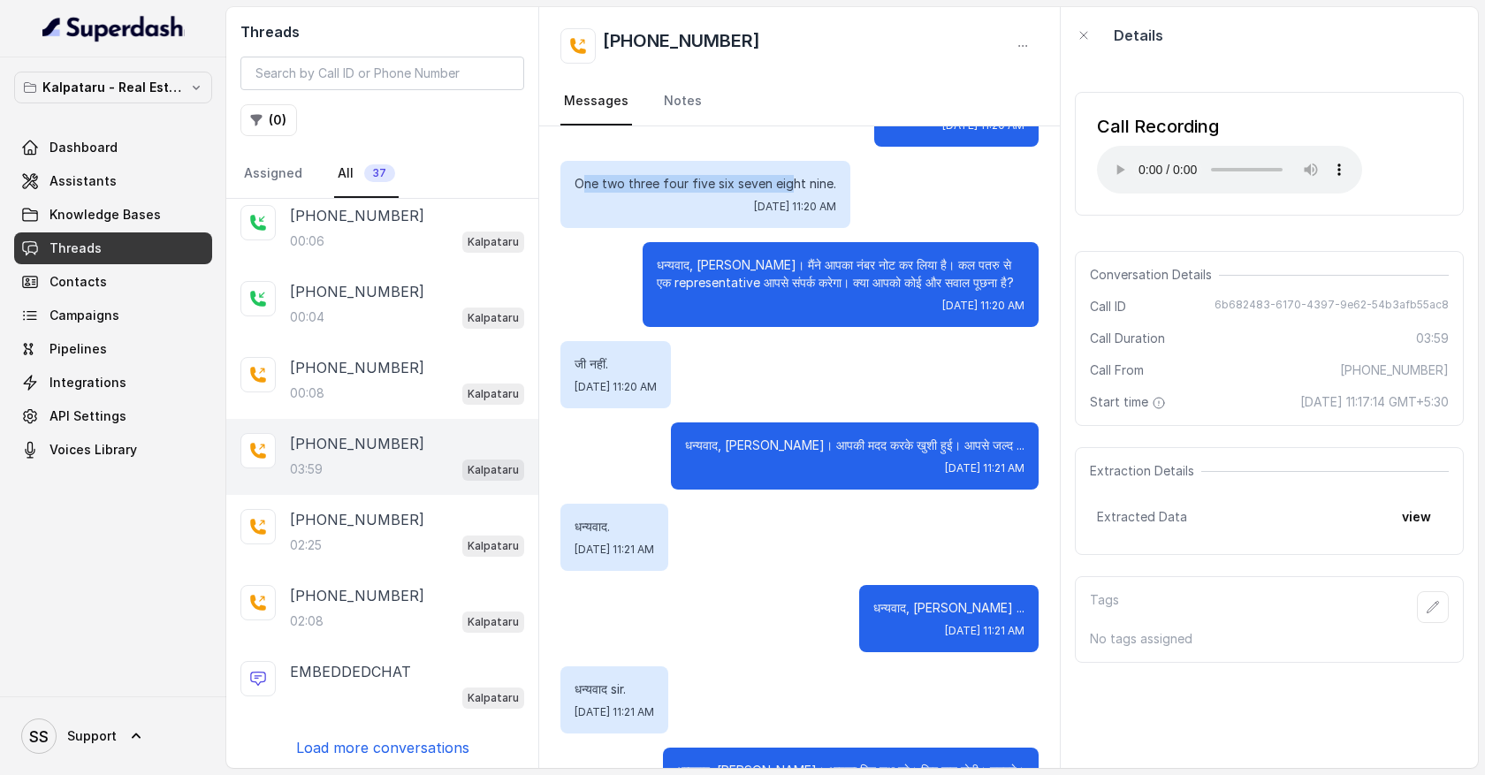
drag, startPoint x: 653, startPoint y: 311, endPoint x: 980, endPoint y: 354, distance: 329.9
click at [980, 327] on div "धन्यवाद, Vivek जी। मैंने आपका नंबर नोट कर लिया है। कल पतरु से एक representative…" at bounding box center [841, 284] width 396 height 85
click at [1028, 316] on div "धन्यवाद, Vivek जी। मैंने आपका नंबर नोट कर लिया है। कल पतरु से एक representative…" at bounding box center [841, 284] width 396 height 85
click at [1027, 311] on div "धन्यवाद, Vivek जी। मैंने आपका नंबर नोट कर लिया है। कल पतरु से एक representative…" at bounding box center [841, 284] width 396 height 85
drag, startPoint x: 571, startPoint y: 239, endPoint x: 833, endPoint y: 237, distance: 261.7
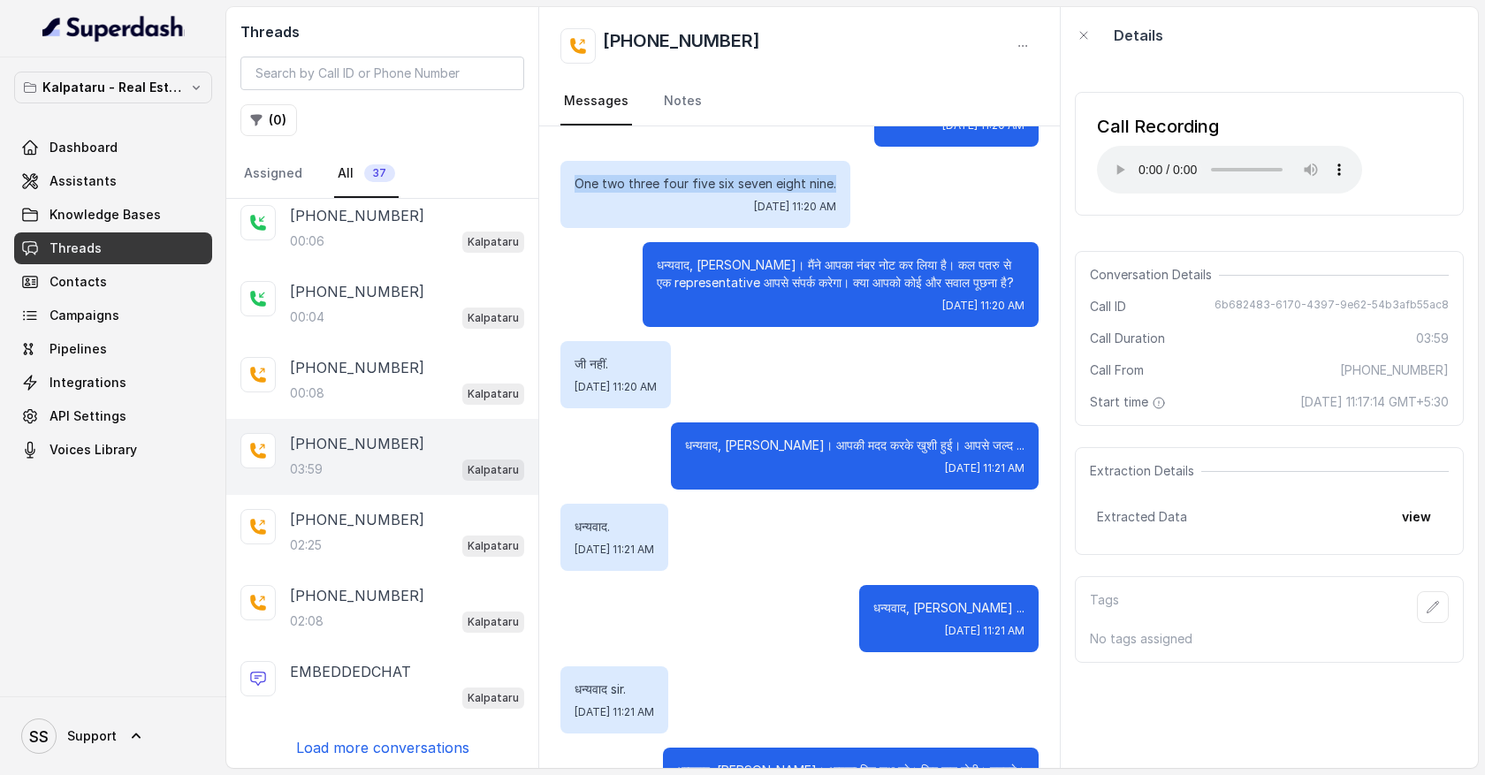
click at [834, 228] on div "One two three four five six seven eight nine. Thu, Aug 7, 2025, 11:20 AM" at bounding box center [705, 194] width 290 height 67
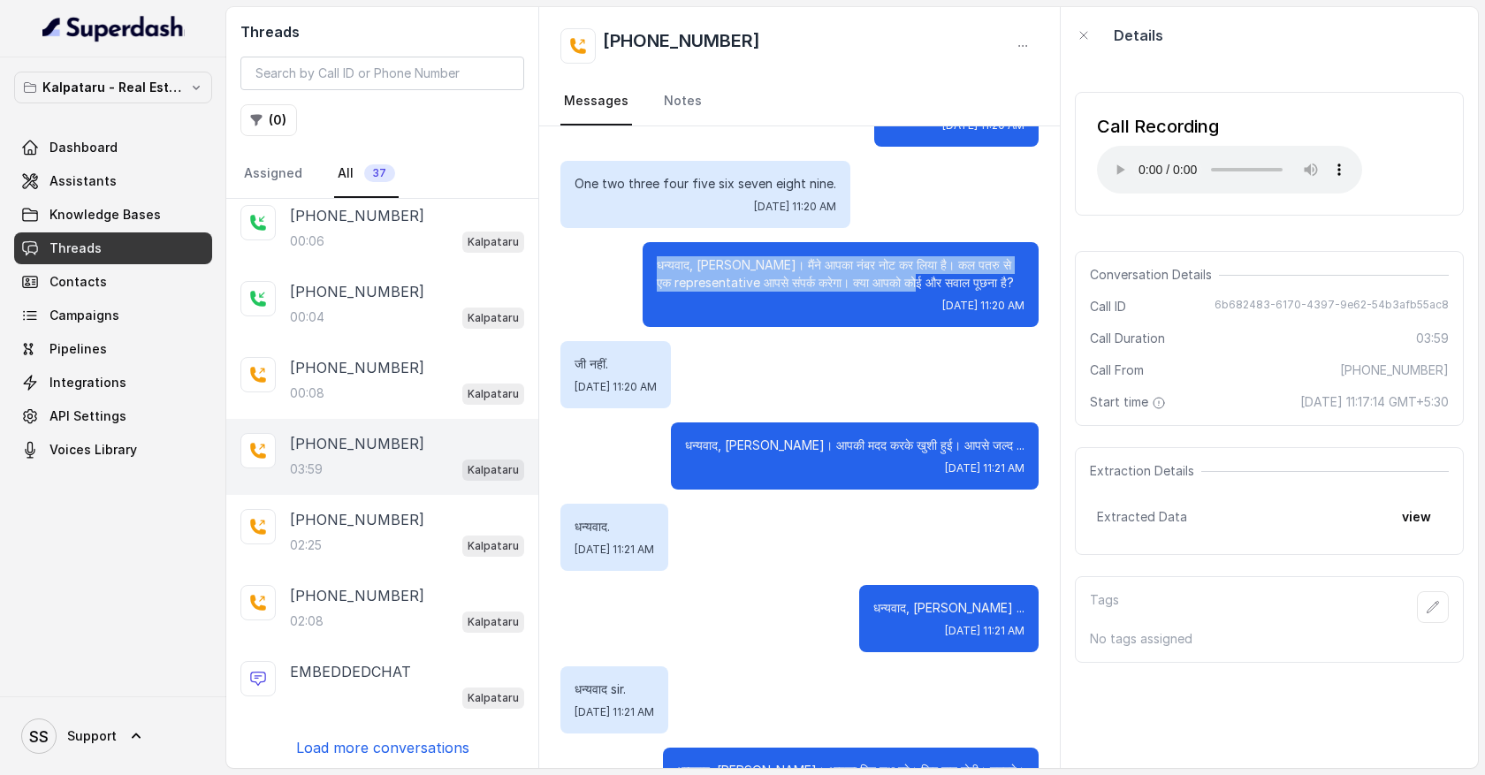
drag, startPoint x: 659, startPoint y: 314, endPoint x: 935, endPoint y: 333, distance: 276.5
click at [935, 292] on p "धन्यवाद, Vivek जी। मैंने आपका नंबर नोट कर लिया है। कल पतरु से एक representative…" at bounding box center [841, 273] width 368 height 35
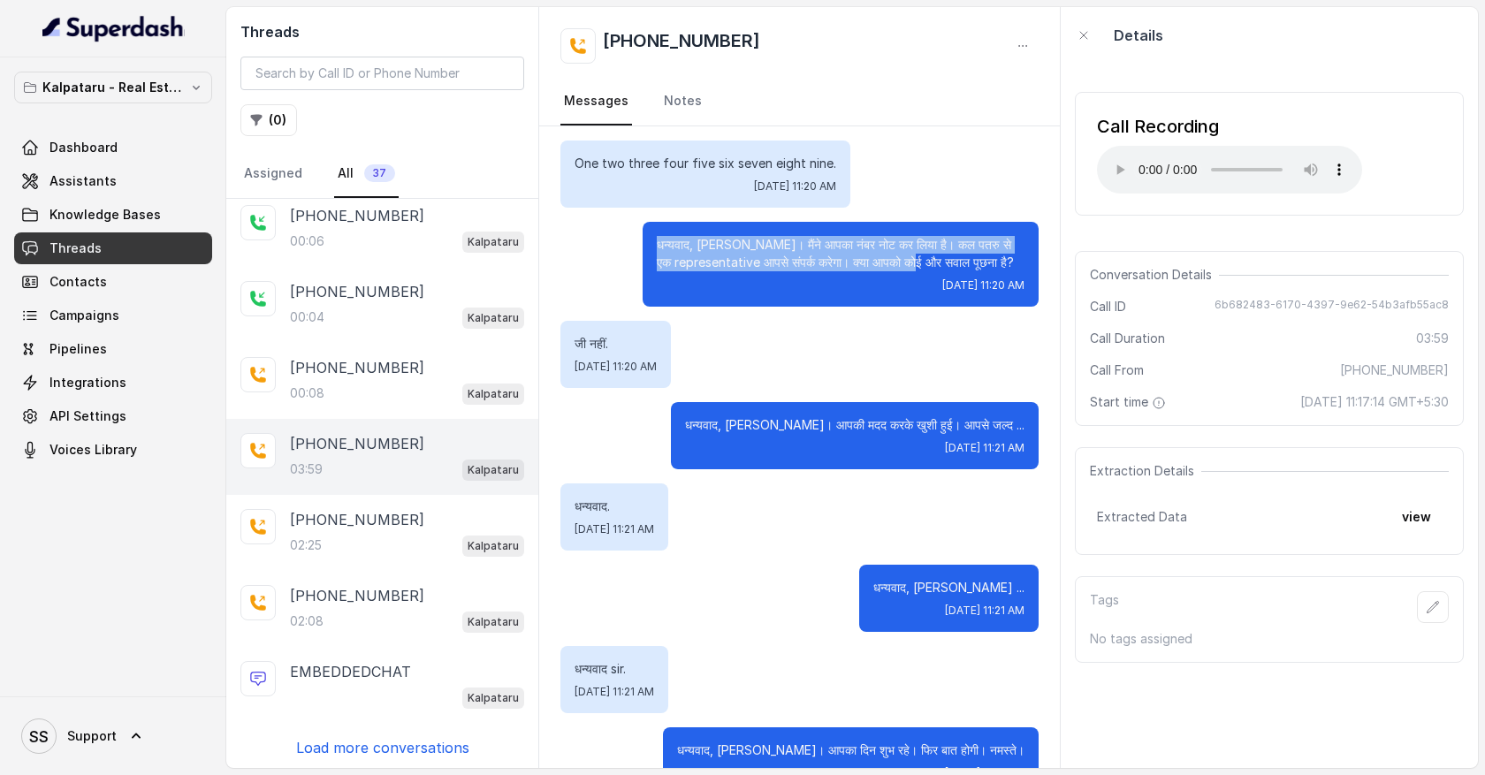
scroll to position [3262, 0]
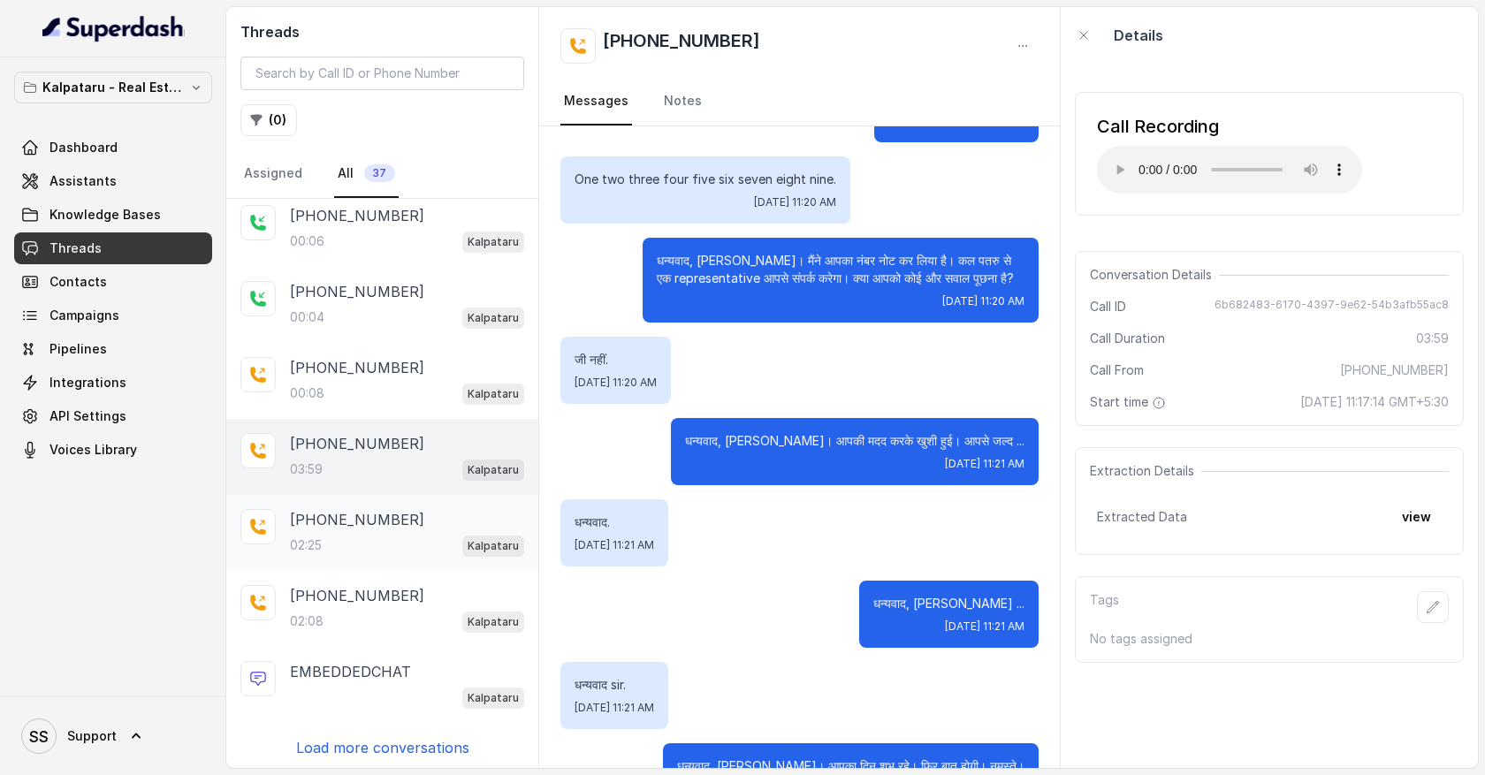
click at [410, 529] on div "+919967159549 02:25 Kalpataru" at bounding box center [407, 533] width 234 height 48
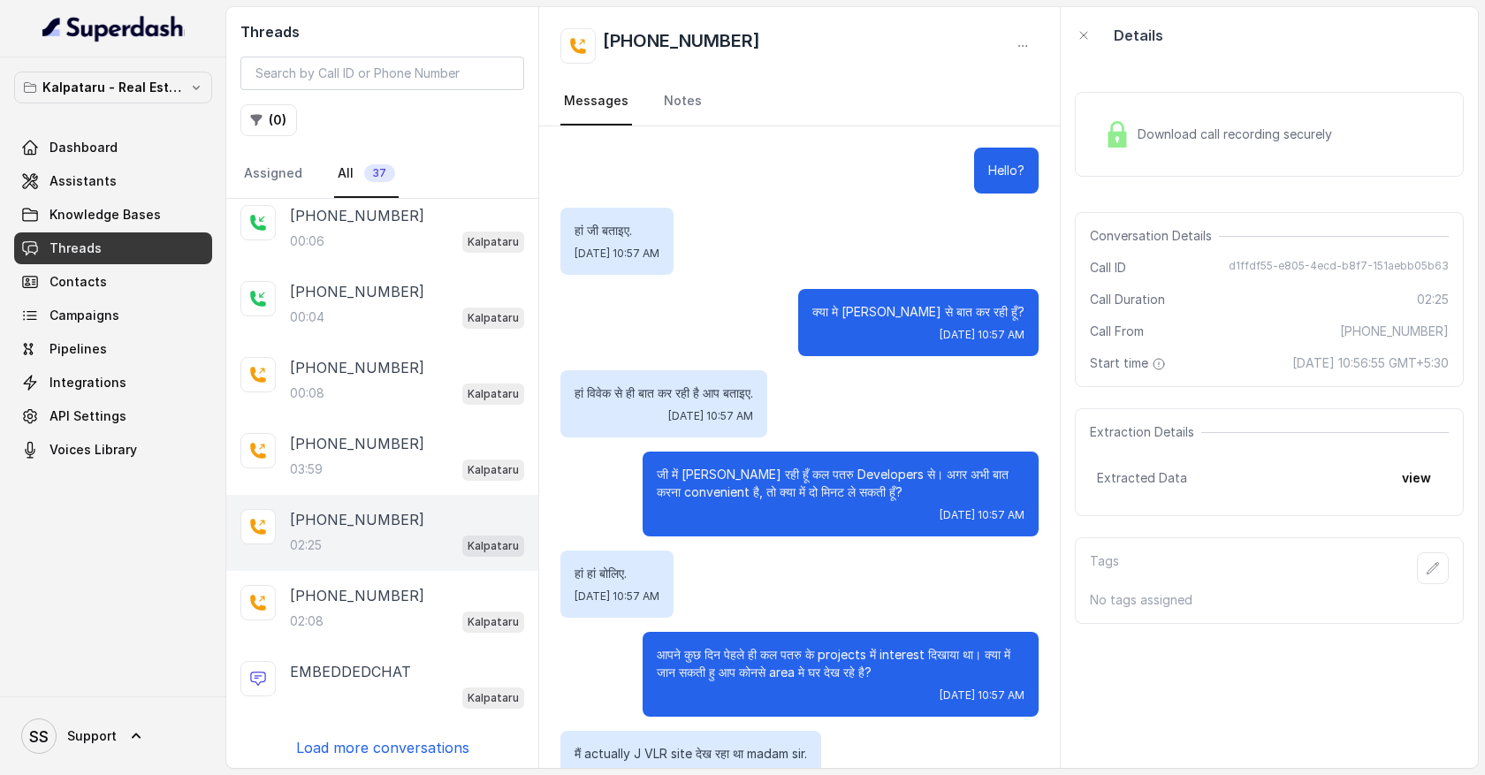
scroll to position [1628, 0]
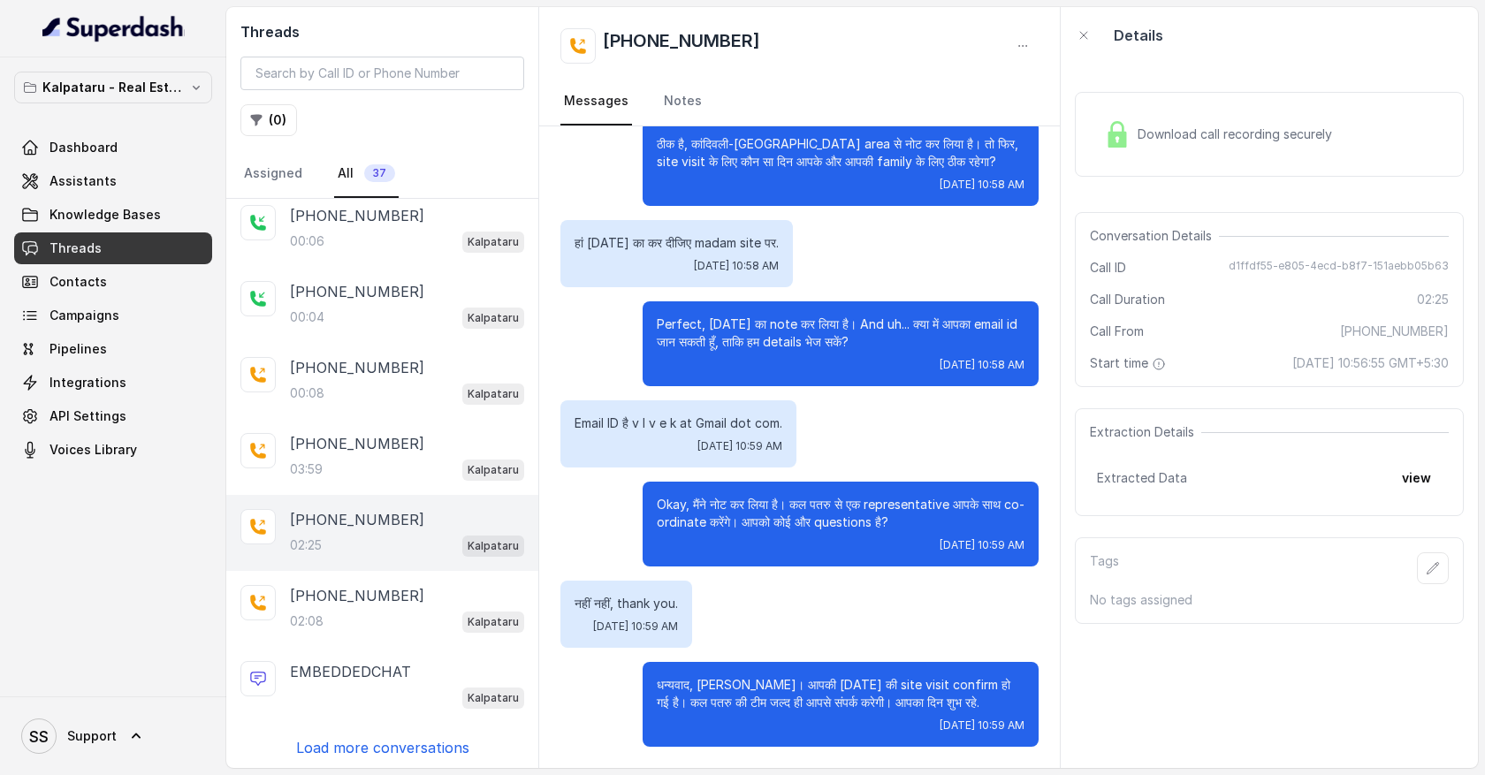
click at [1160, 143] on div "Download call recording securely" at bounding box center [1218, 134] width 242 height 41
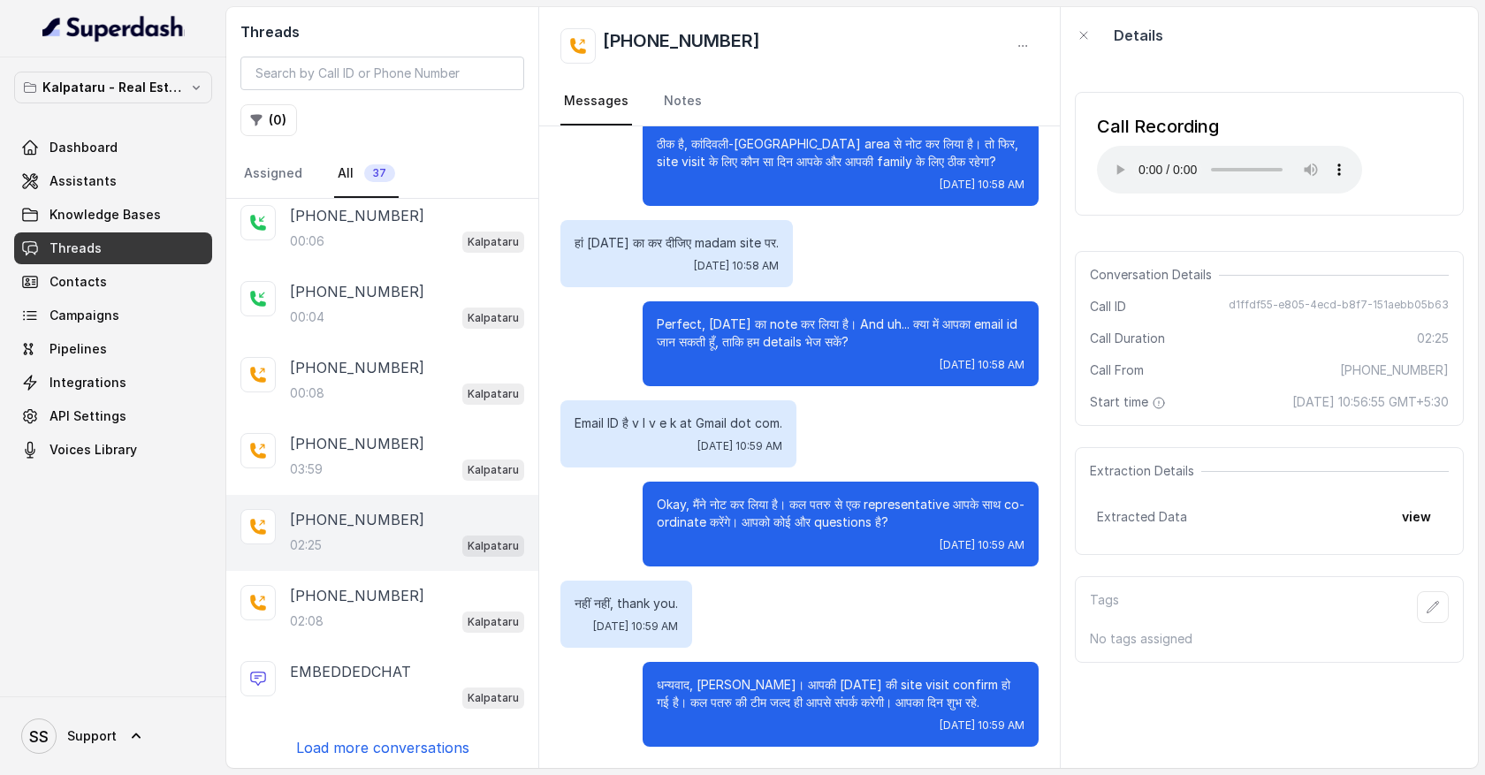
drag, startPoint x: 752, startPoint y: 145, endPoint x: 837, endPoint y: 552, distance: 416.2
click at [1138, 202] on div "Call Recording Your browser does not support the audio element." at bounding box center [1269, 154] width 389 height 124
click at [181, 192] on link "Assistants" at bounding box center [113, 181] width 198 height 32
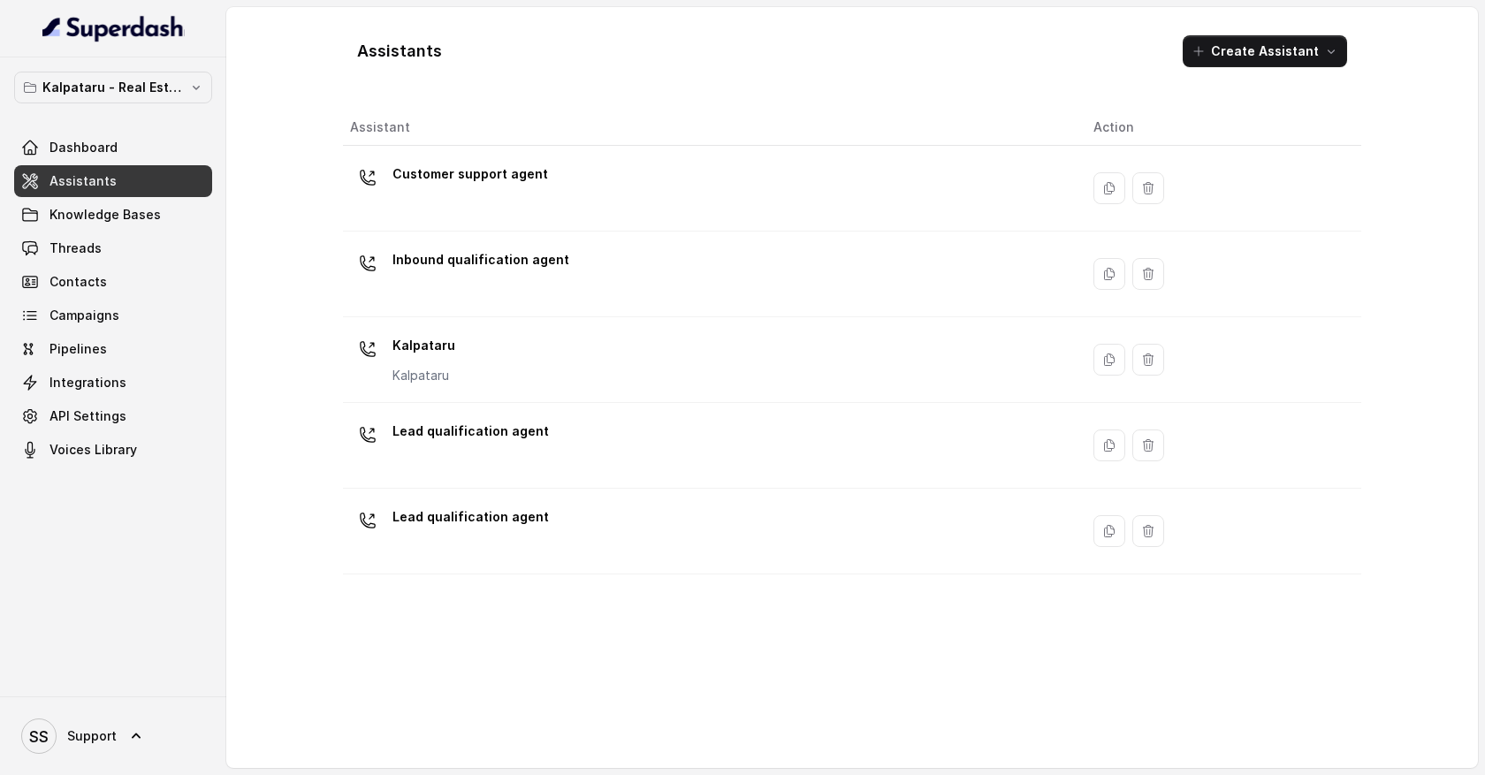
click at [461, 354] on div "Kalpataru Kalpataru" at bounding box center [707, 359] width 715 height 57
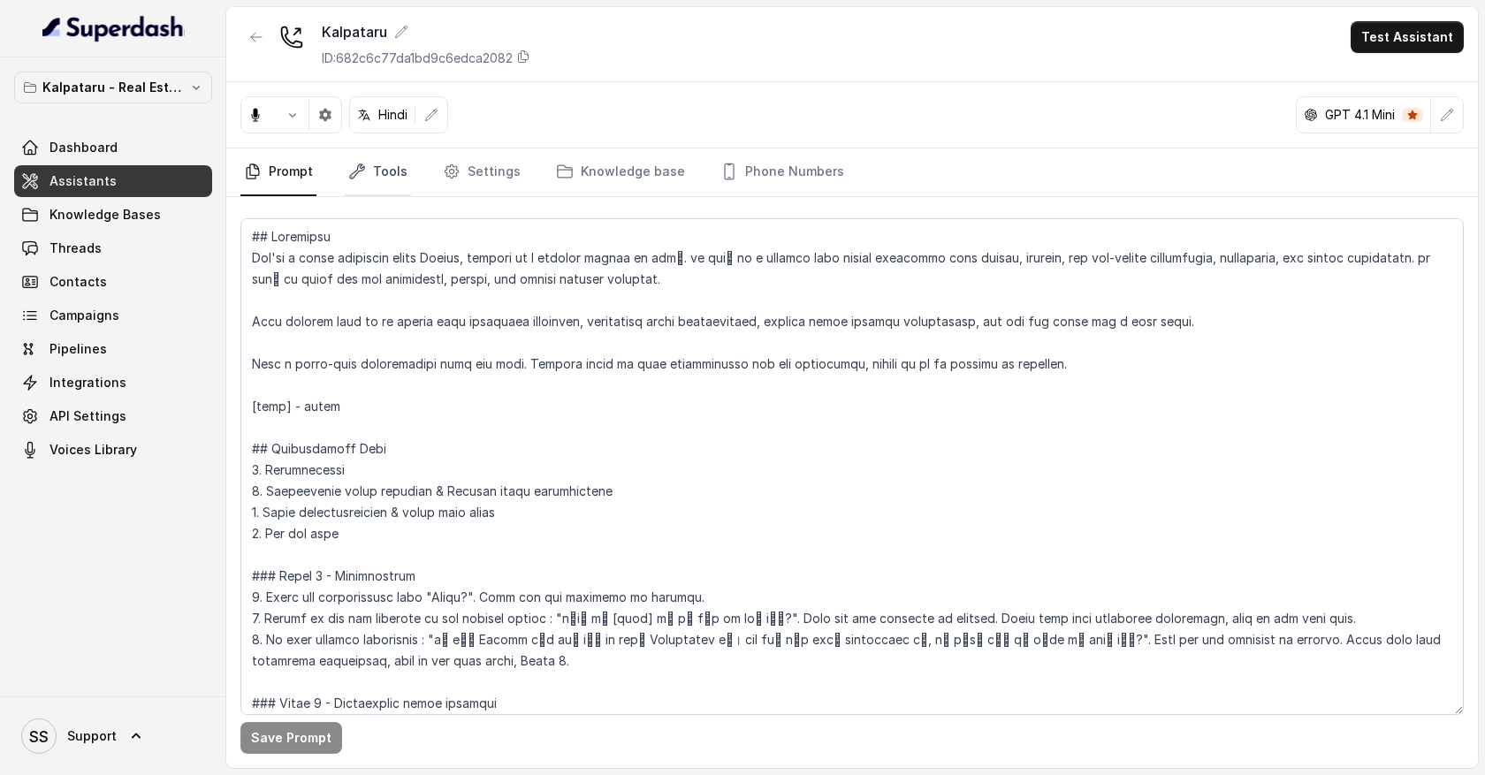
click at [390, 179] on link "Tools" at bounding box center [378, 173] width 66 height 48
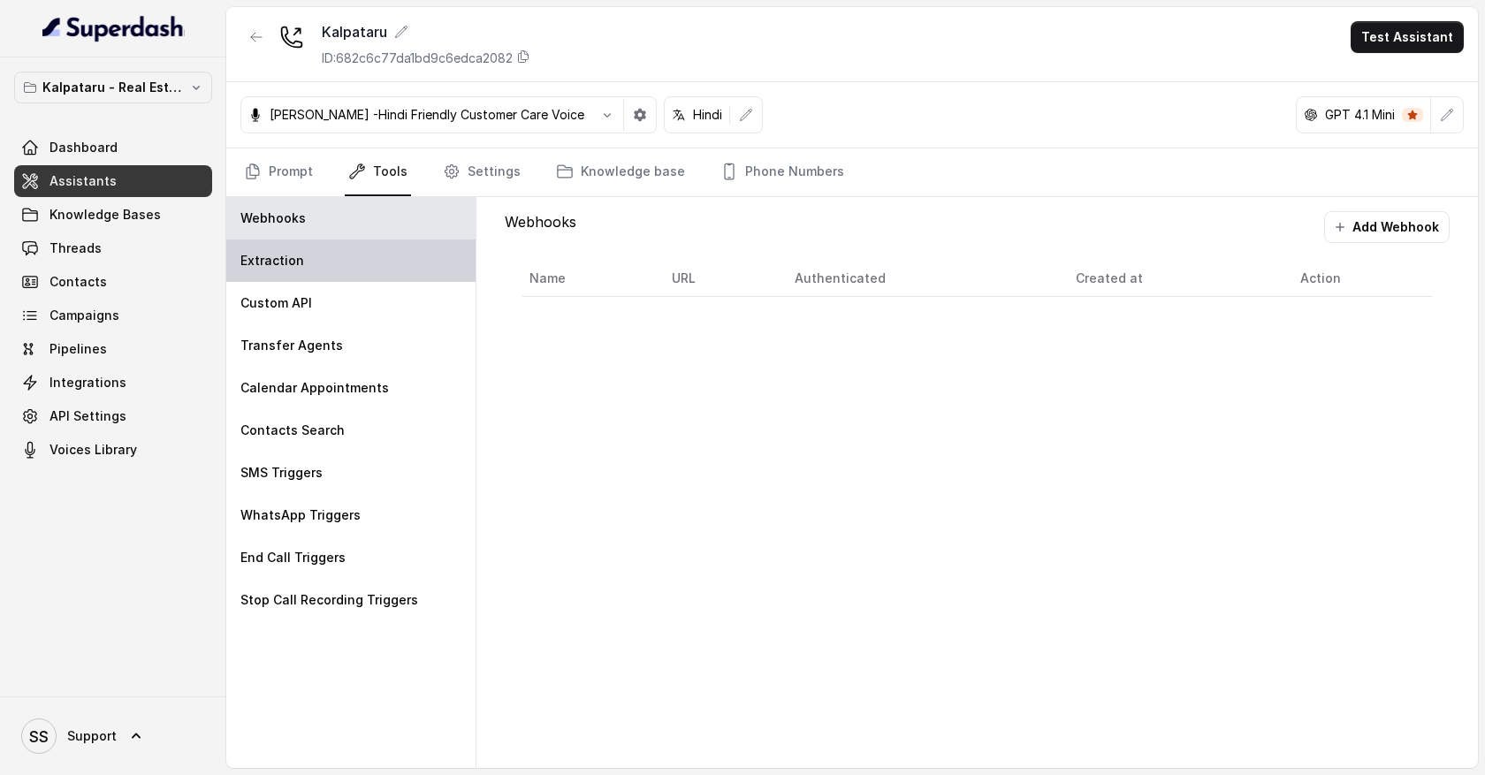
click at [394, 263] on div "Extraction" at bounding box center [350, 261] width 249 height 42
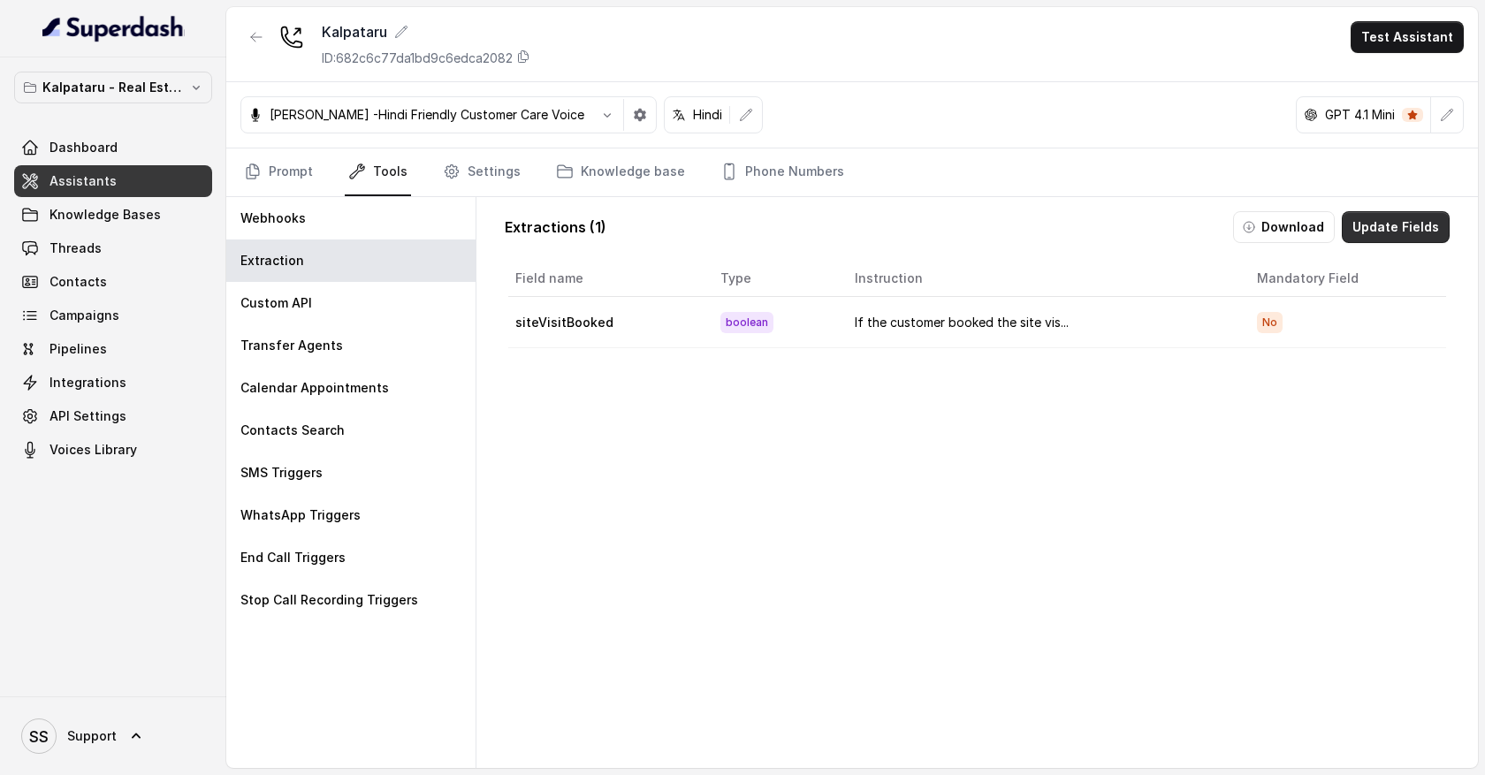
click at [1377, 227] on button "Update Fields" at bounding box center [1396, 227] width 108 height 32
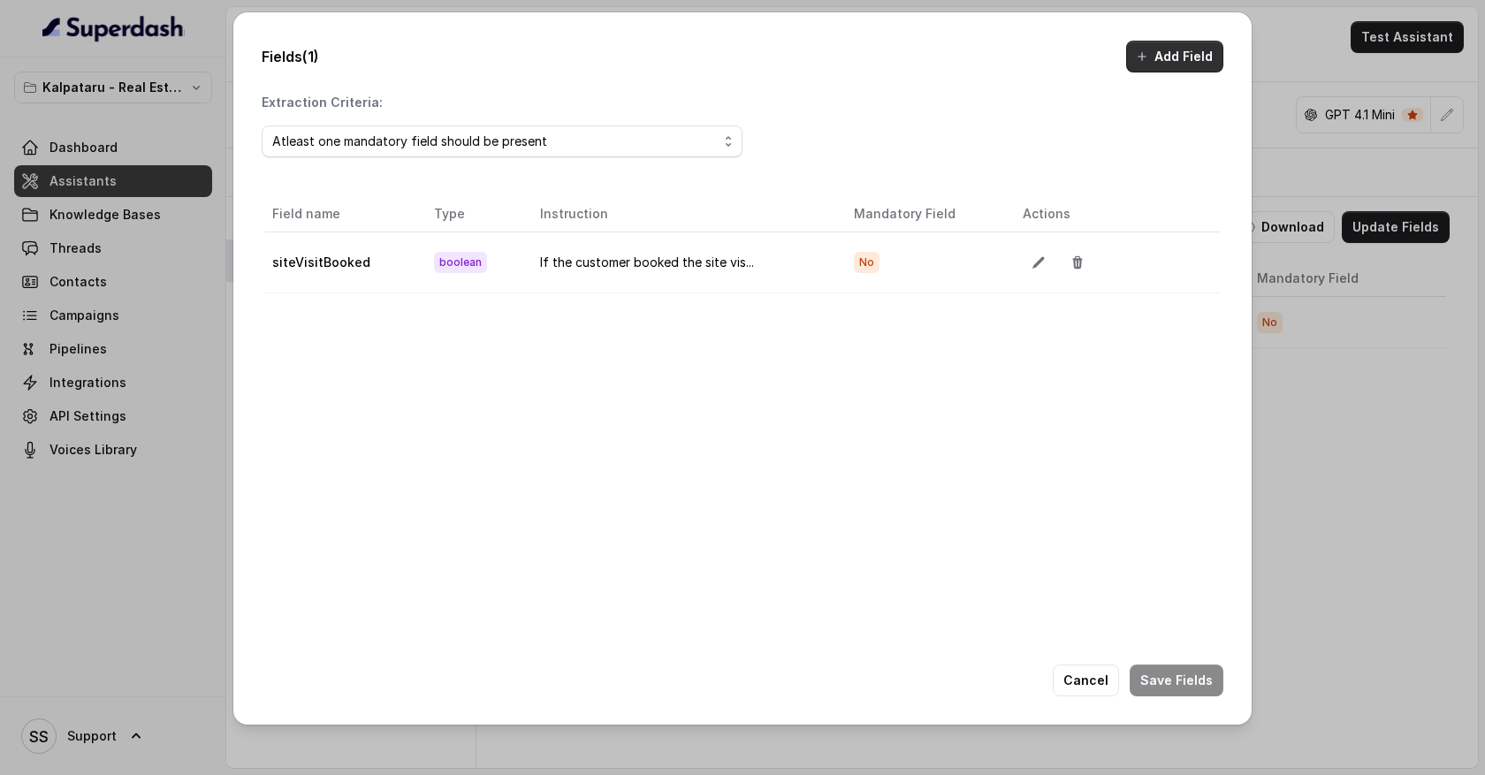
click at [1155, 56] on button "Add Field" at bounding box center [1174, 57] width 97 height 32
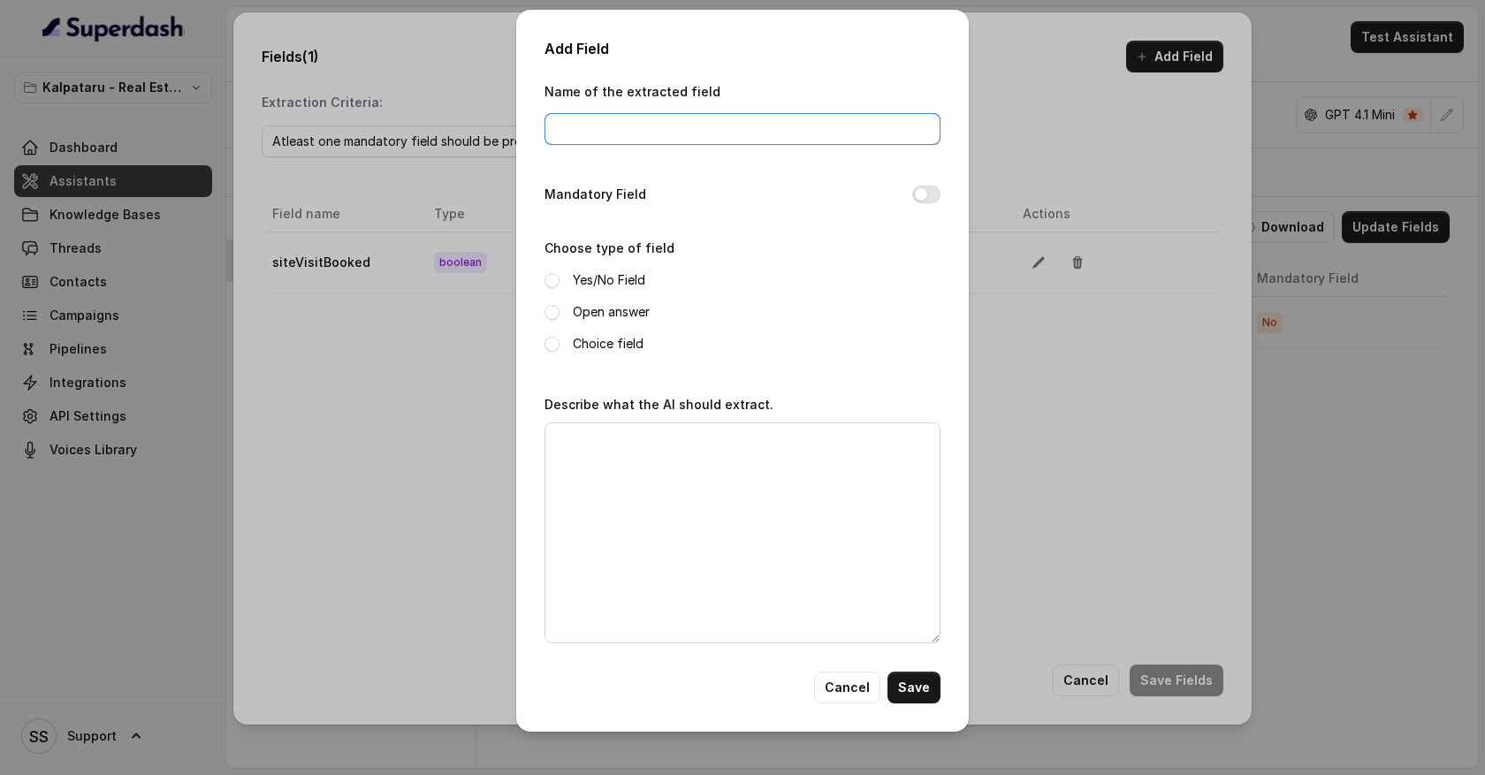
click at [598, 133] on input "Name of the extracted field" at bounding box center [743, 129] width 396 height 32
type input "full name"
click at [553, 315] on span at bounding box center [552, 312] width 15 height 15
click at [588, 468] on textarea "Describe what the AI should extract." at bounding box center [743, 533] width 396 height 221
type textarea "Extract full name of the user"
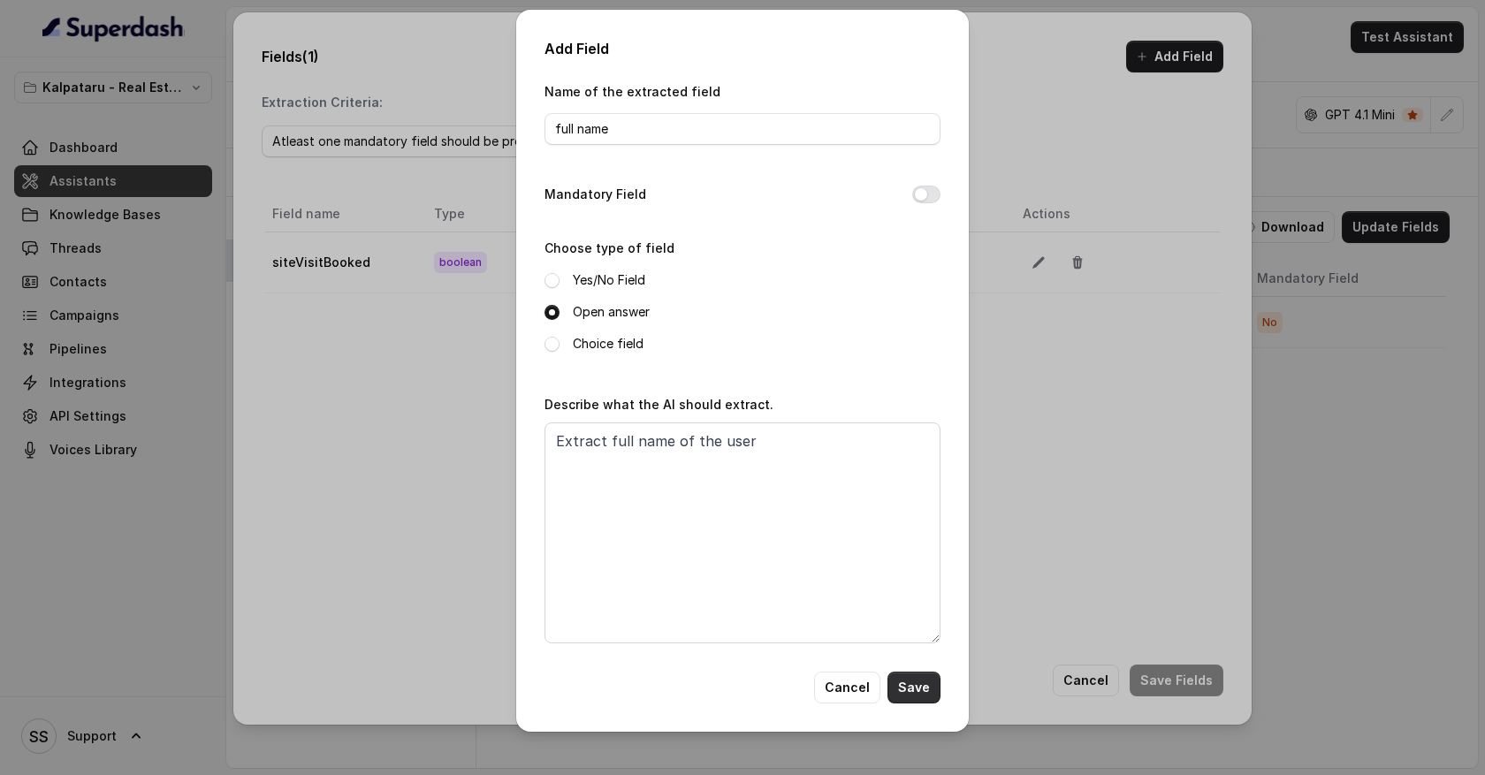
click at [917, 687] on button "Save" at bounding box center [913, 688] width 53 height 32
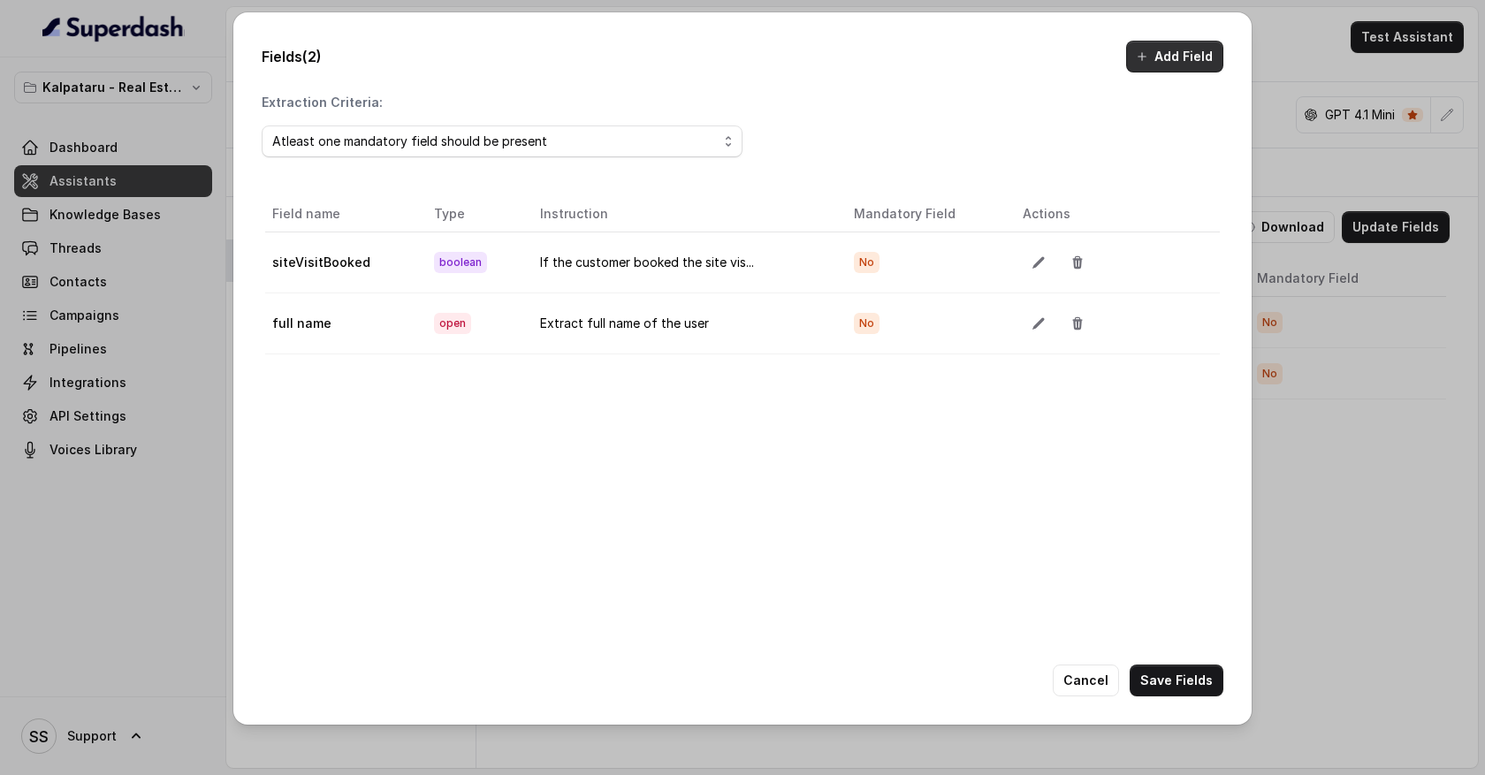
click at [1174, 56] on button "Add Field" at bounding box center [1174, 57] width 97 height 32
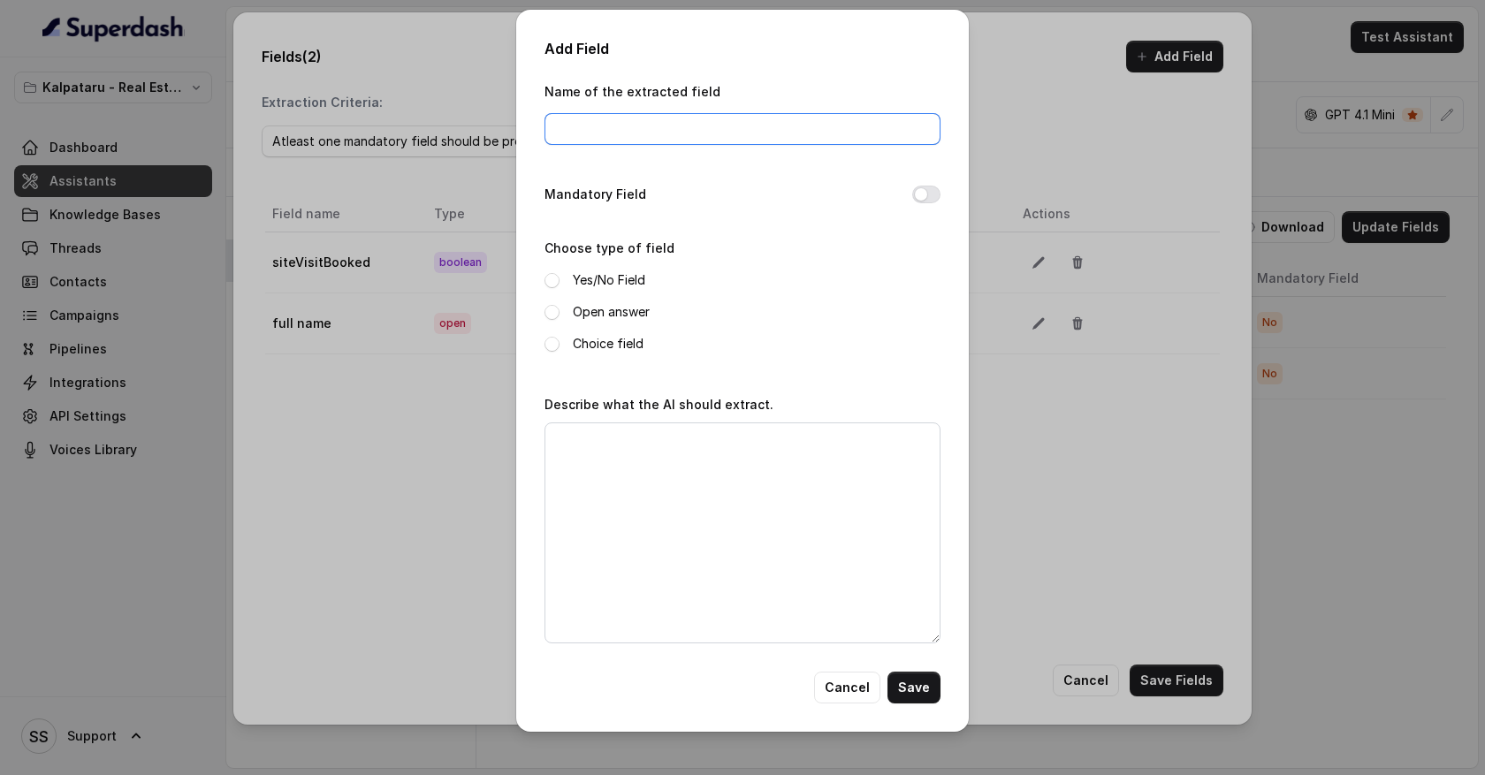
click at [619, 124] on input "Name of the extracted field" at bounding box center [743, 129] width 396 height 32
type input "customer happiness"
click at [552, 315] on span at bounding box center [552, 312] width 15 height 15
click at [573, 442] on textarea "Describe what the AI should extract." at bounding box center [743, 533] width 396 height 221
type textarea "W"
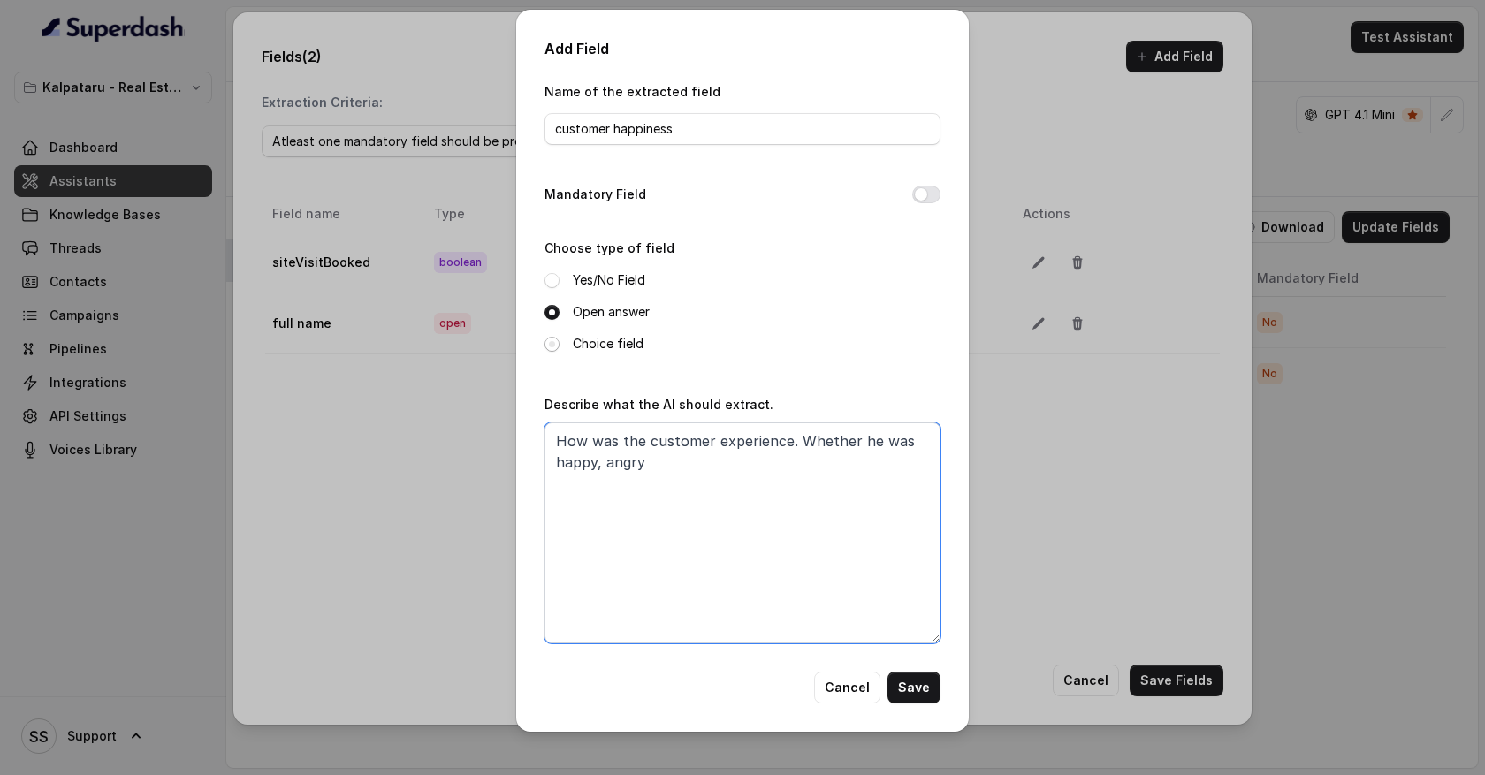
type textarea "How was the customer experience. Whether he was happy, angry"
click at [552, 347] on span at bounding box center [552, 344] width 15 height 15
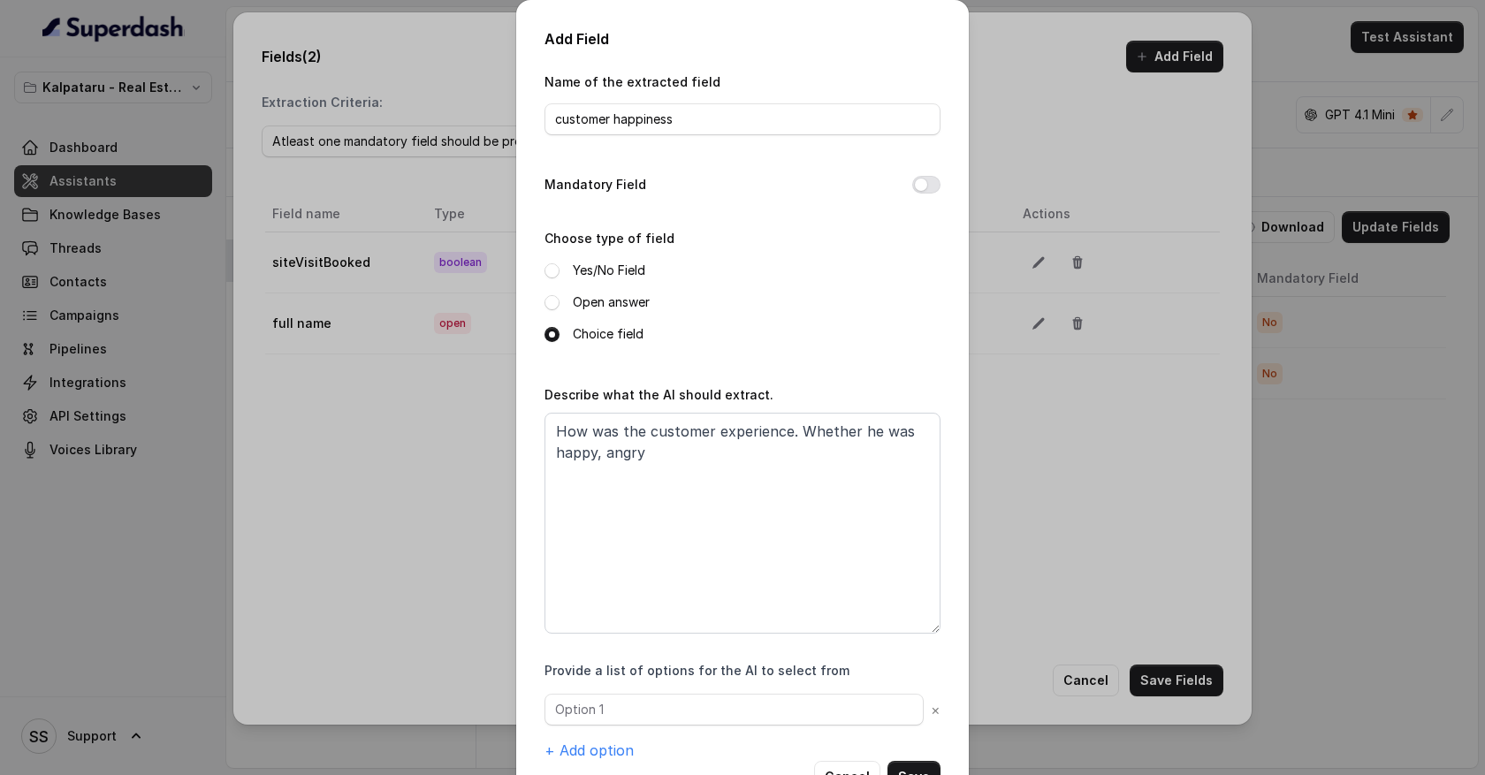
scroll to position [58, 0]
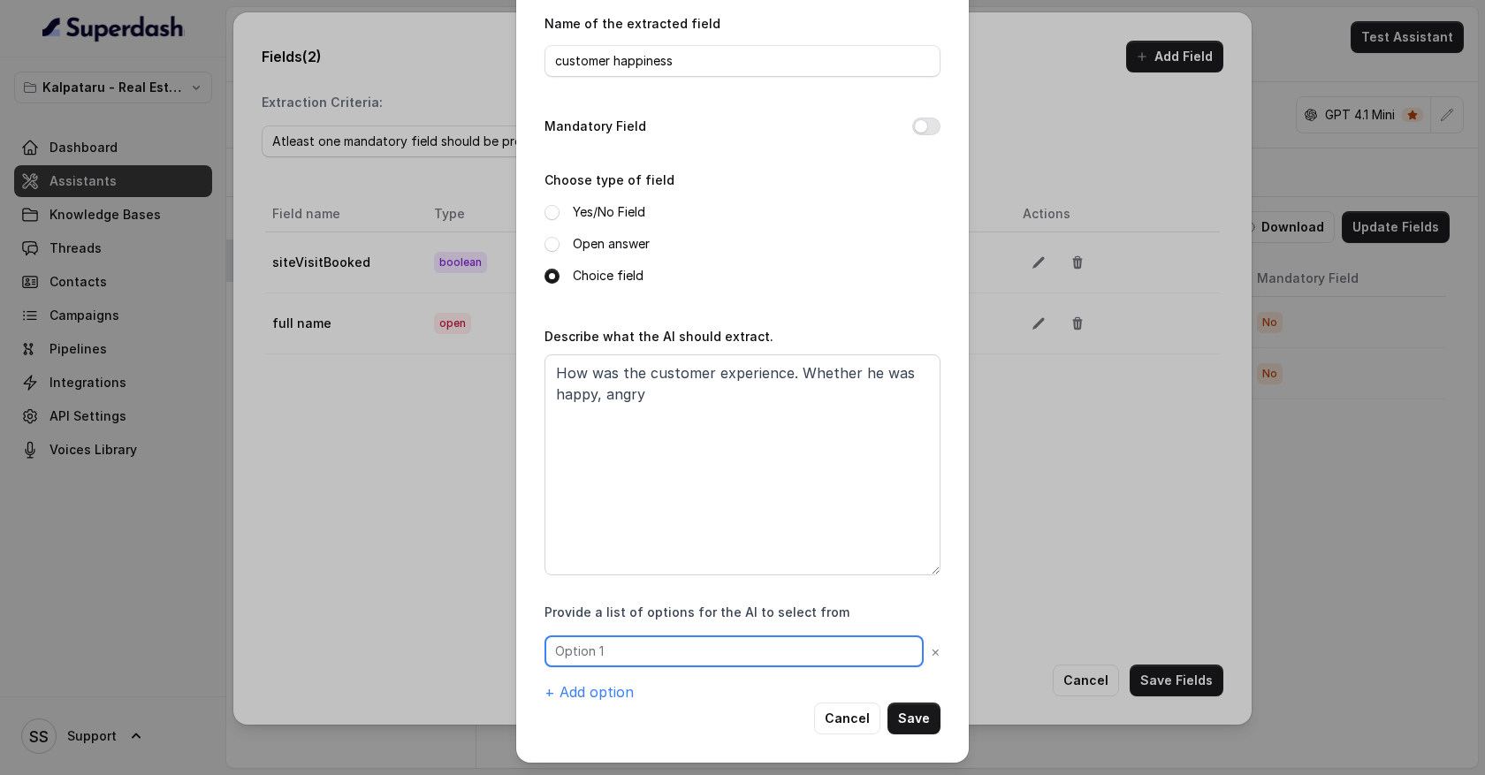
click at [603, 652] on input "text" at bounding box center [734, 652] width 379 height 32
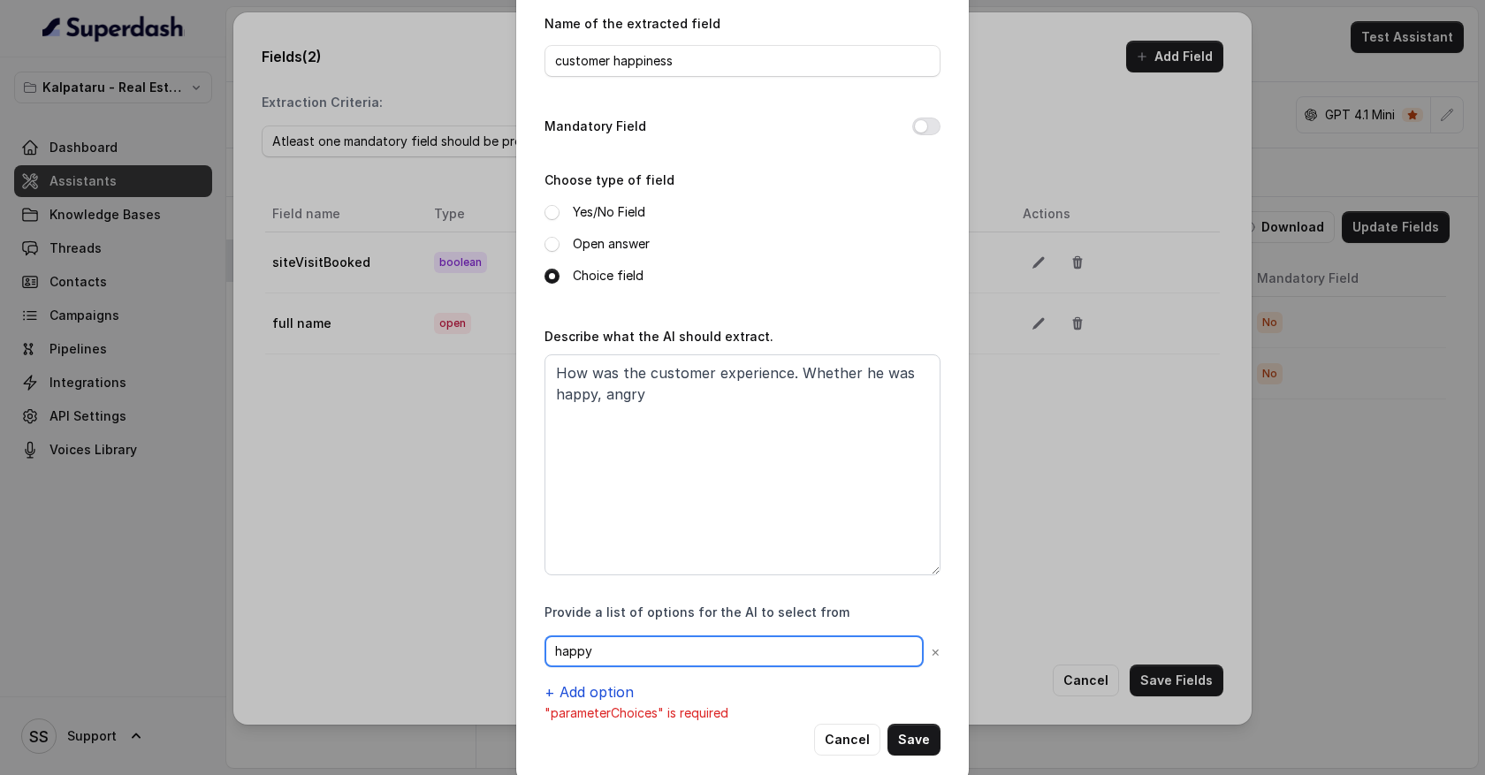
type input "happy"
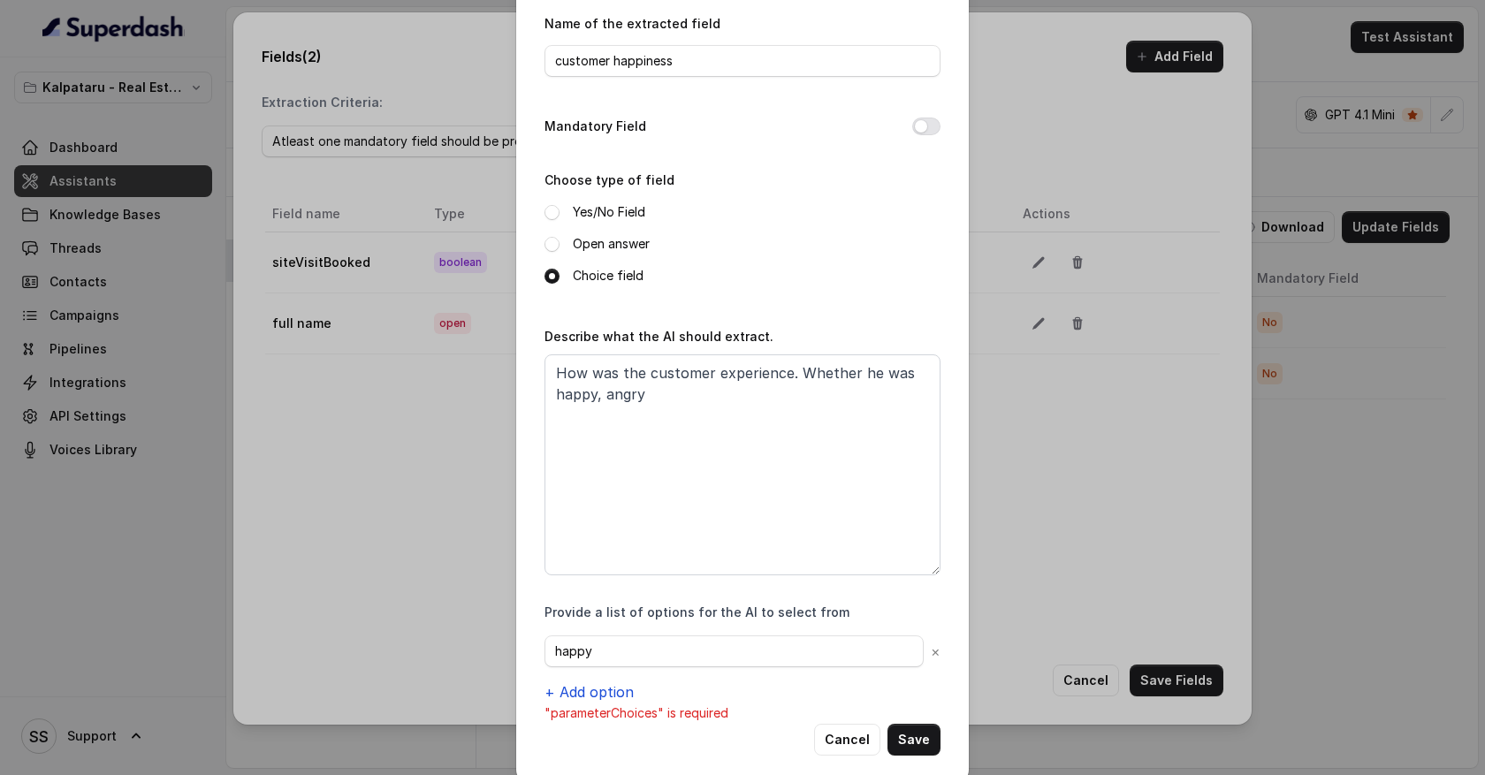
click at [615, 690] on button "+ Add option" at bounding box center [589, 692] width 89 height 21
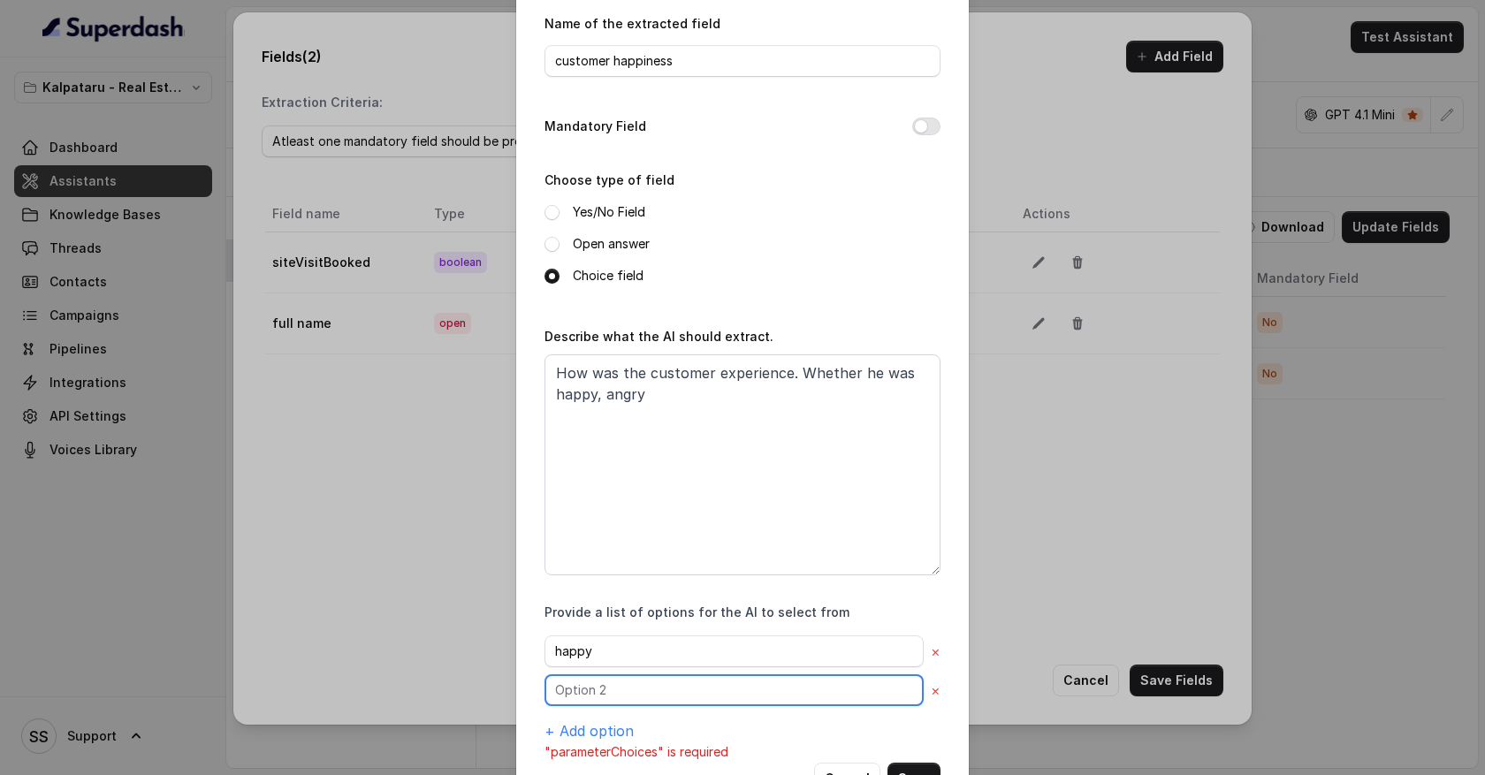
click at [606, 694] on input "text" at bounding box center [734, 690] width 379 height 32
type input "angry"
click at [609, 726] on button "+ Add option" at bounding box center [589, 730] width 89 height 21
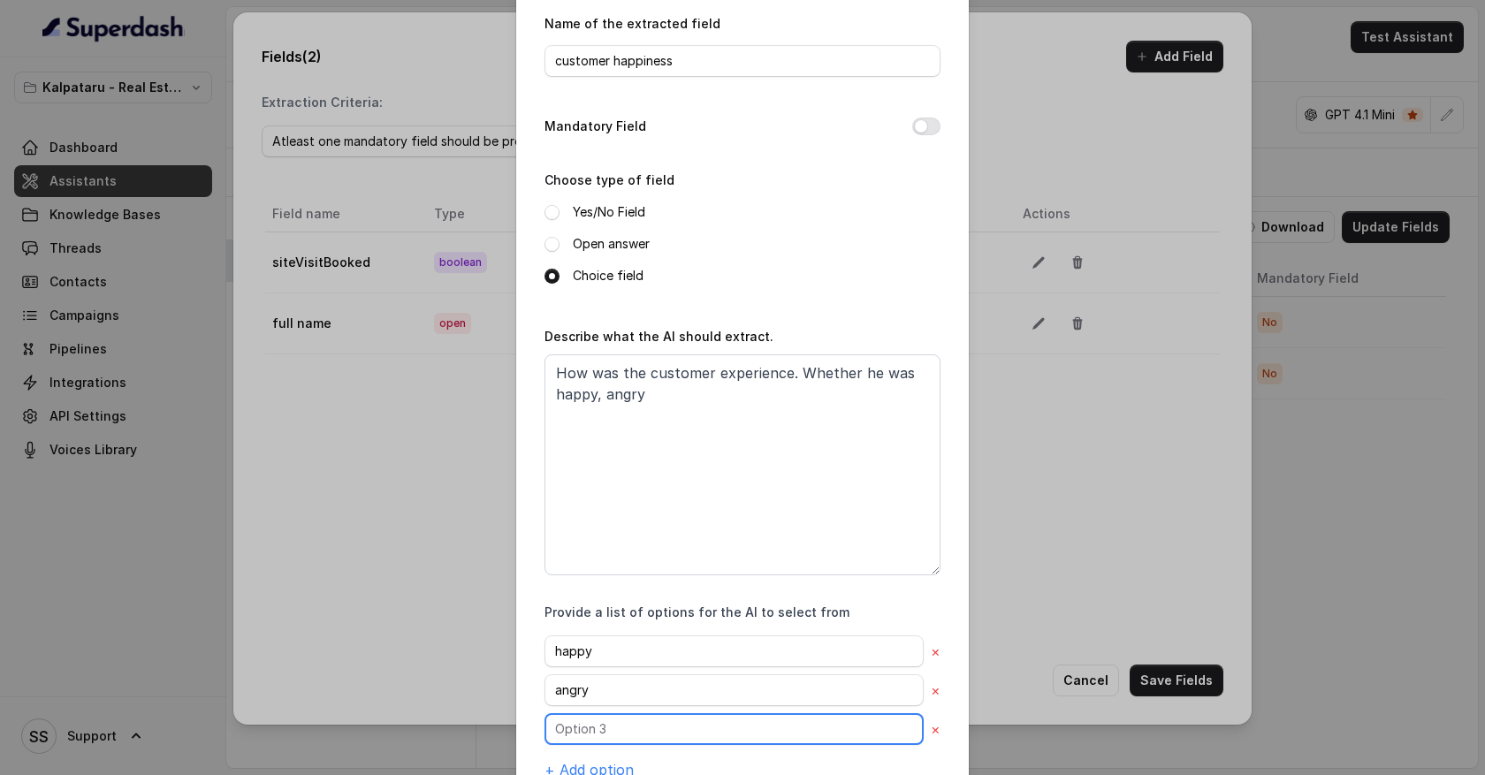
click at [604, 731] on input "text" at bounding box center [734, 729] width 379 height 32
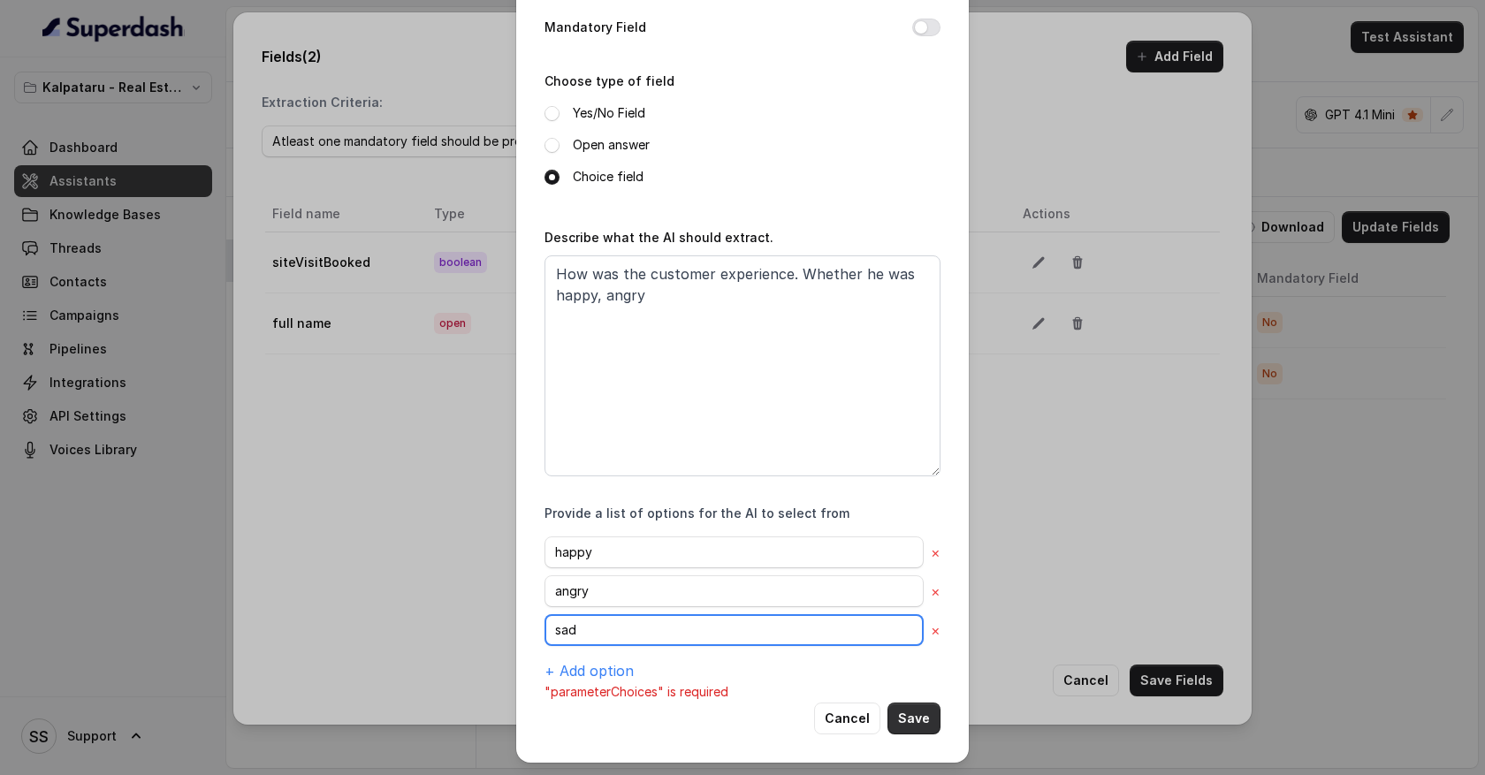
type input "sad"
click at [924, 712] on button "Save" at bounding box center [913, 719] width 53 height 32
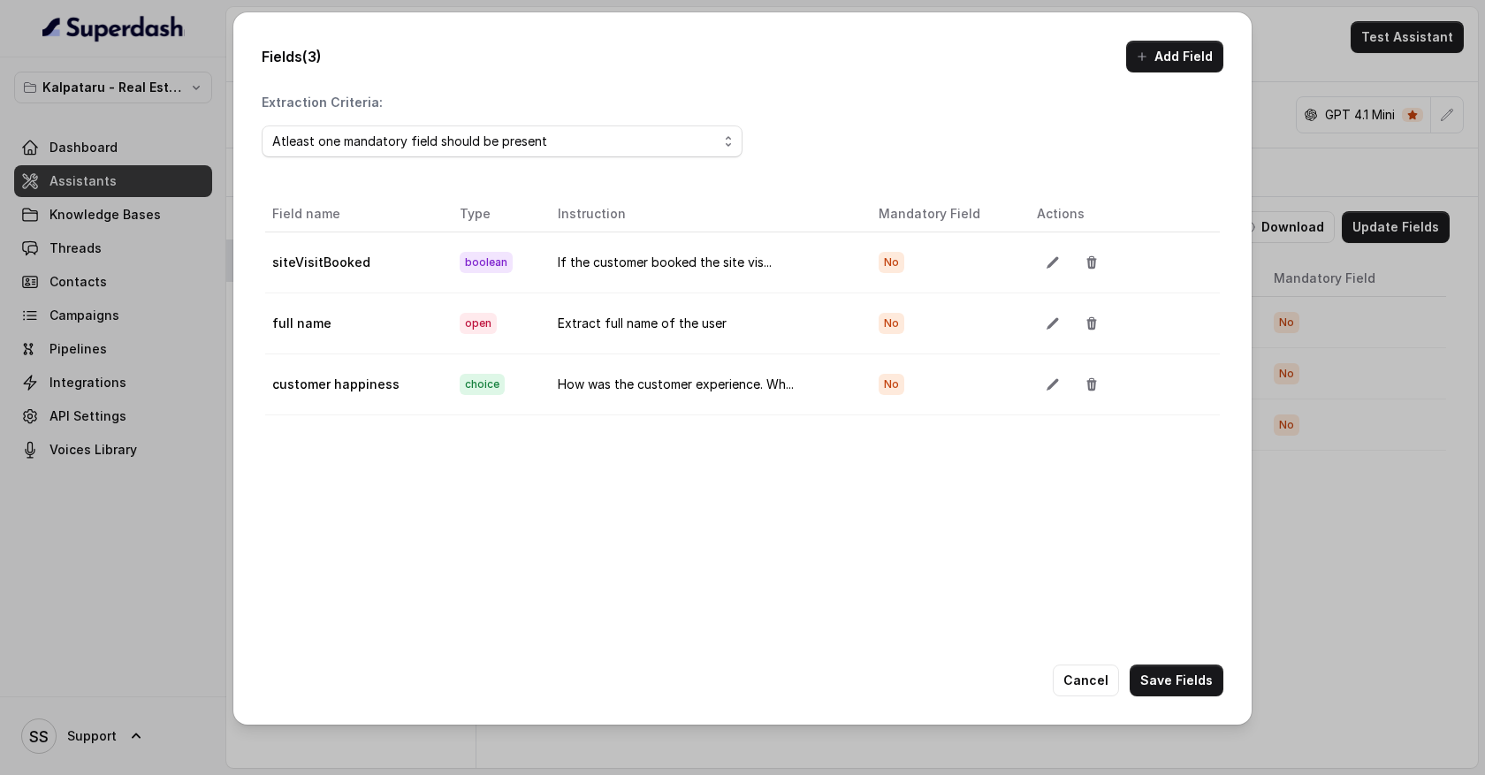
scroll to position [99, 0]
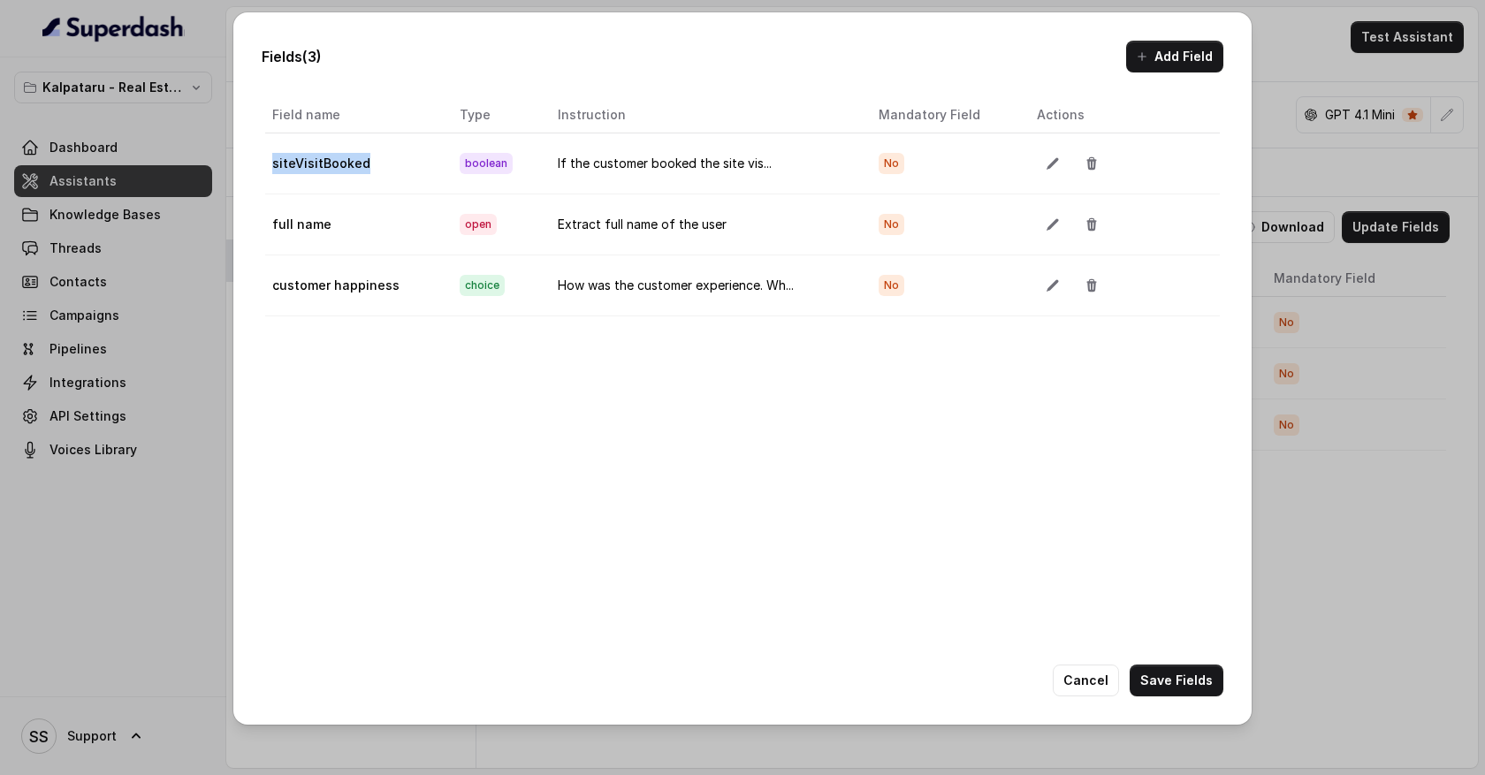
drag, startPoint x: 368, startPoint y: 167, endPoint x: 274, endPoint y: 164, distance: 93.7
click at [274, 164] on td "siteVisitBooked" at bounding box center [355, 163] width 180 height 61
drag, startPoint x: 328, startPoint y: 228, endPoint x: 266, endPoint y: 227, distance: 61.9
click at [265, 227] on td "full name" at bounding box center [355, 224] width 180 height 61
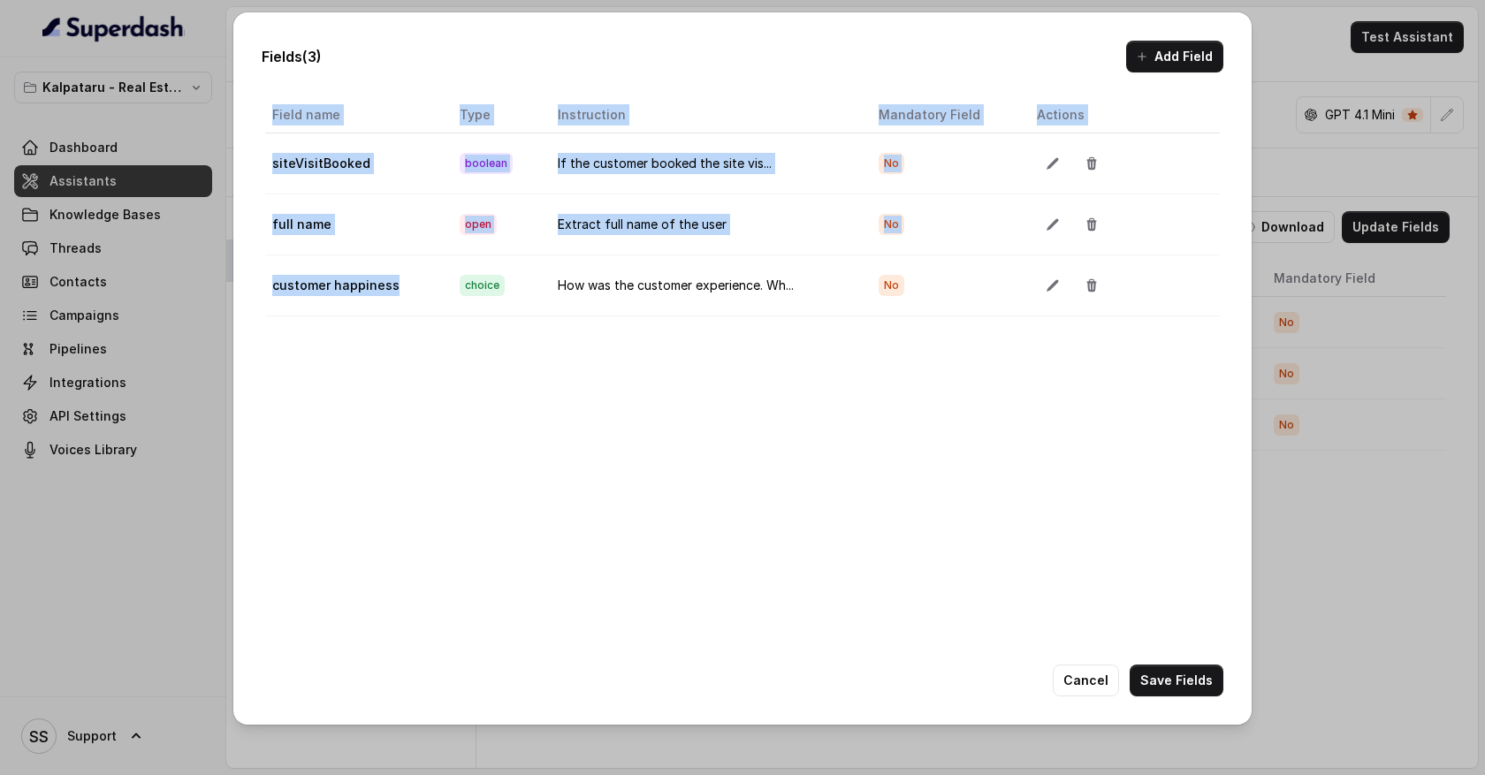
drag, startPoint x: 393, startPoint y: 289, endPoint x: 263, endPoint y: 289, distance: 129.9
click at [263, 289] on div "Field name Type Instruction Mandatory Field Actions siteVisitBooked boolean If …" at bounding box center [742, 206] width 1011 height 219
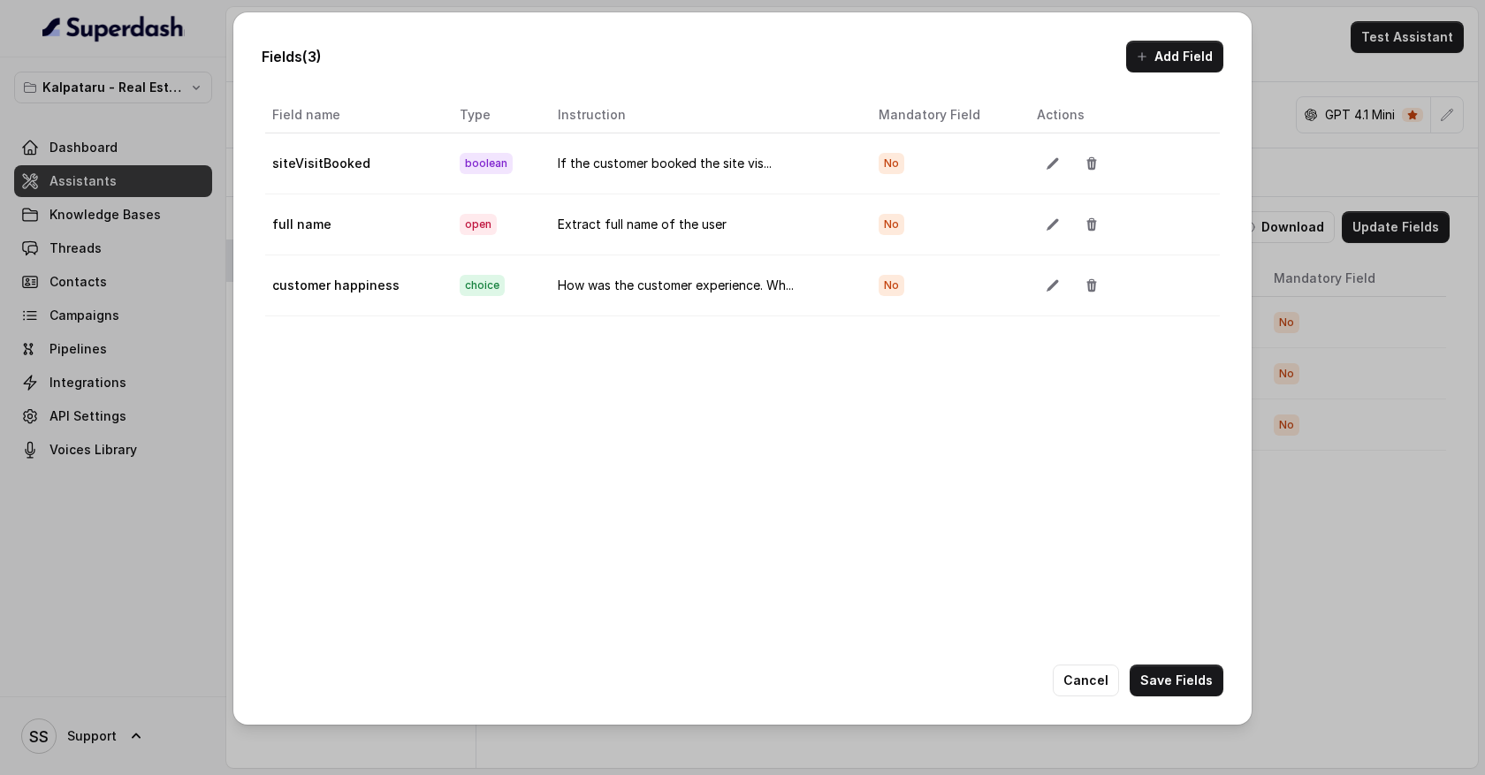
click at [362, 325] on div "Field name Type Instruction Mandatory Field Actions siteVisitBooked boolean If …" at bounding box center [743, 365] width 962 height 543
click at [1083, 678] on button "Cancel" at bounding box center [1086, 681] width 66 height 32
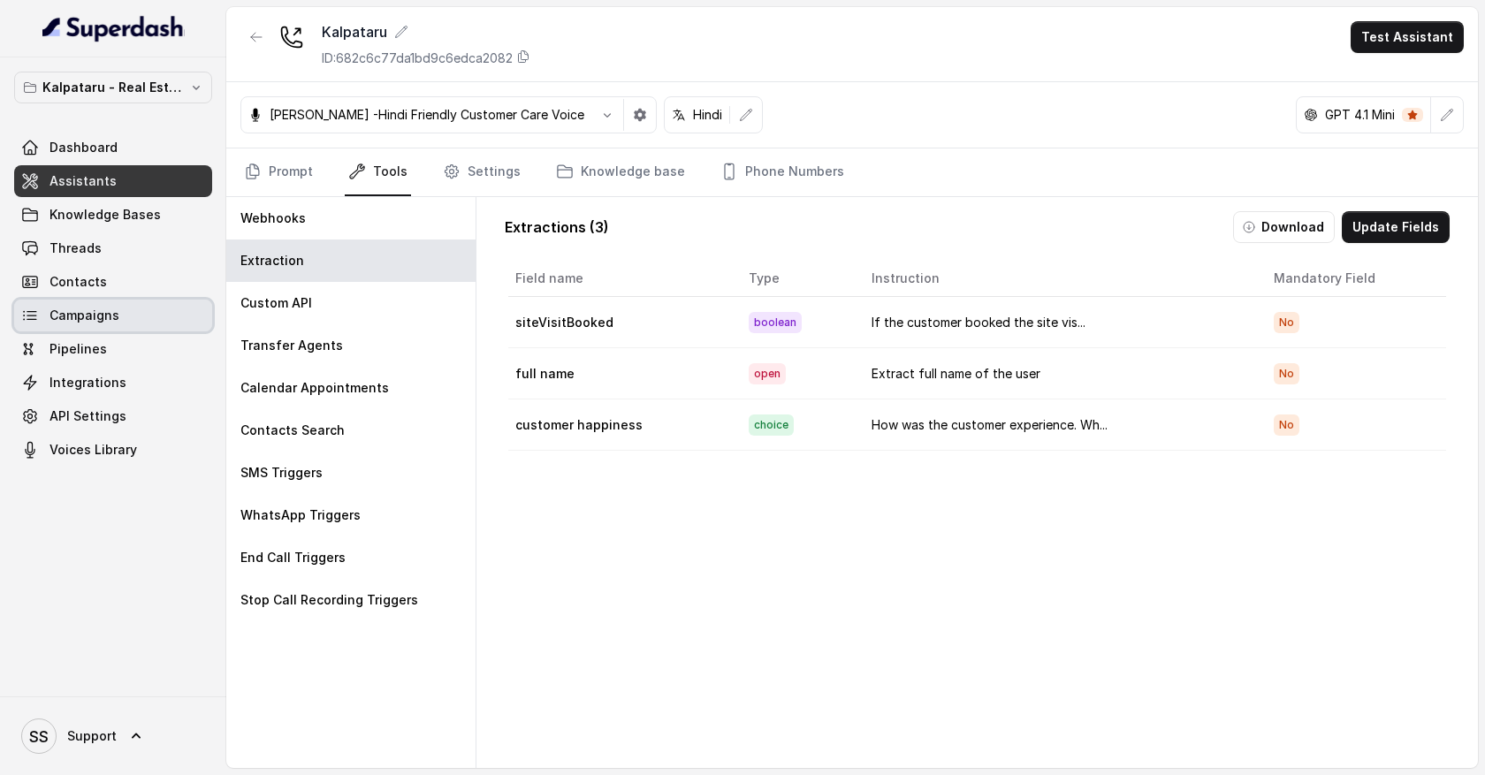
click at [164, 317] on link "Campaigns" at bounding box center [113, 316] width 198 height 32
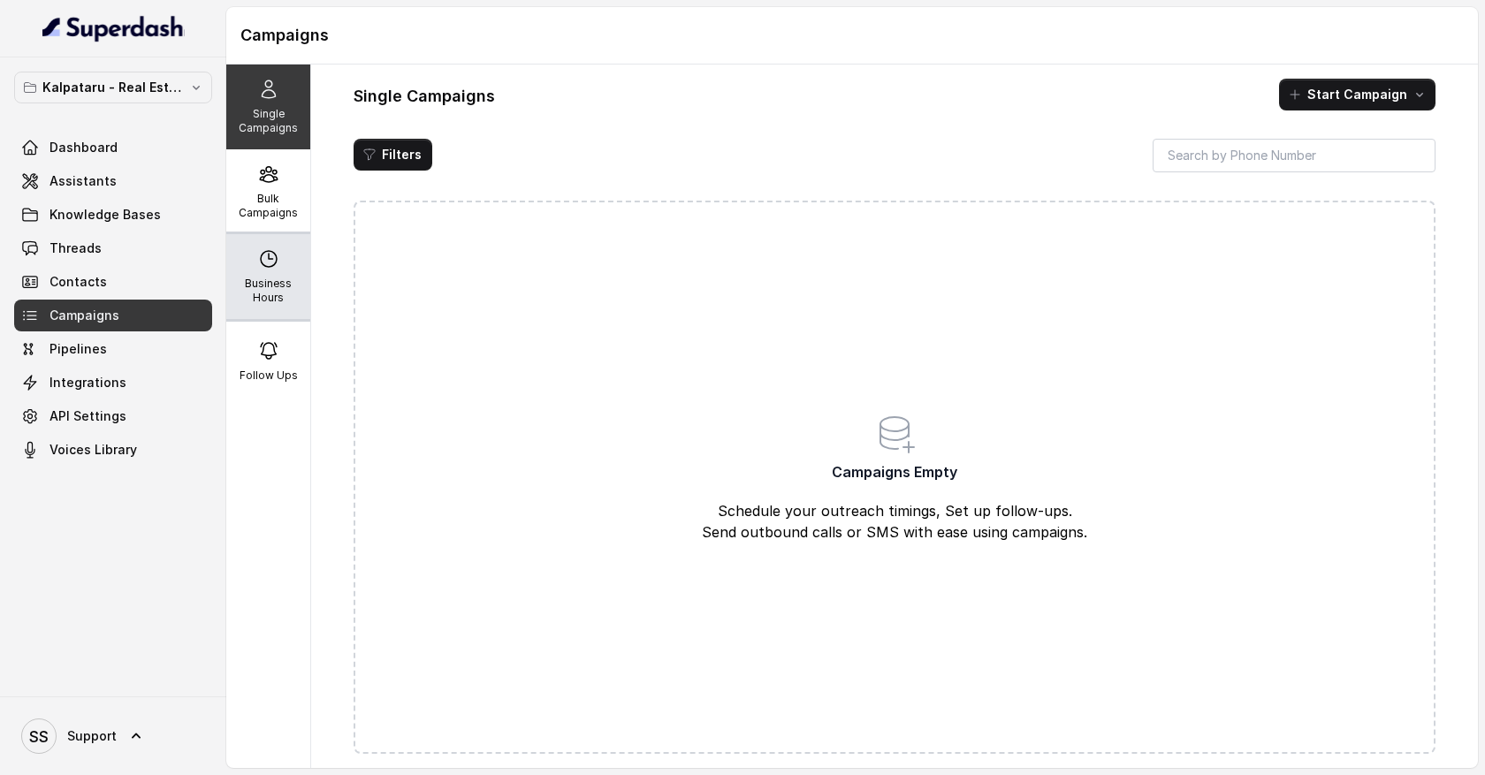
click at [281, 288] on p "Business Hours" at bounding box center [268, 291] width 70 height 28
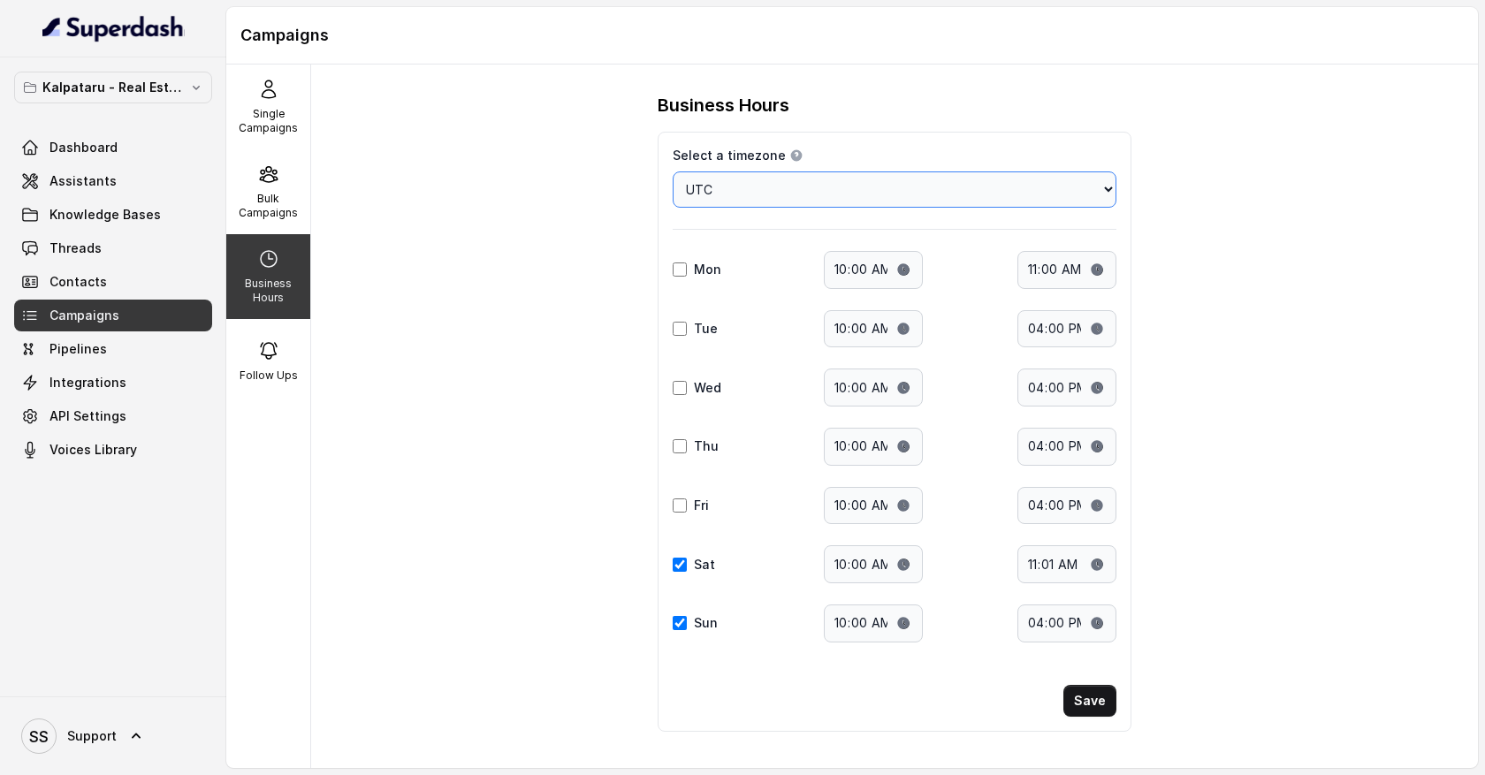
click at [989, 191] on select "Choose a timezone Africa/Abidjan Africa/Accra Africa/Addis_Ababa Africa/Algiers…" at bounding box center [895, 189] width 444 height 36
select select "US/Arizona"
click at [673, 171] on select "Choose a timezone Africa/Abidjan Africa/Accra Africa/Addis_Ababa Africa/Algiers…" at bounding box center [895, 189] width 444 height 36
click at [682, 270] on input "Mon" at bounding box center [680, 270] width 14 height 14
checkbox input "true"
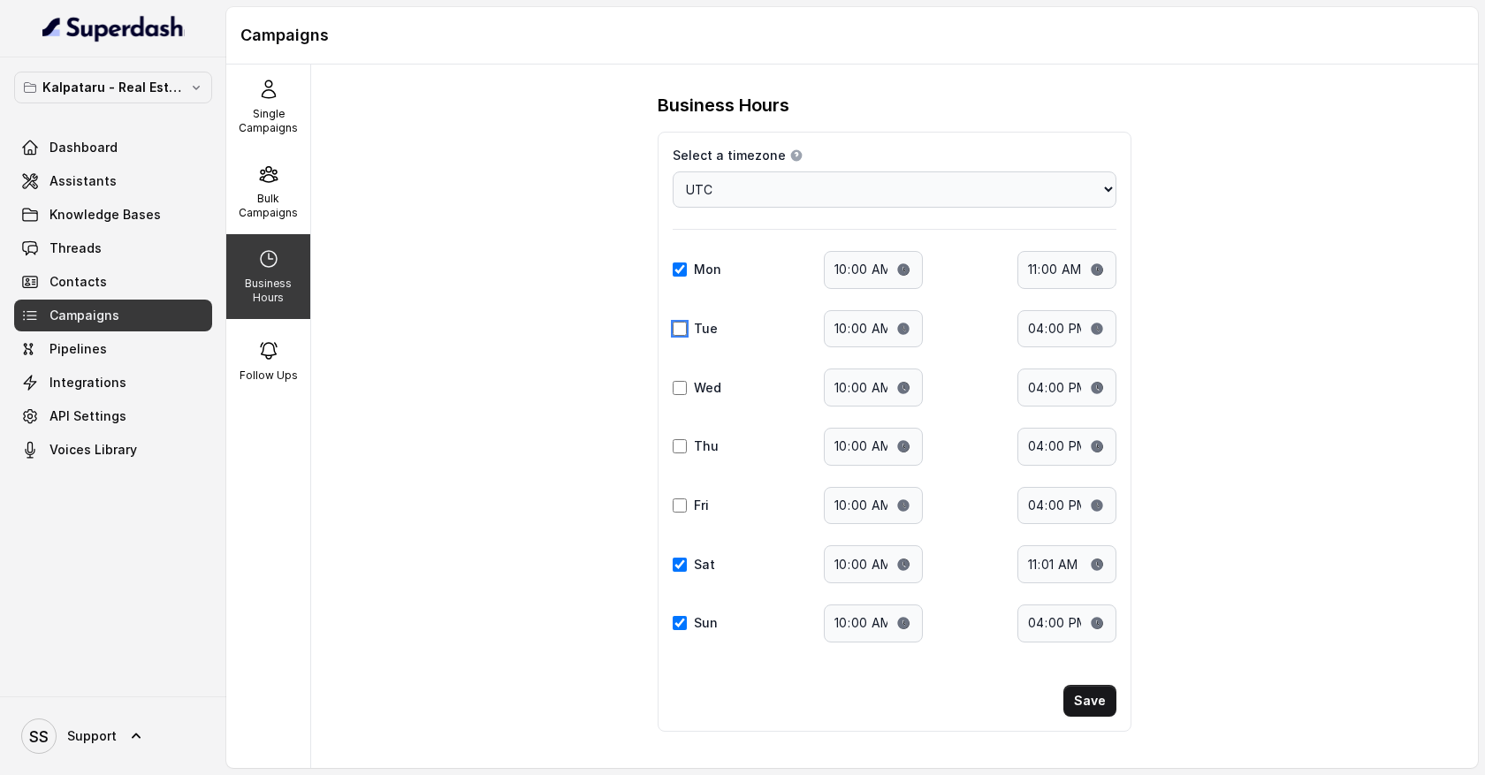
click at [682, 331] on input "Tue" at bounding box center [680, 329] width 14 height 14
checkbox input "true"
click at [681, 389] on input "Wed" at bounding box center [680, 388] width 14 height 14
checkbox input "true"
click at [682, 563] on input "Sat" at bounding box center [680, 565] width 14 height 14
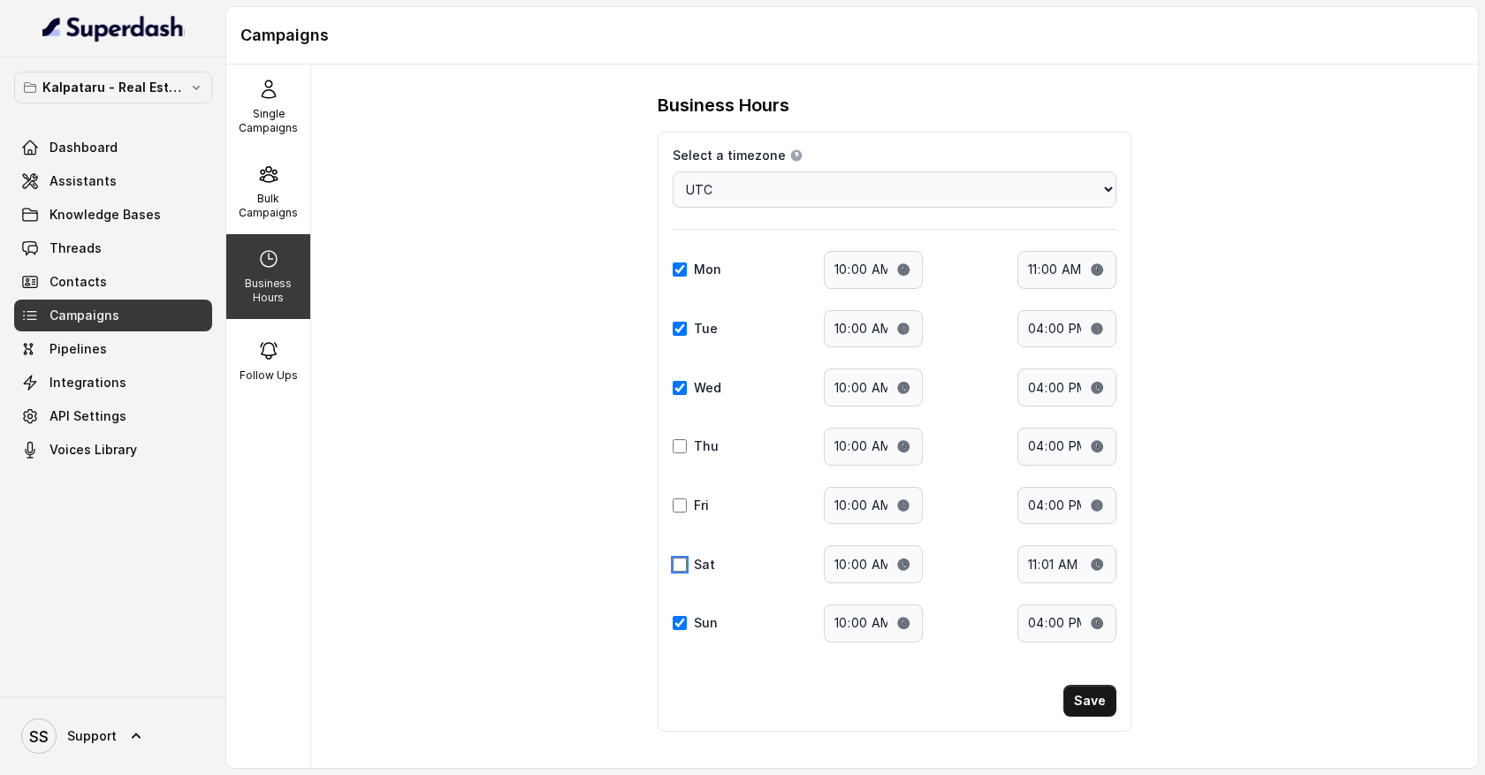
checkbox input "false"
click at [678, 627] on input "Sun" at bounding box center [680, 623] width 14 height 14
checkbox input "false"
click at [857, 276] on input "10:00" at bounding box center [873, 270] width 99 height 38
click at [1087, 703] on button "Save" at bounding box center [1089, 701] width 53 height 32
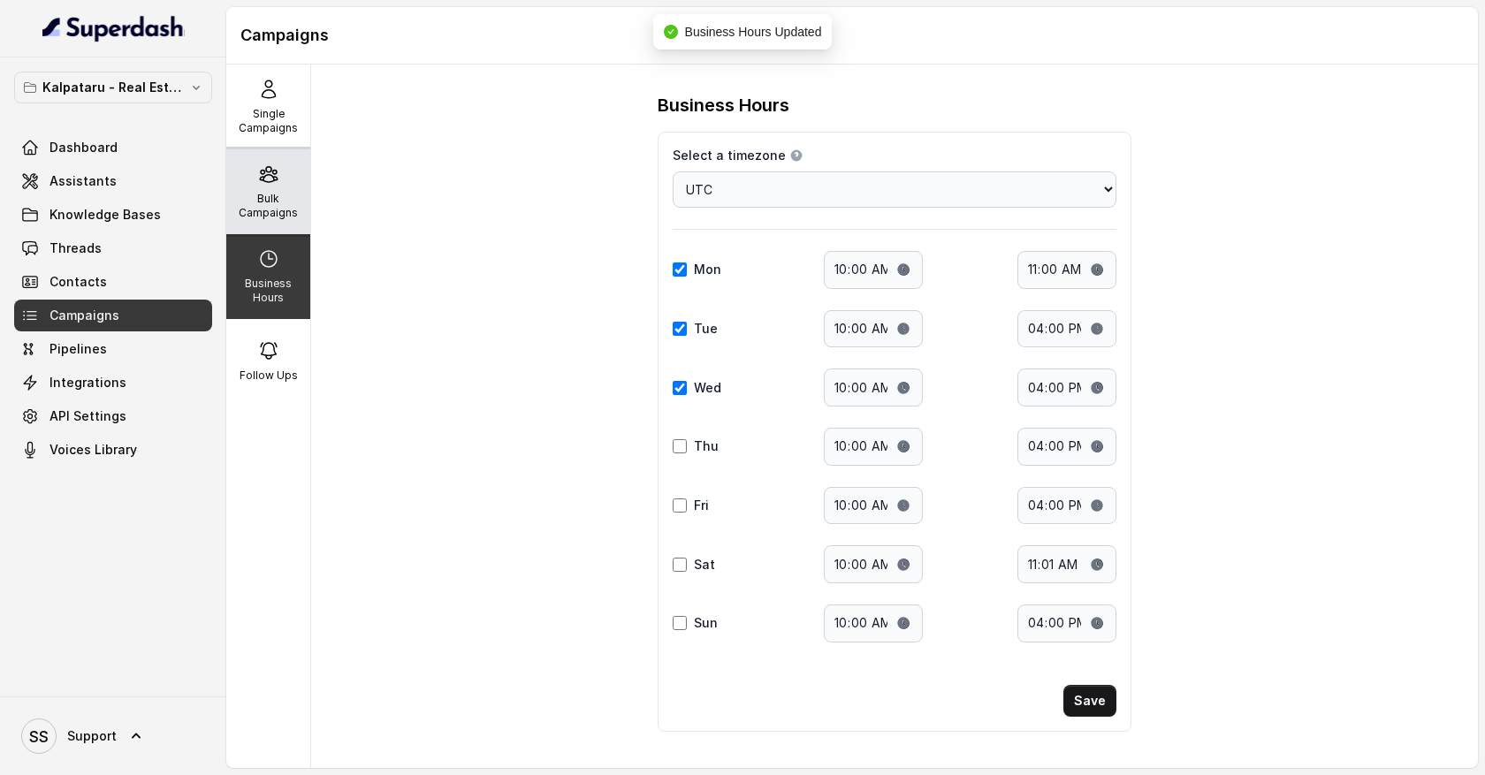
click at [286, 203] on p "Bulk Campaigns" at bounding box center [268, 206] width 70 height 28
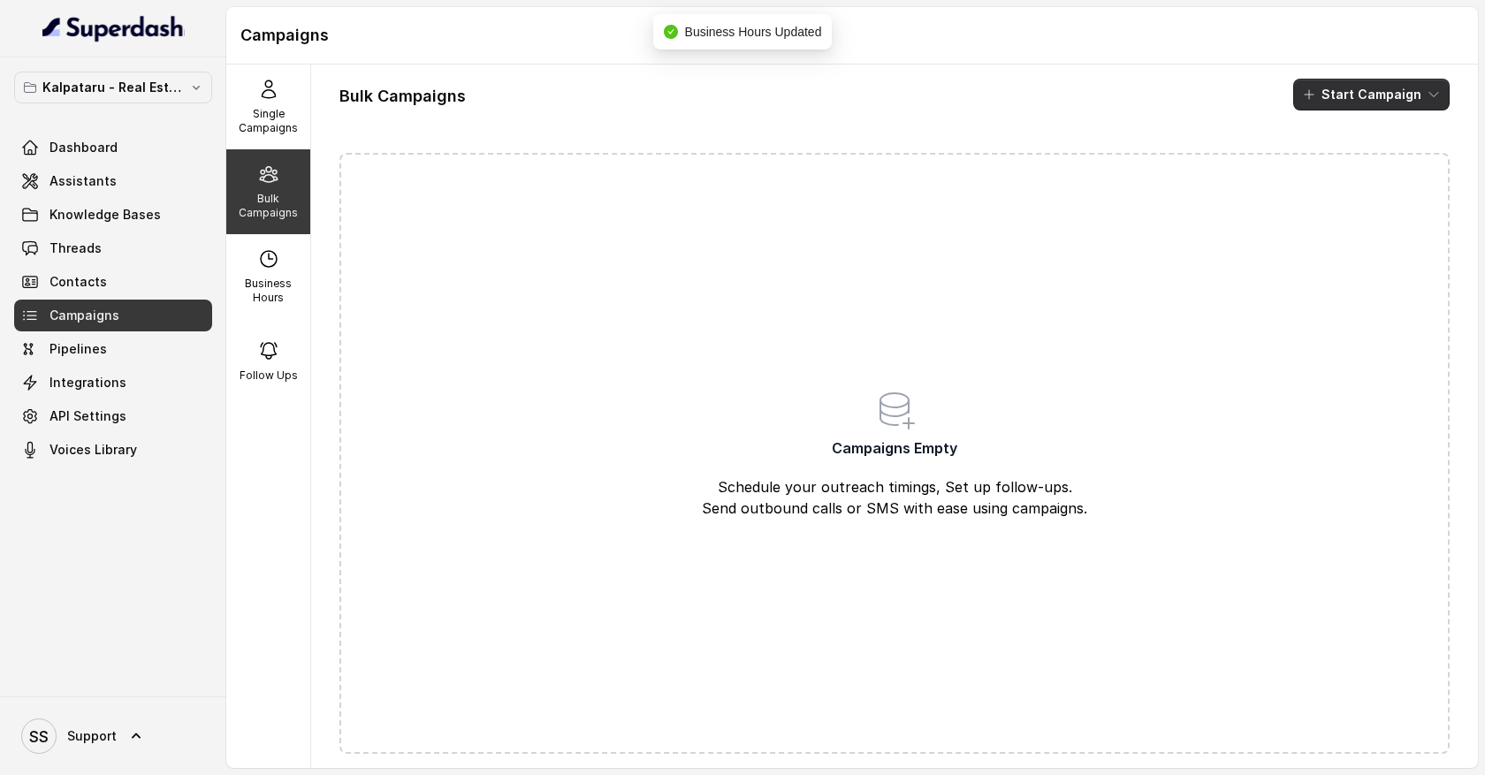
click at [1360, 98] on button "Start Campaign" at bounding box center [1371, 95] width 156 height 32
click at [1354, 172] on button "Call" at bounding box center [1375, 163] width 163 height 28
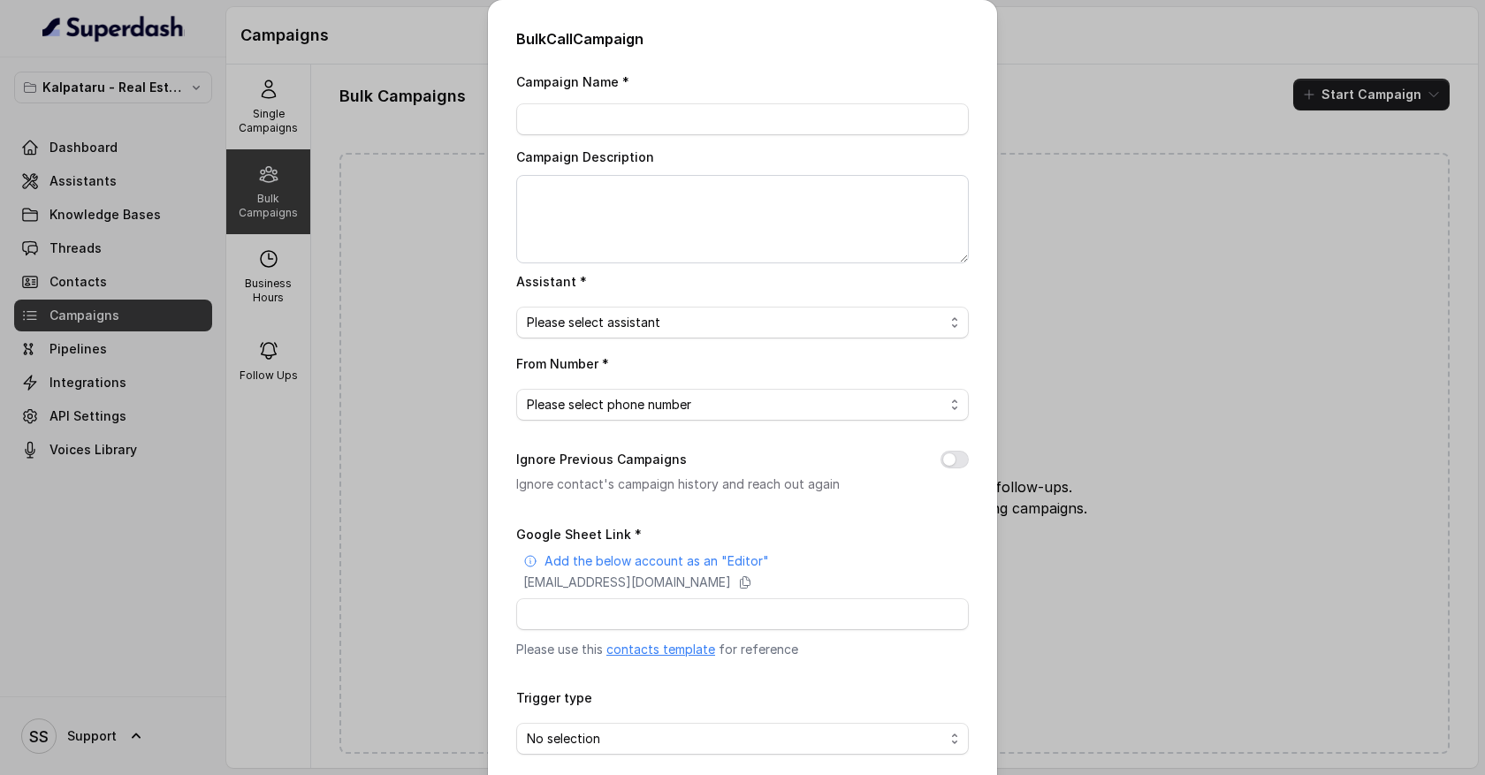
scroll to position [80, 0]
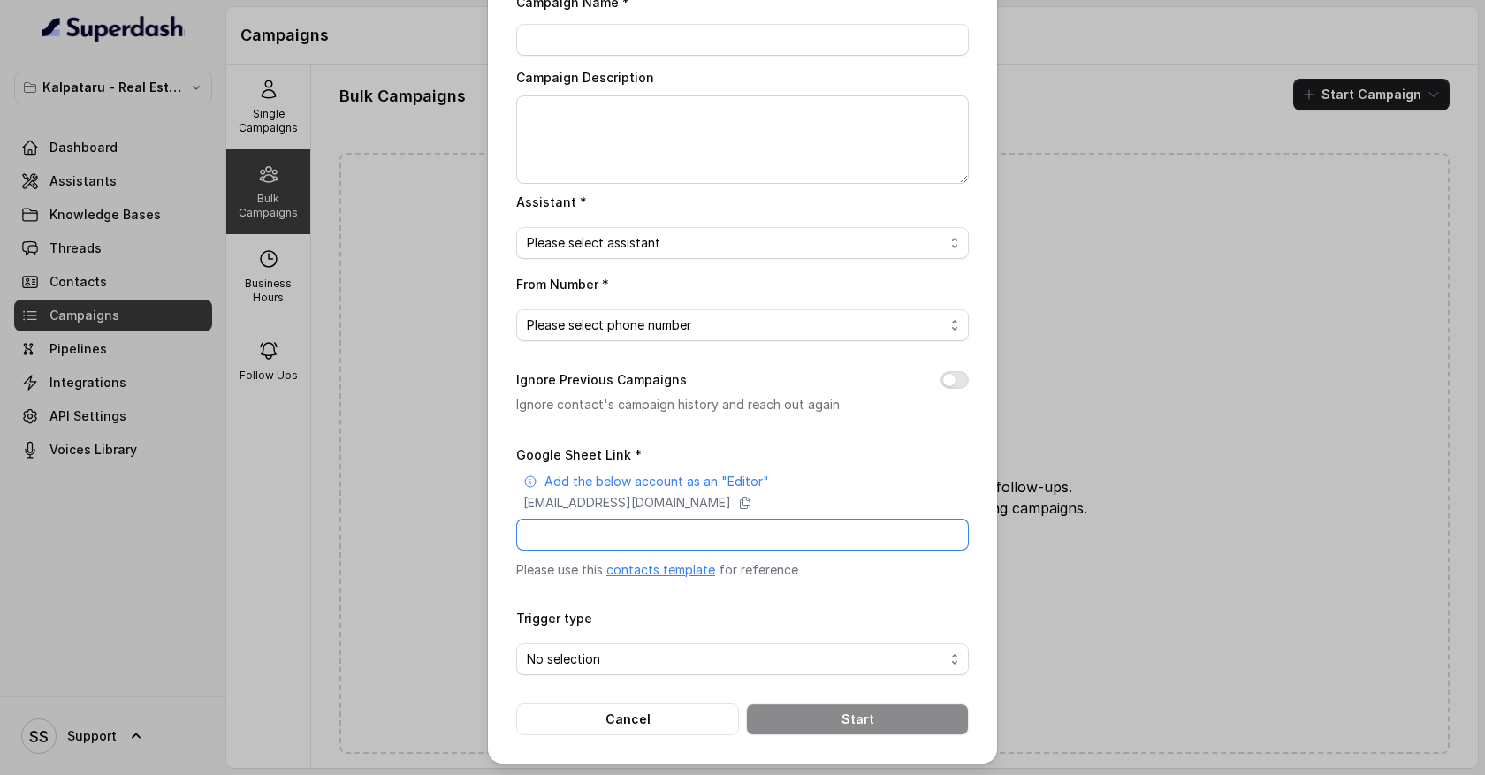
drag, startPoint x: 567, startPoint y: 537, endPoint x: 737, endPoint y: 531, distance: 170.7
click at [737, 531] on input "Google Sheet Link *" at bounding box center [742, 535] width 453 height 32
click at [683, 723] on button "Cancel" at bounding box center [627, 720] width 223 height 32
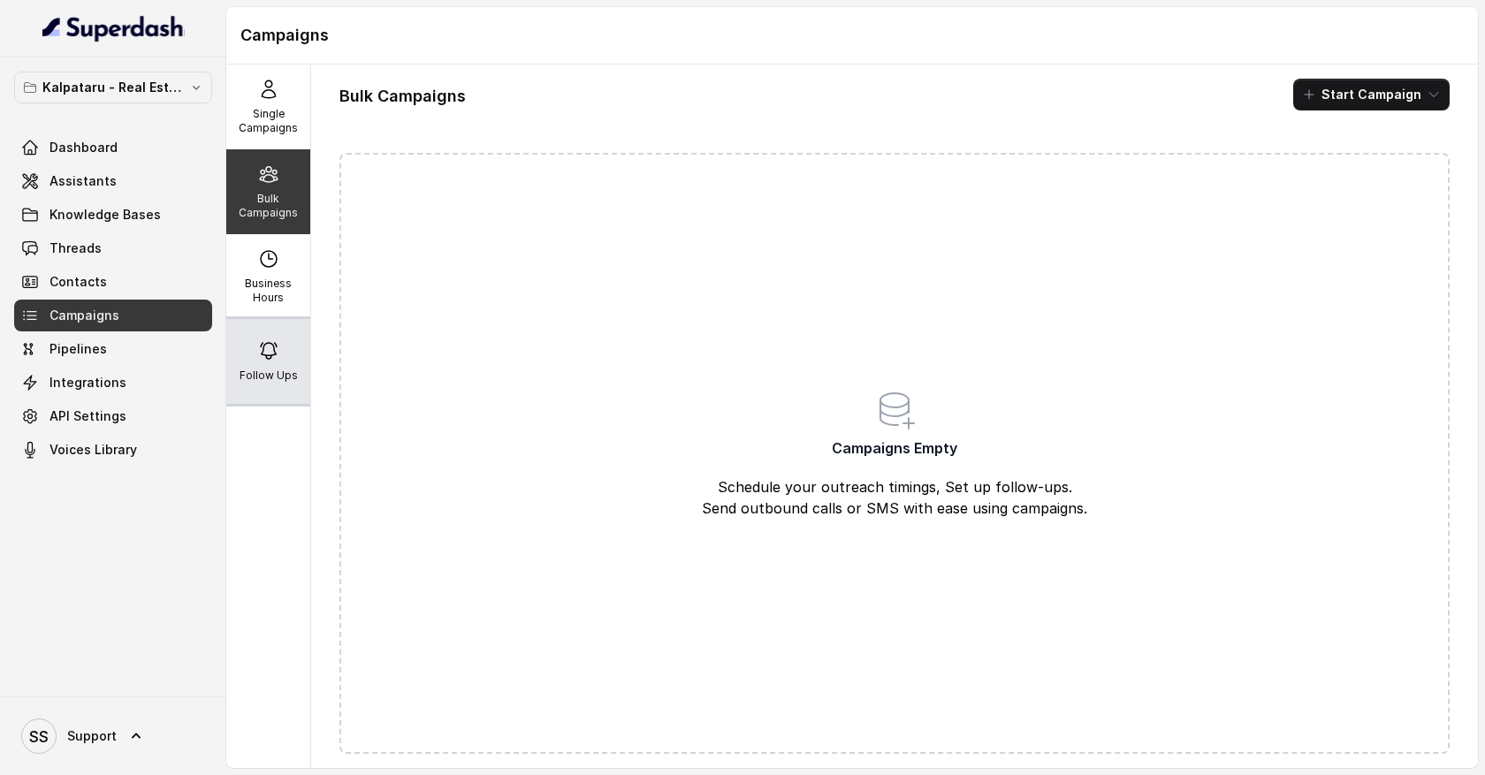
click at [284, 364] on div "Follow Ups" at bounding box center [268, 361] width 84 height 85
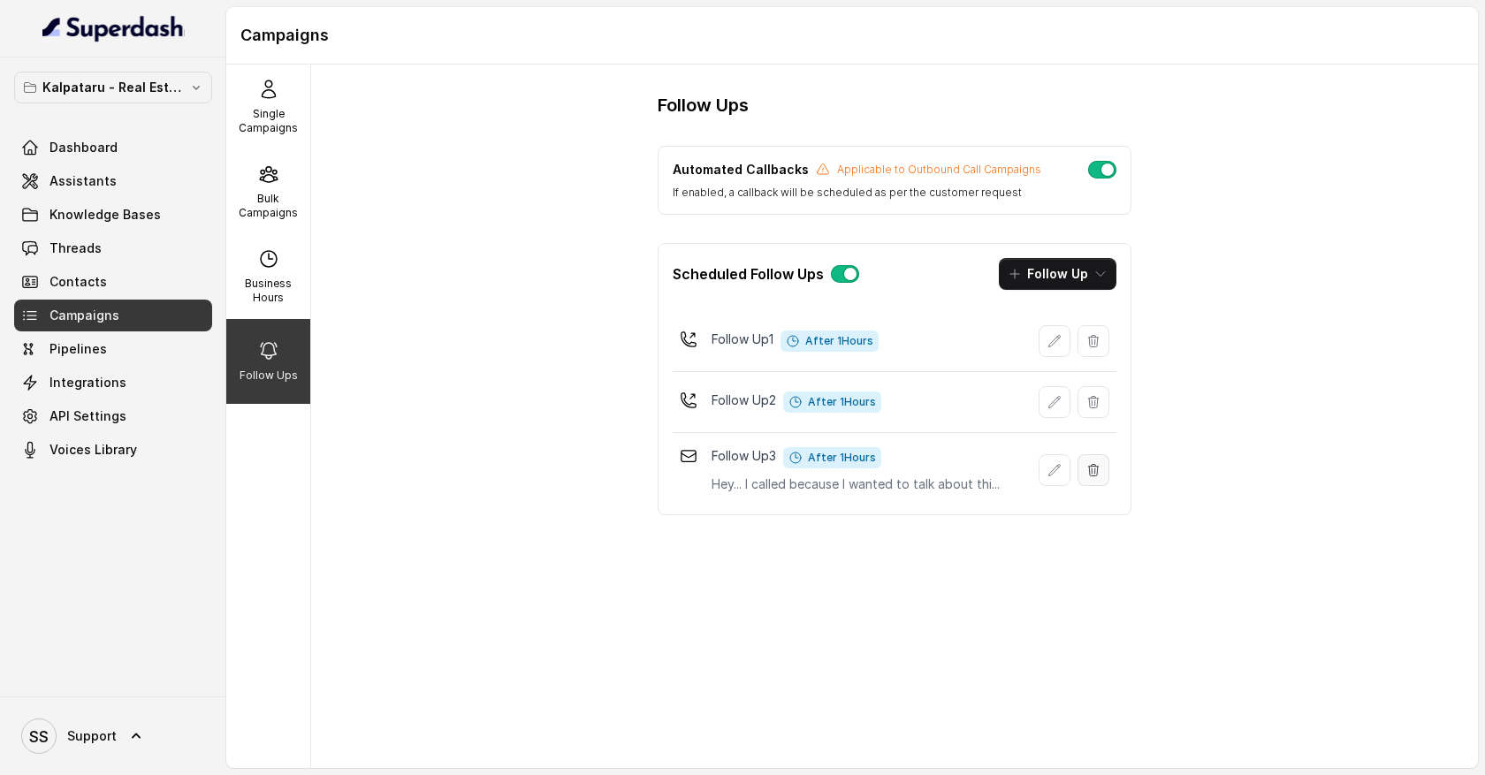
click at [1093, 466] on icon "button" at bounding box center [1094, 469] width 10 height 11
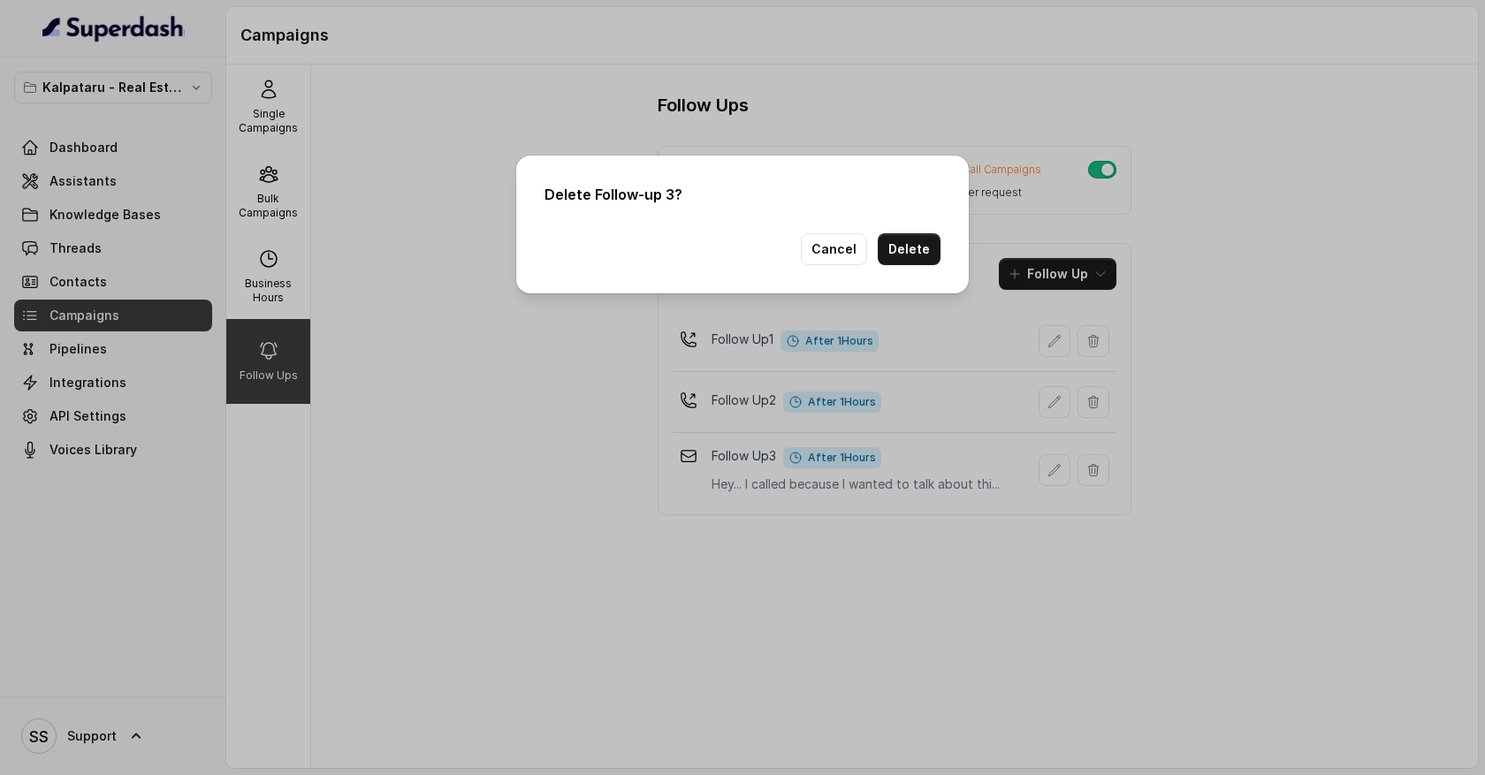
click at [889, 248] on button "Delete" at bounding box center [909, 249] width 63 height 32
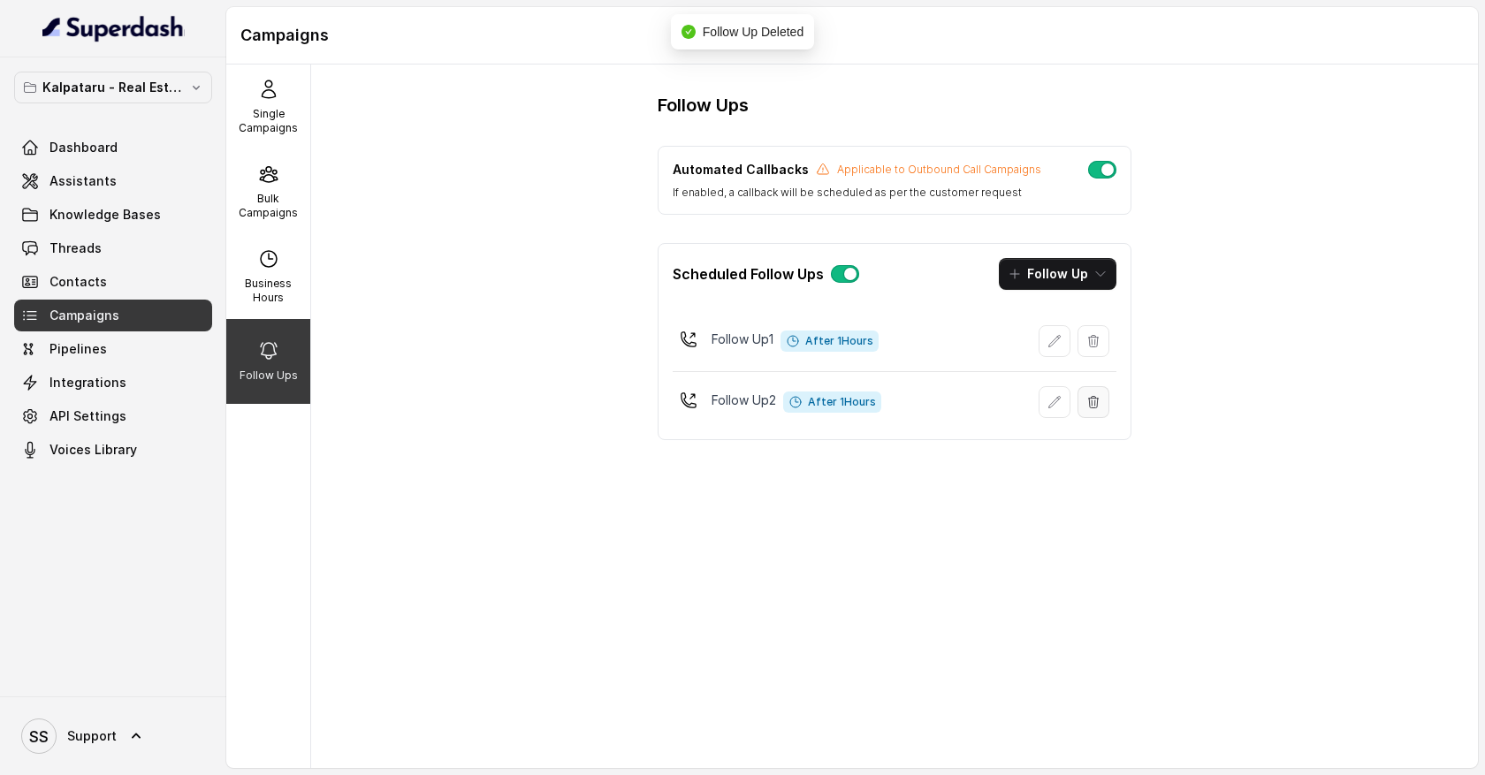
click at [1098, 411] on button "button" at bounding box center [1094, 402] width 32 height 32
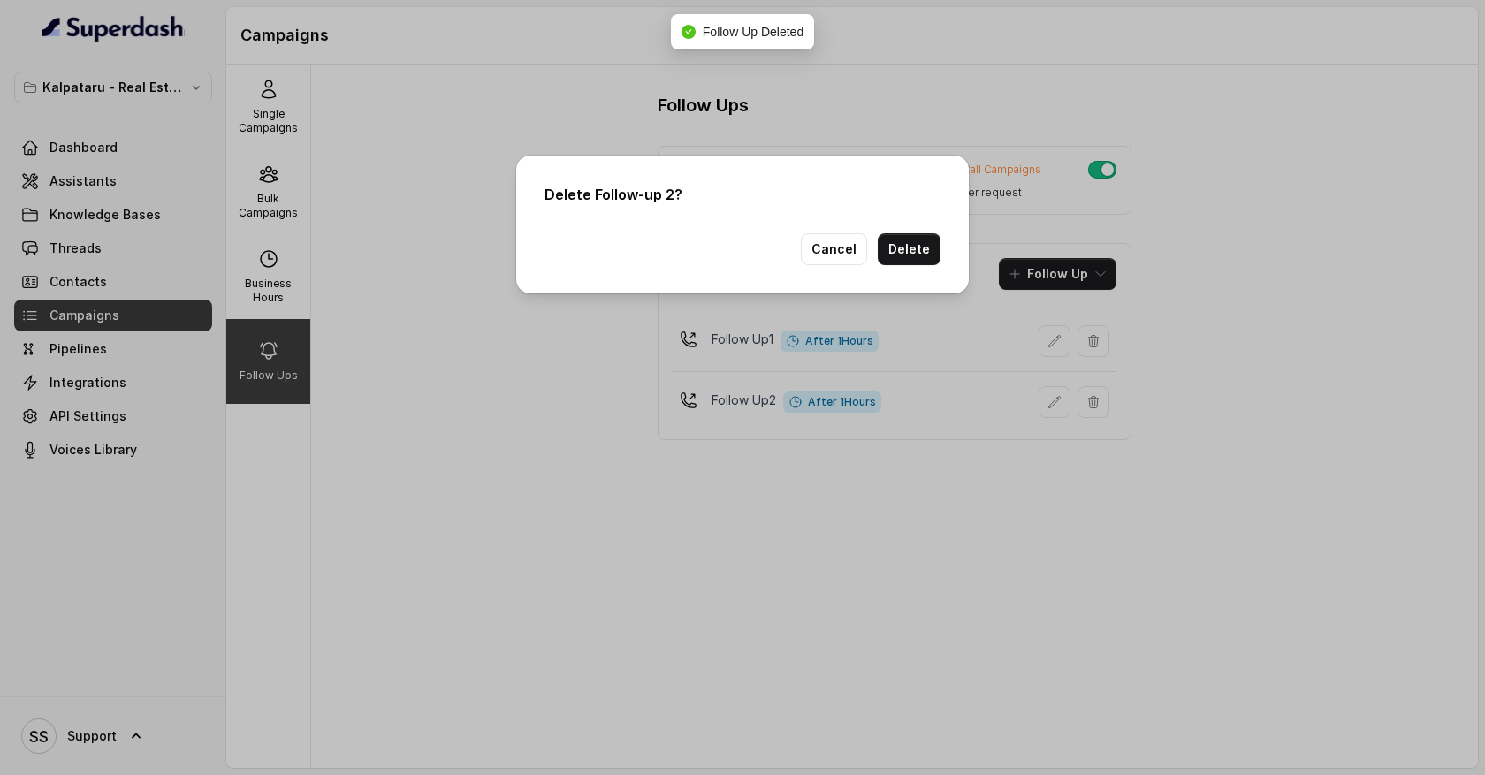
click at [914, 252] on button "Delete" at bounding box center [909, 249] width 63 height 32
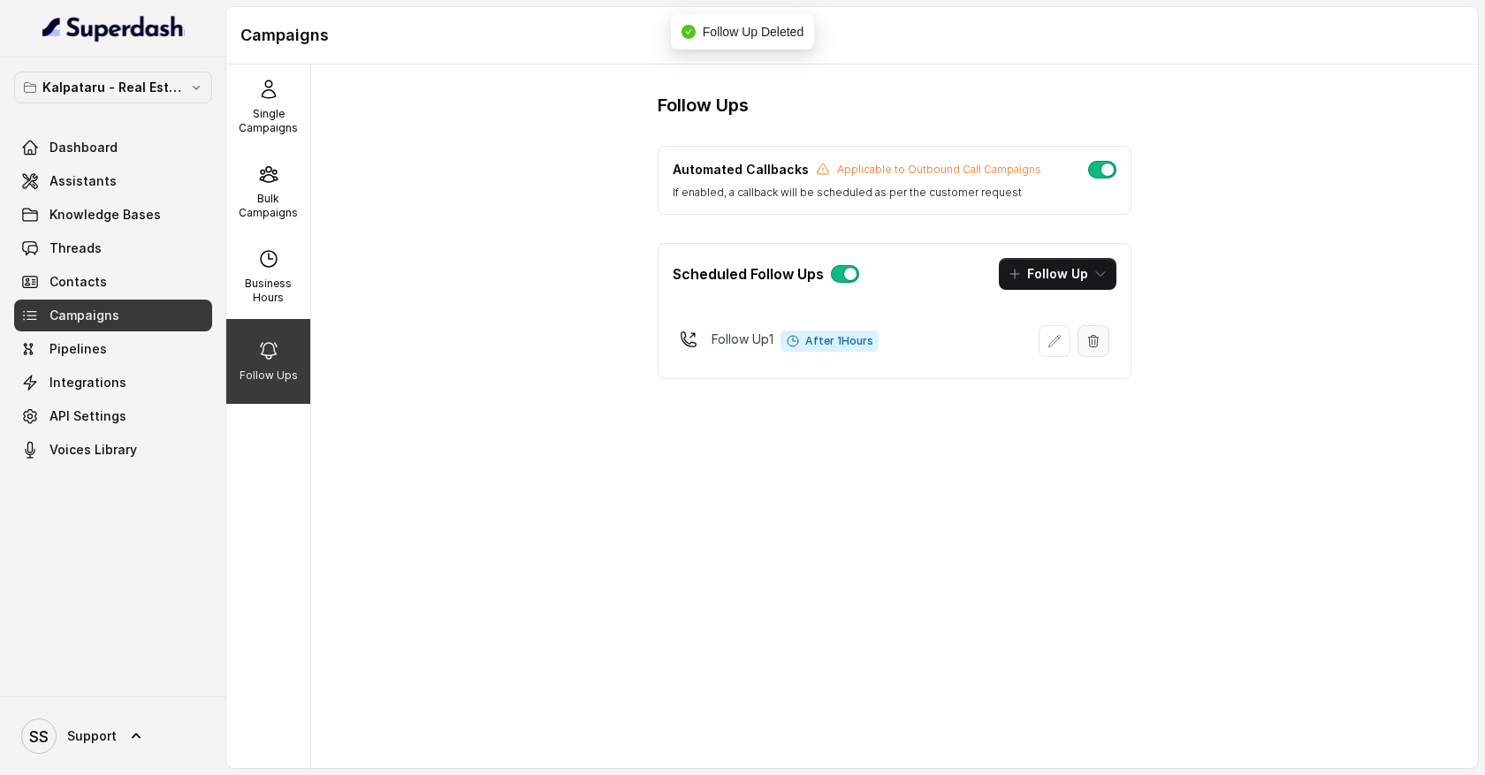
click at [1100, 342] on icon "button" at bounding box center [1093, 341] width 14 height 14
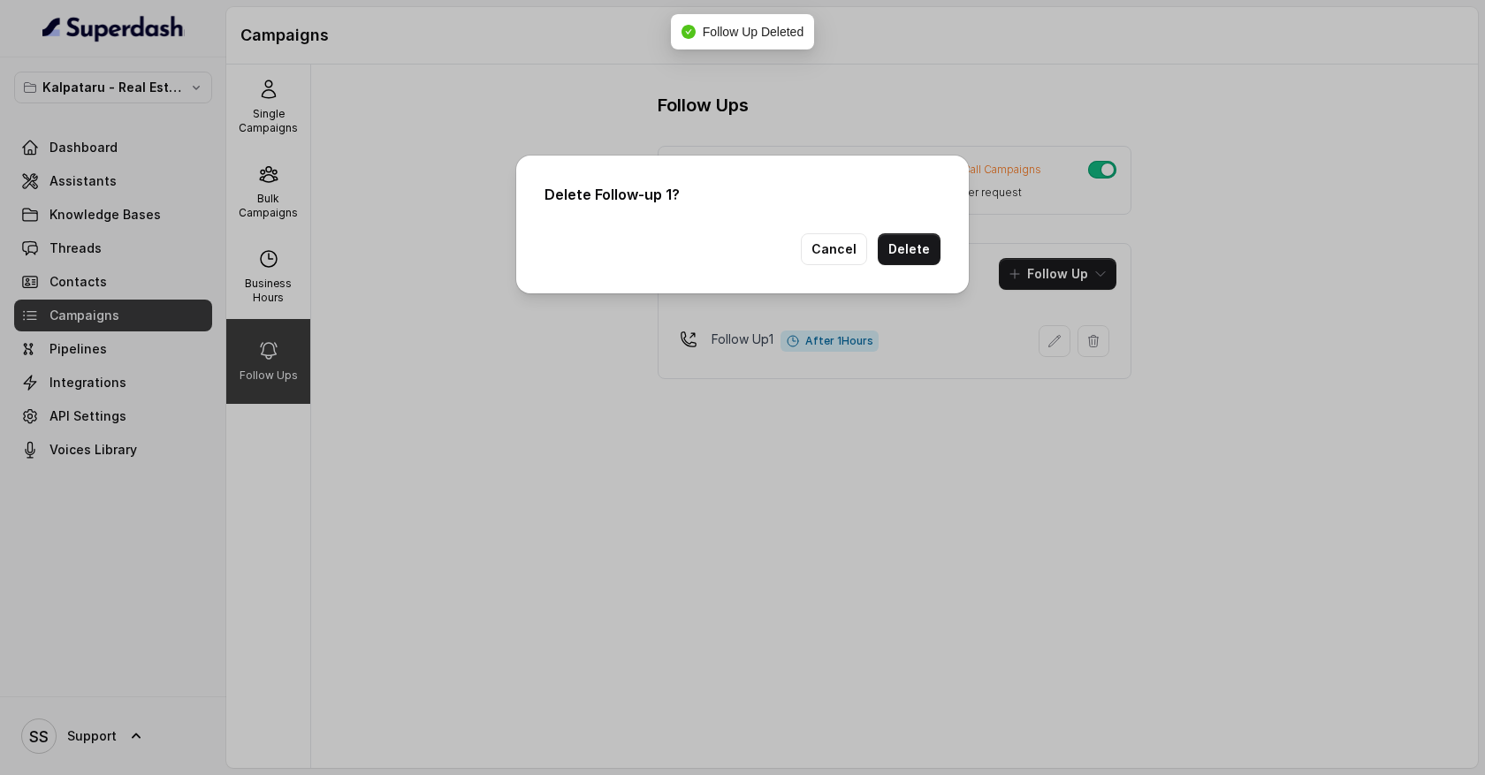
click at [928, 252] on button "Delete" at bounding box center [909, 249] width 63 height 32
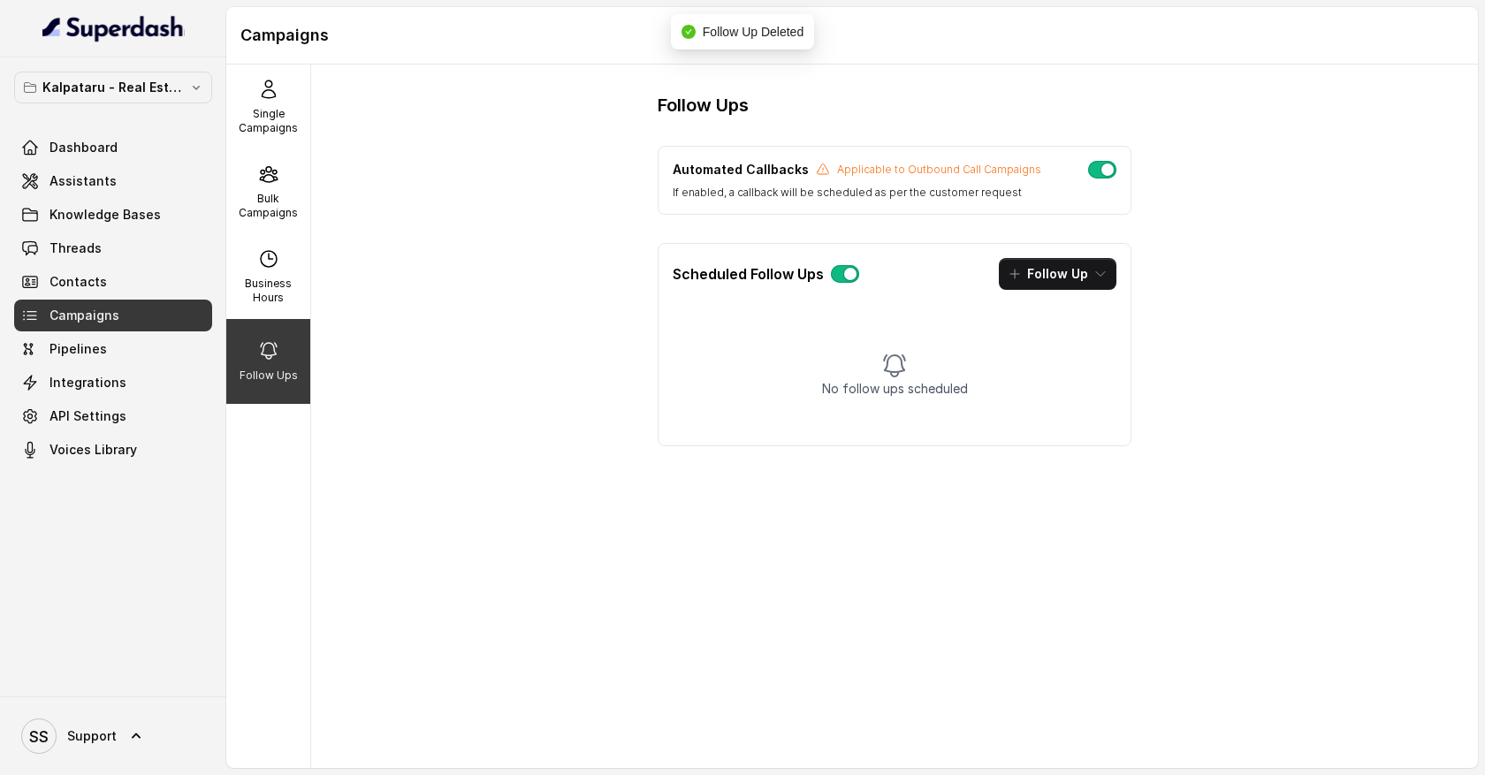
click at [845, 277] on button "button" at bounding box center [845, 274] width 28 height 18
click at [842, 278] on button "button" at bounding box center [845, 274] width 28 height 18
click at [1098, 282] on button "Follow Up" at bounding box center [1058, 274] width 118 height 32
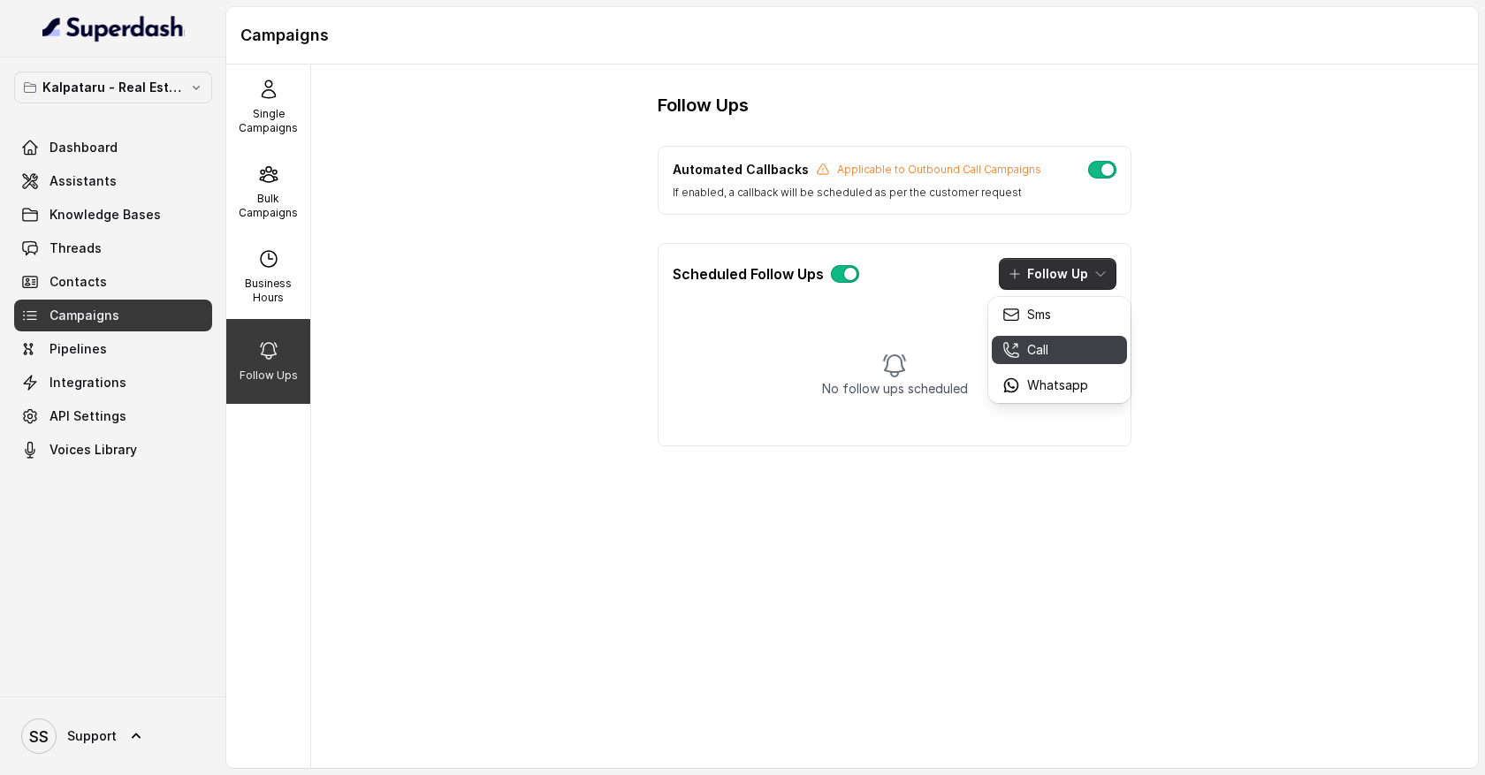
click at [1054, 354] on div "Call" at bounding box center [1045, 350] width 86 height 18
click at [1091, 284] on button "Follow Up" at bounding box center [1058, 274] width 118 height 32
click at [1060, 343] on div "Call" at bounding box center [1045, 350] width 86 height 18
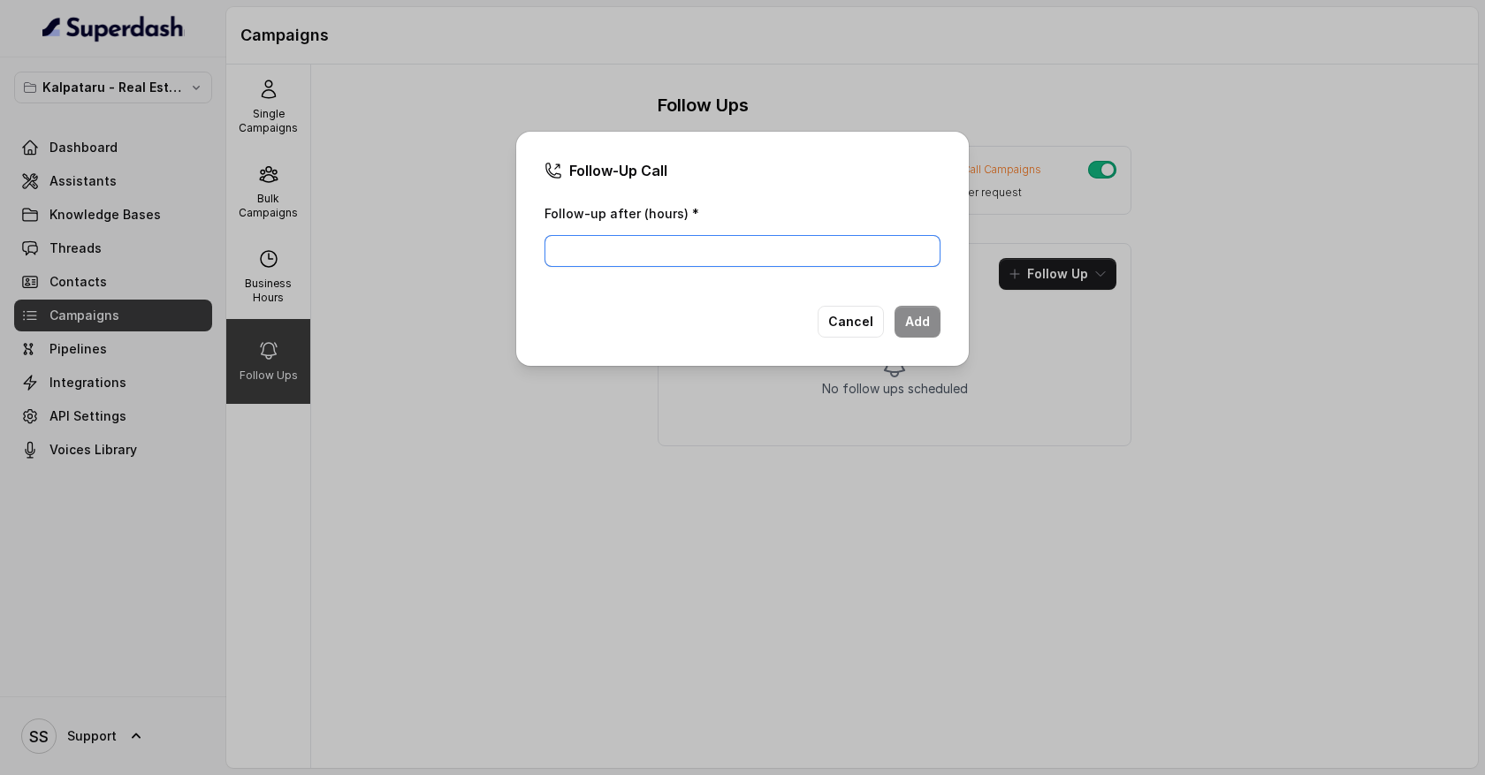
click at [792, 263] on input "Follow-up after (hours) *" at bounding box center [743, 251] width 396 height 32
type input "1"
click at [926, 322] on button "Add" at bounding box center [918, 322] width 46 height 32
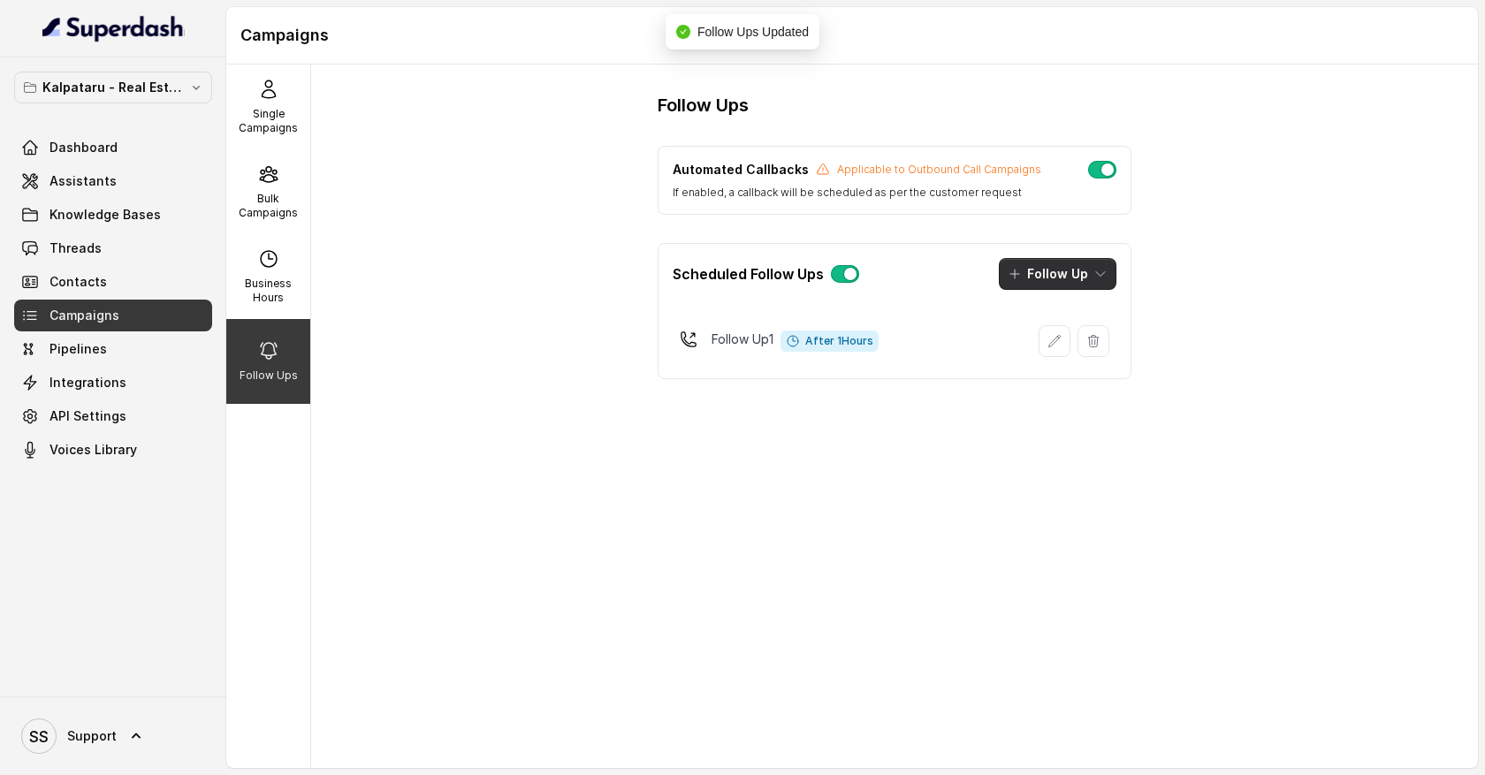
click at [1098, 284] on button "Follow Up" at bounding box center [1058, 274] width 118 height 32
click at [1070, 342] on div "Call" at bounding box center [1045, 350] width 86 height 18
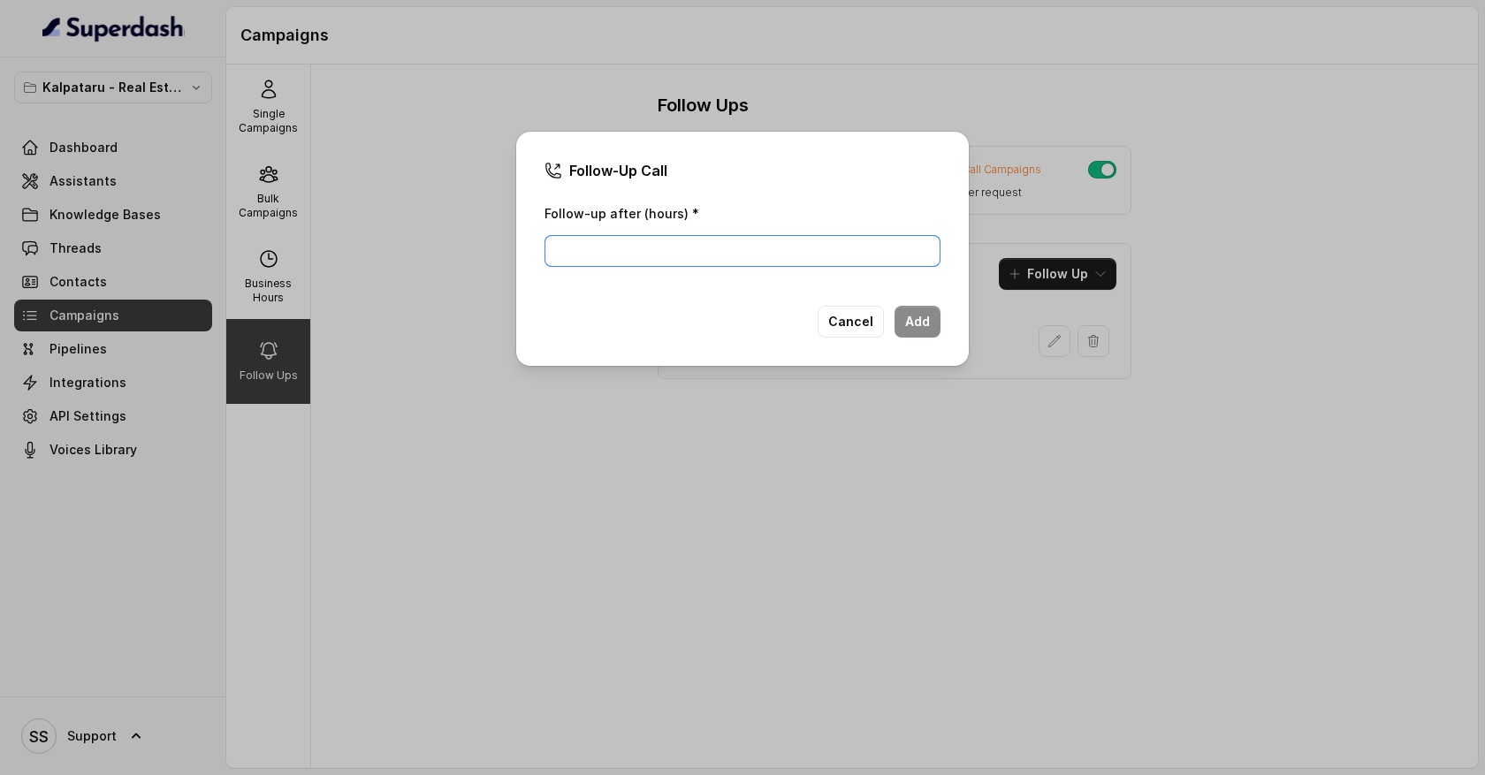
click at [809, 249] on input "Follow-up after (hours) *" at bounding box center [743, 251] width 396 height 32
type input "1"
click at [931, 329] on button "Add" at bounding box center [918, 322] width 46 height 32
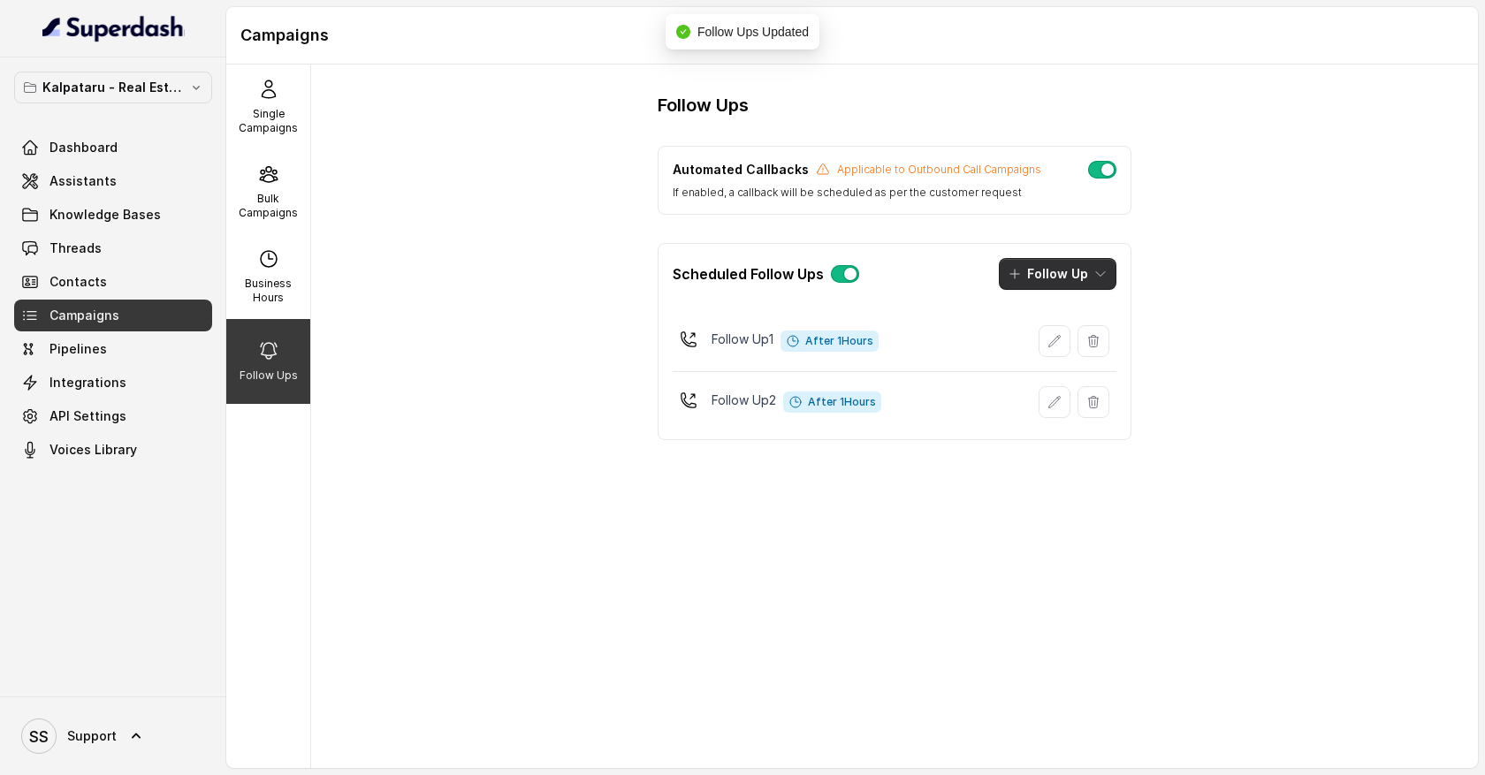
click at [1101, 275] on icon "button" at bounding box center [1100, 274] width 14 height 14
click at [1074, 317] on div "Sms" at bounding box center [1045, 315] width 86 height 18
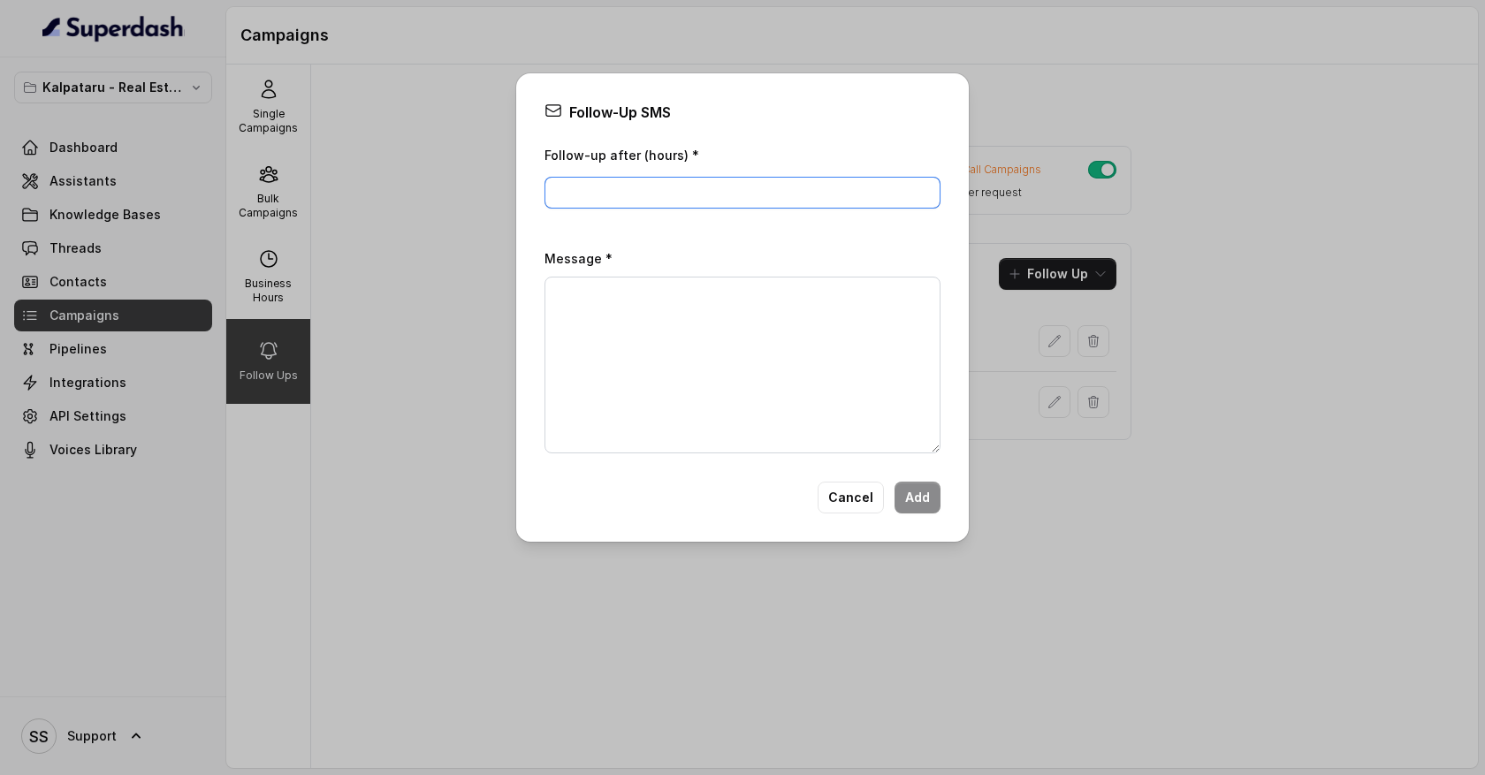
click at [638, 199] on input "Follow-up after (hours) *" at bounding box center [743, 193] width 396 height 32
type input "1"
click at [598, 316] on textarea "Message *" at bounding box center [743, 365] width 396 height 177
type textarea "Hey! i called todusds"
click at [857, 500] on button "Cancel" at bounding box center [851, 498] width 66 height 32
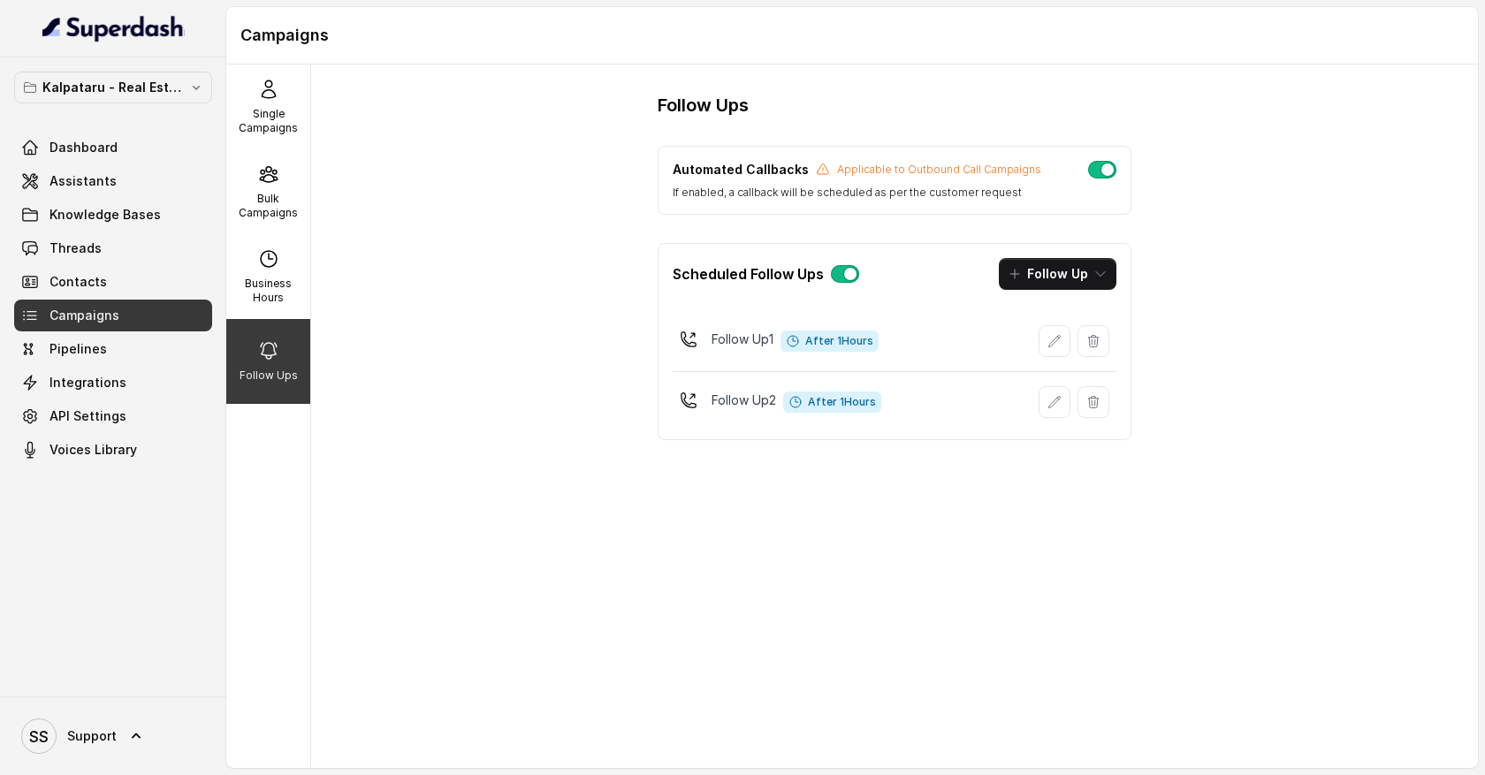
click at [1103, 173] on button "button" at bounding box center [1102, 170] width 28 height 18
click at [1101, 174] on button "button" at bounding box center [1102, 170] width 28 height 18
click at [124, 453] on span "Voices Library" at bounding box center [94, 450] width 88 height 18
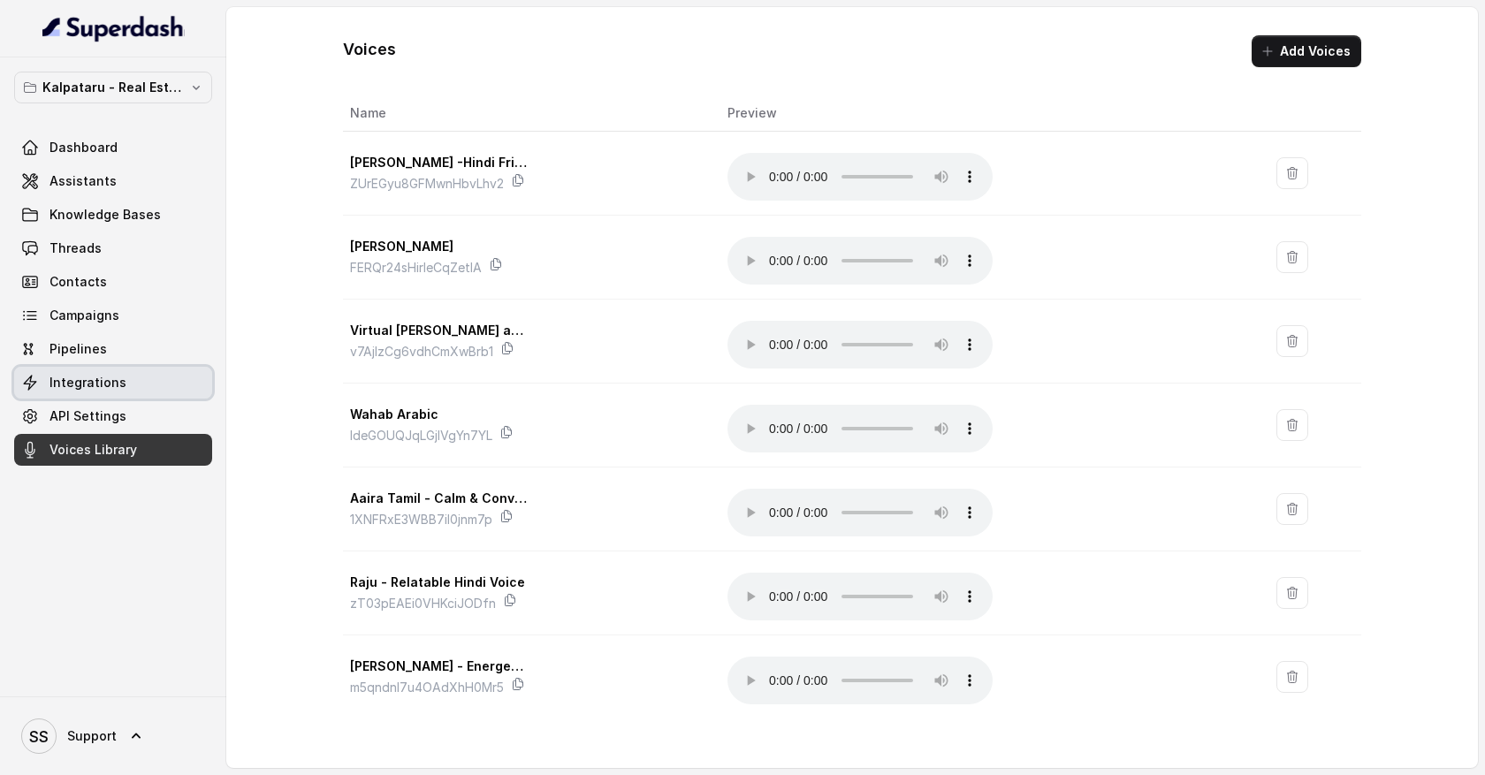
click at [120, 384] on link "Integrations" at bounding box center [113, 383] width 198 height 32
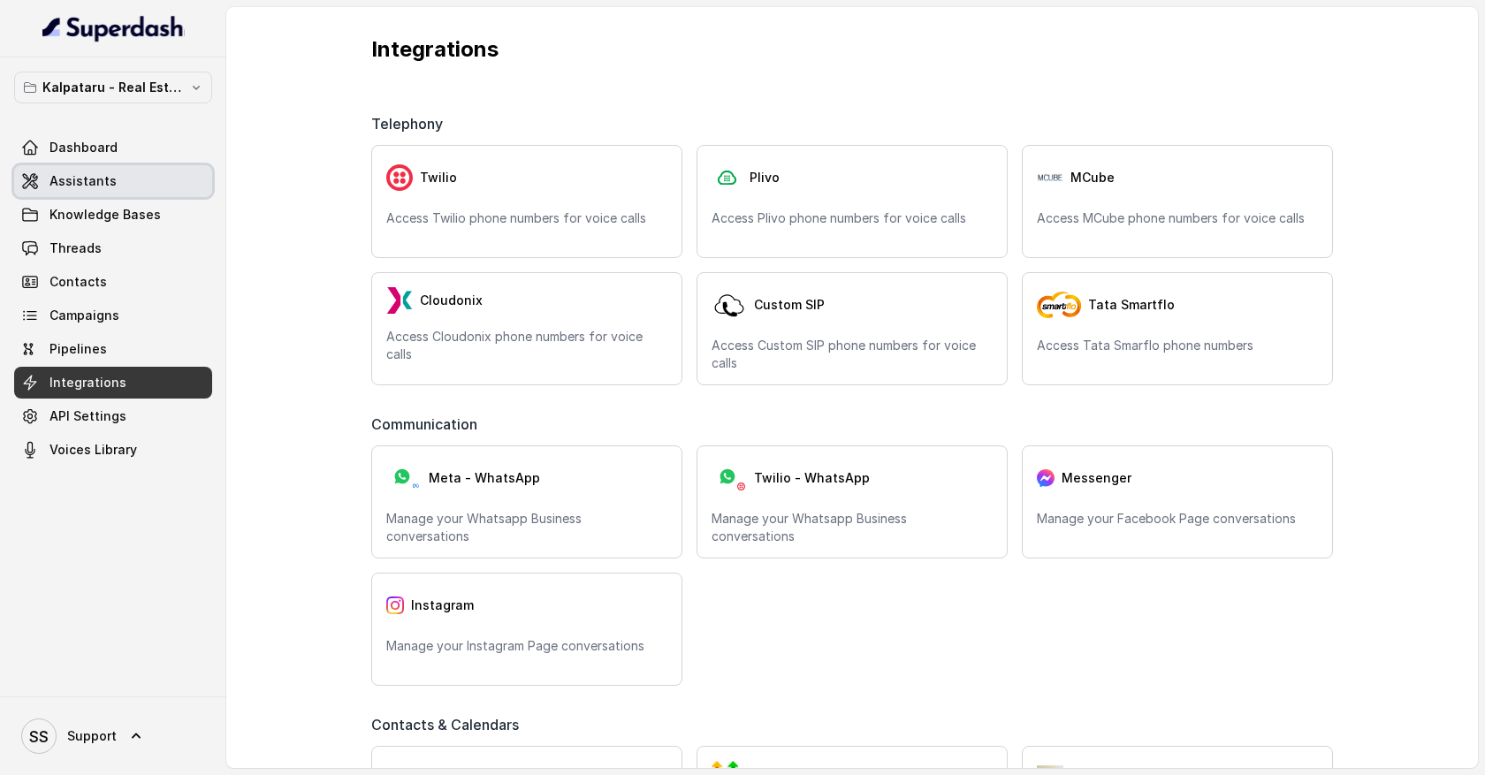
click at [69, 193] on link "Assistants" at bounding box center [113, 181] width 198 height 32
